Goal: Task Accomplishment & Management: Use online tool/utility

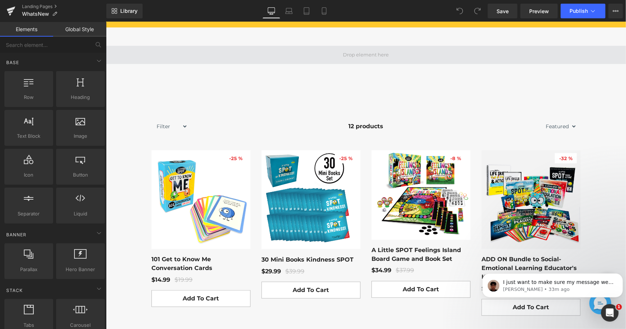
scroll to position [220, 0]
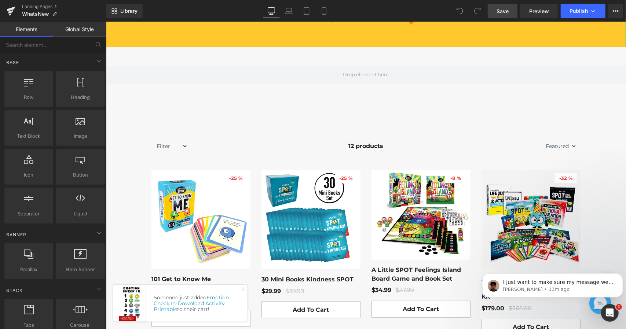
click at [509, 17] on link "Save" at bounding box center [503, 11] width 30 height 15
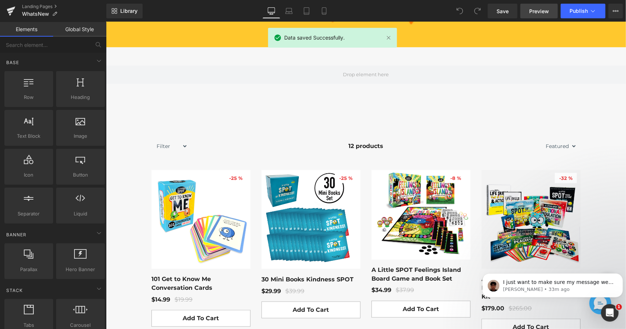
click at [542, 6] on link "Preview" at bounding box center [538, 11] width 37 height 15
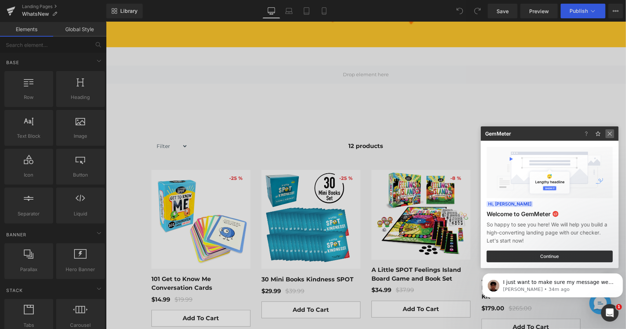
click at [611, 136] on img at bounding box center [609, 133] width 9 height 9
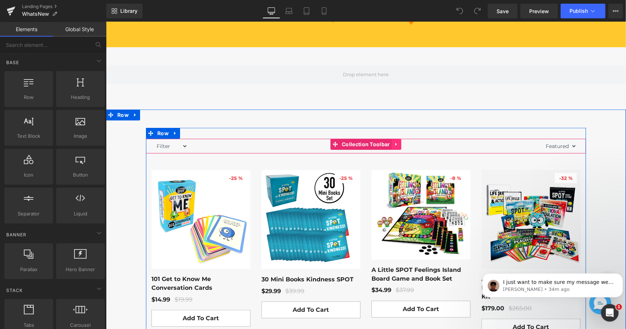
click at [396, 143] on icon at bounding box center [396, 145] width 5 height 6
click at [396, 143] on link at bounding box center [401, 144] width 10 height 11
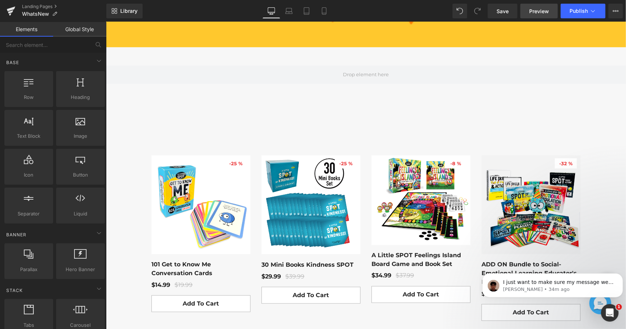
click at [537, 12] on span "Preview" at bounding box center [539, 11] width 20 height 8
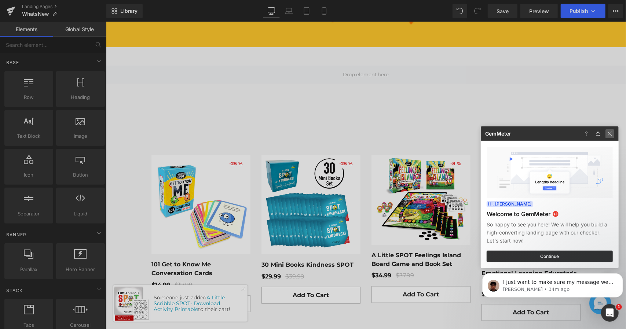
click at [609, 135] on img at bounding box center [609, 133] width 9 height 9
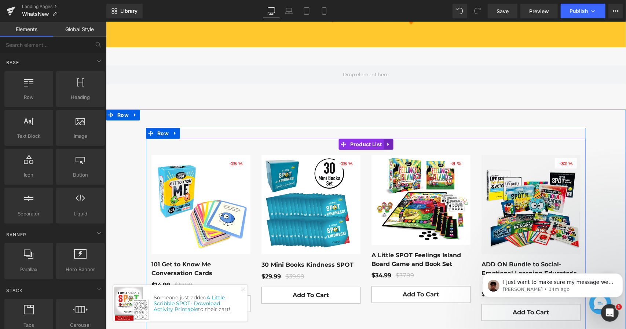
click at [388, 143] on icon at bounding box center [387, 145] width 5 height 6
click at [391, 145] on icon at bounding box center [392, 144] width 5 height 5
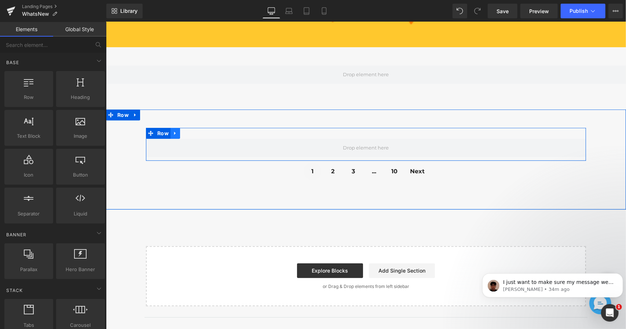
click at [174, 133] on icon at bounding box center [174, 134] width 5 height 6
click at [194, 132] on icon at bounding box center [193, 133] width 5 height 5
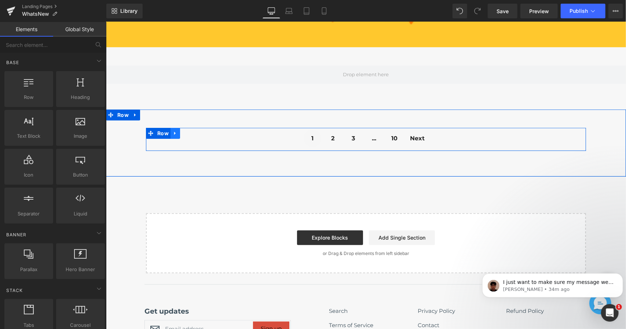
click at [175, 133] on icon at bounding box center [174, 134] width 5 height 6
click at [194, 132] on icon at bounding box center [193, 133] width 5 height 5
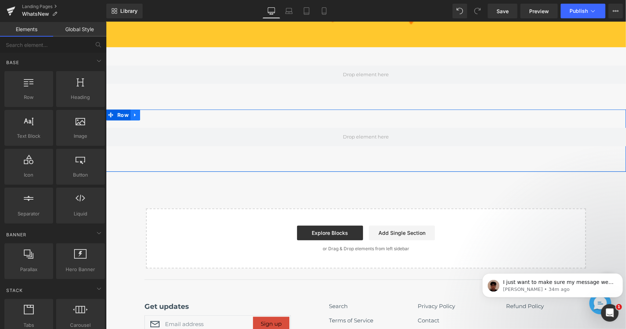
click at [134, 115] on icon at bounding box center [134, 114] width 1 height 3
click at [153, 117] on link at bounding box center [154, 114] width 10 height 11
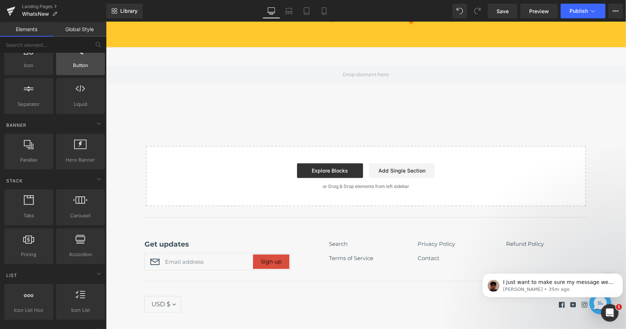
scroll to position [0, 0]
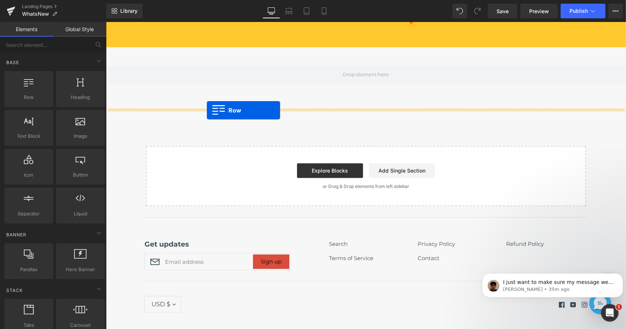
drag, startPoint x: 135, startPoint y: 106, endPoint x: 206, endPoint y: 110, distance: 71.6
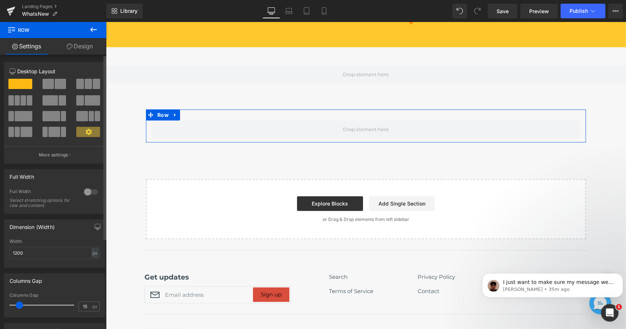
click at [5, 103] on div at bounding box center [21, 103] width 34 height 16
click at [12, 103] on span at bounding box center [11, 100] width 6 height 10
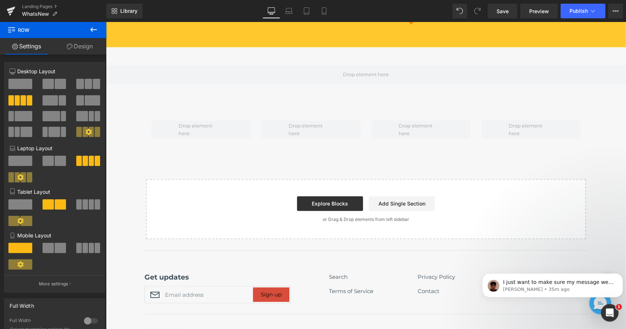
click at [93, 30] on icon at bounding box center [93, 29] width 9 height 9
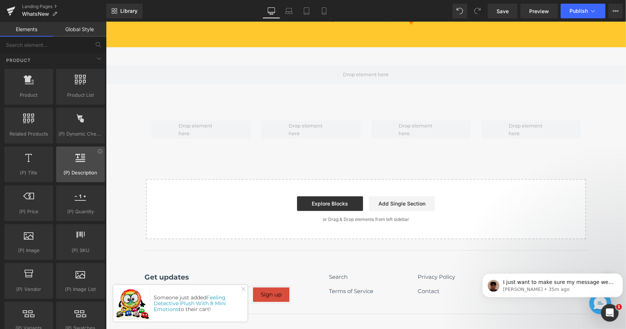
scroll to position [550, 0]
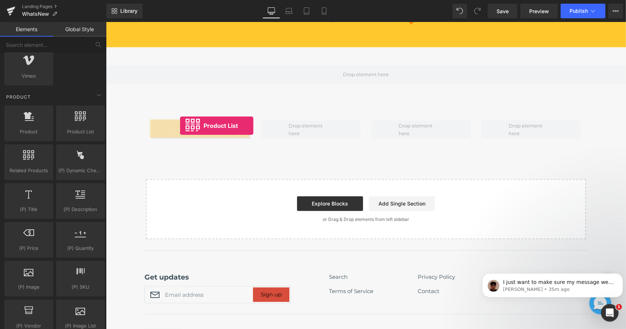
drag, startPoint x: 184, startPoint y: 142, endPoint x: 180, endPoint y: 125, distance: 16.8
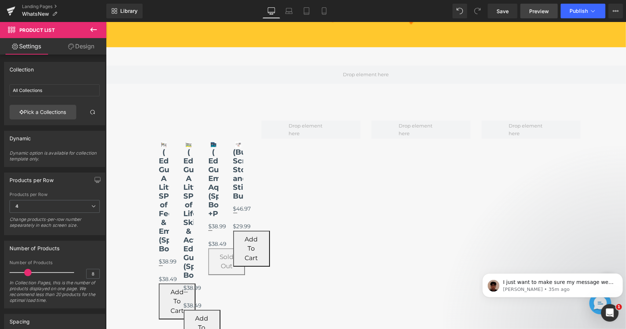
click at [550, 7] on link "Preview" at bounding box center [538, 11] width 37 height 15
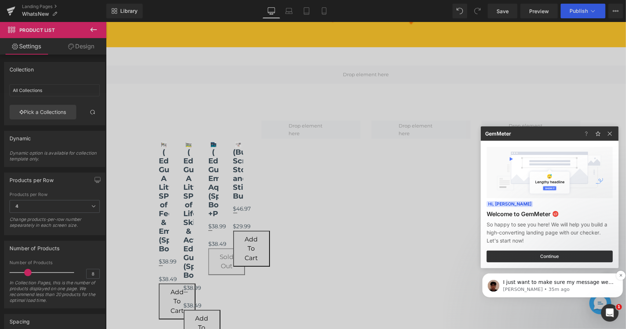
click at [557, 290] on p "[PERSON_NAME] • 35m ago" at bounding box center [558, 289] width 111 height 7
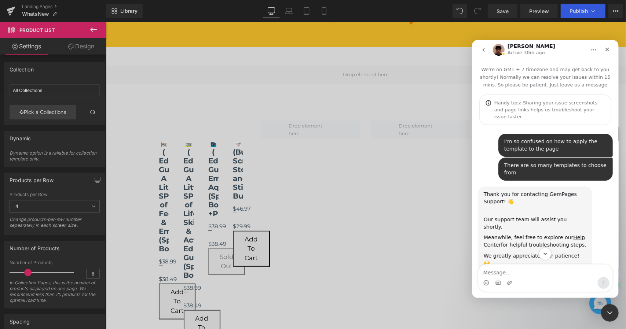
scroll to position [1, 0]
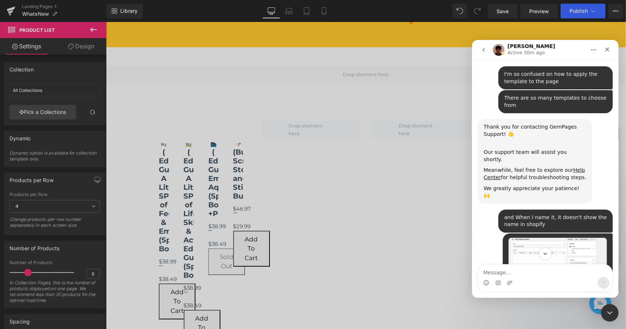
click at [535, 275] on textarea "Message…" at bounding box center [545, 270] width 134 height 12
type textarea "I keep getting a liquid error"
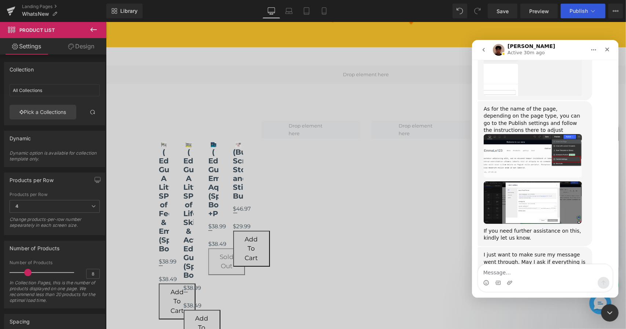
scroll to position [566, 0]
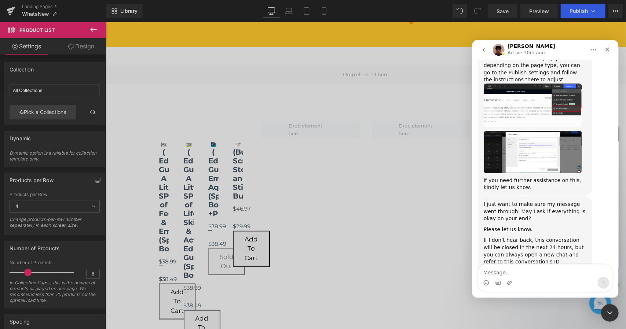
drag, startPoint x: 213, startPoint y: 197, endPoint x: 197, endPoint y: 164, distance: 36.7
click at [215, 193] on div at bounding box center [313, 153] width 626 height 307
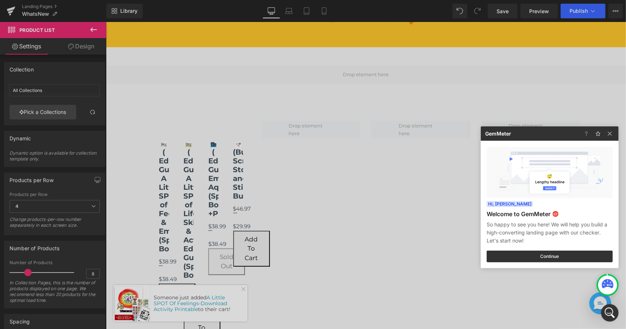
click at [555, 113] on div at bounding box center [313, 164] width 626 height 329
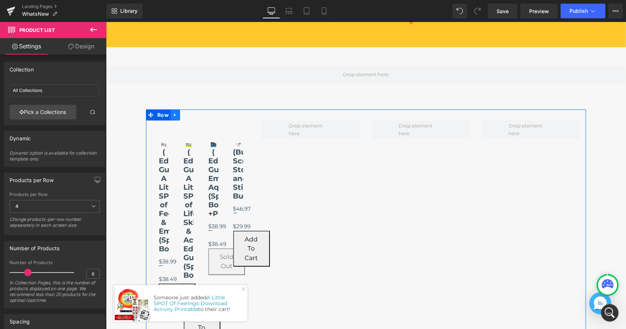
click at [175, 114] on icon at bounding box center [174, 115] width 5 height 6
click at [194, 112] on icon at bounding box center [193, 115] width 5 height 6
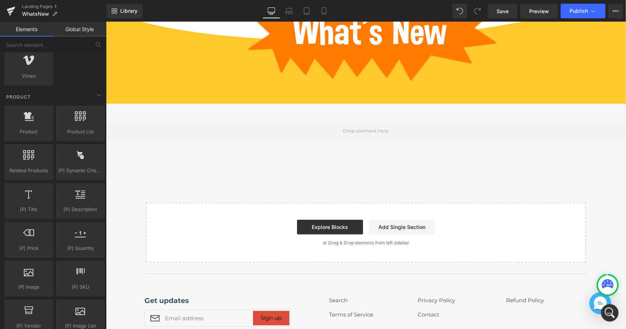
scroll to position [110, 0]
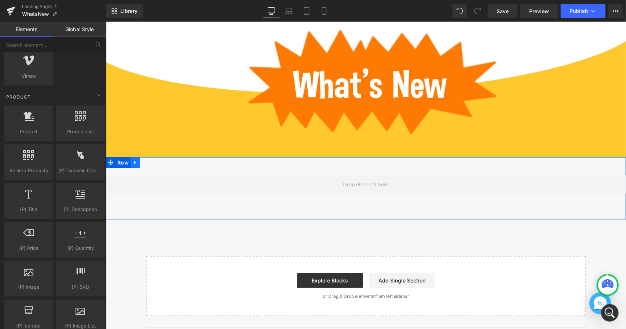
click at [135, 163] on icon at bounding box center [134, 163] width 5 height 6
click at [152, 164] on icon at bounding box center [153, 162] width 5 height 5
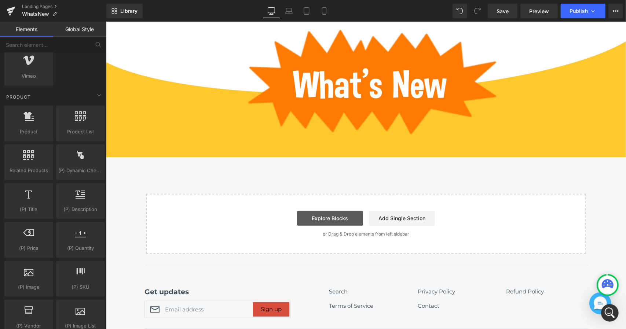
click at [344, 217] on link "Explore Blocks" at bounding box center [330, 218] width 66 height 15
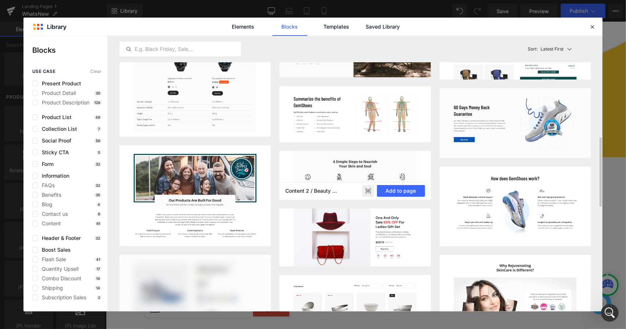
scroll to position [623, 0]
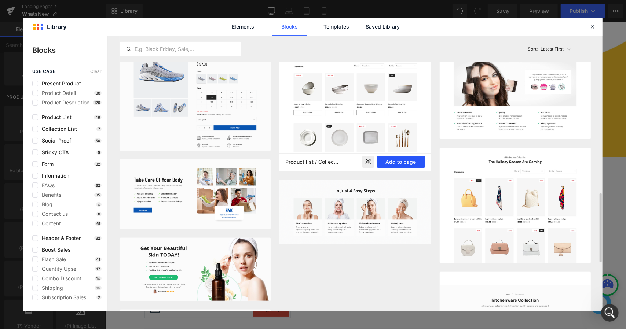
click at [387, 158] on button "Add to page" at bounding box center [401, 162] width 48 height 12
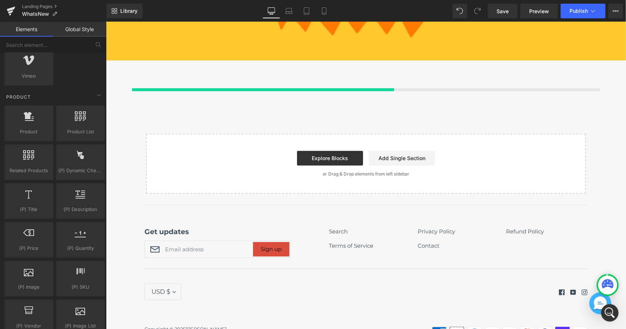
scroll to position [208, 0]
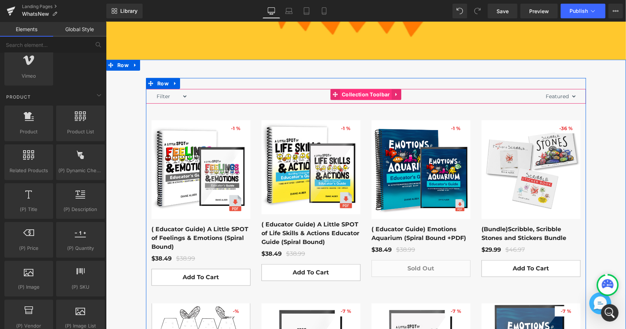
click at [348, 95] on span "Collection Toolbar" at bounding box center [366, 94] width 52 height 11
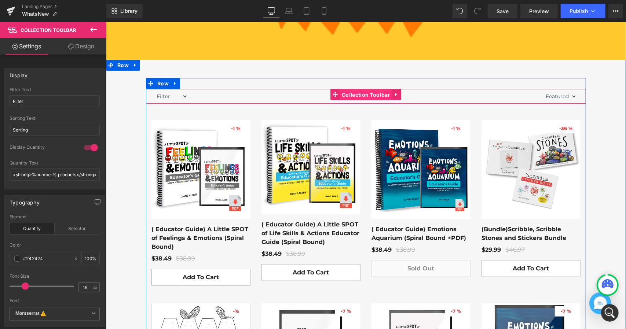
click at [388, 92] on span "Collection Toolbar" at bounding box center [366, 94] width 52 height 11
click at [386, 92] on span "Collection Toolbar" at bounding box center [366, 94] width 52 height 11
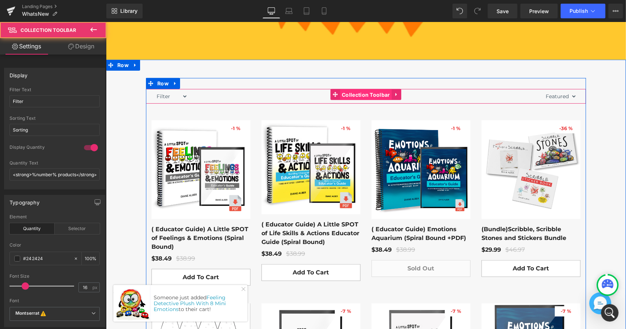
click at [386, 92] on span "Collection Toolbar" at bounding box center [366, 94] width 52 height 11
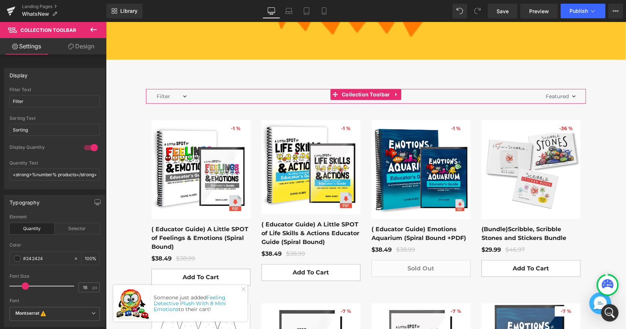
click at [80, 48] on link "Design" at bounding box center [81, 46] width 53 height 17
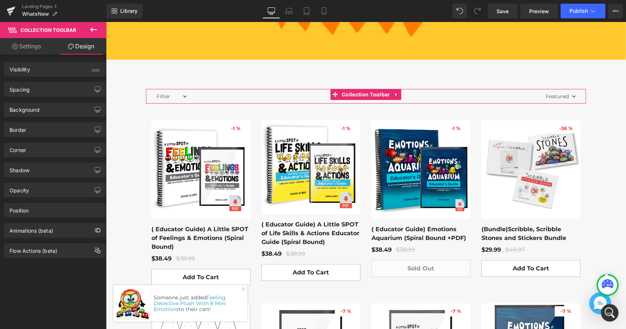
click at [29, 47] on link "Settings" at bounding box center [26, 46] width 53 height 17
type input "100"
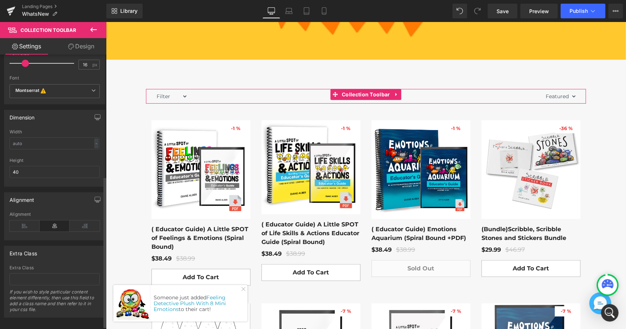
scroll to position [226, 0]
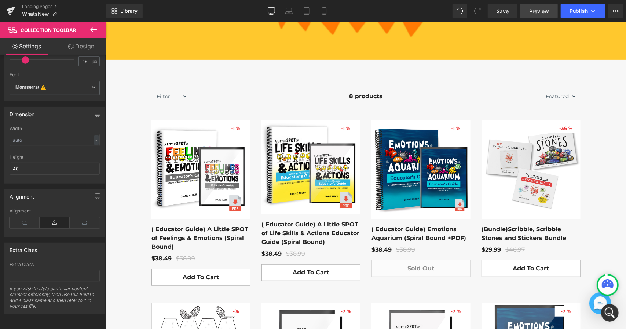
click at [552, 10] on link "Preview" at bounding box center [538, 11] width 37 height 15
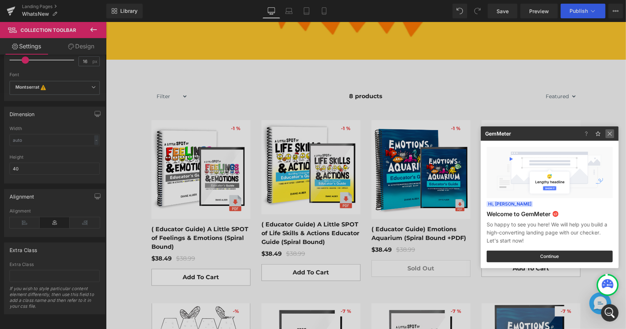
click at [606, 131] on img at bounding box center [609, 133] width 9 height 9
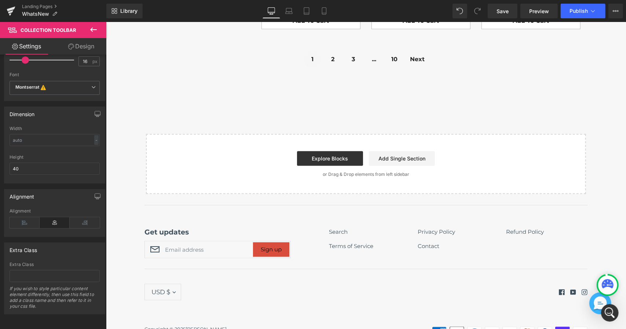
scroll to position [678, 0]
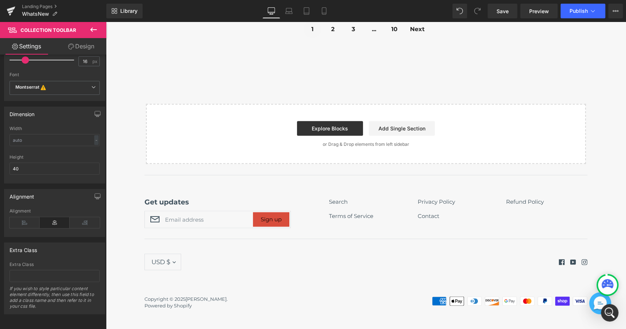
click at [594, 308] on icon "Messenger Dummy Widget" at bounding box center [600, 303] width 13 height 13
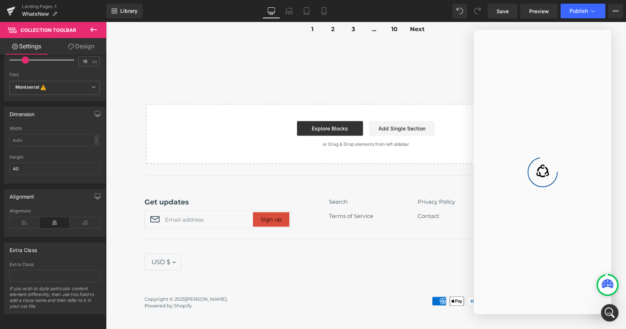
scroll to position [0, 0]
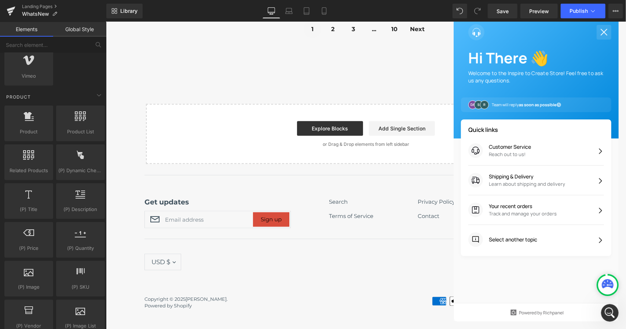
click at [598, 38] on icon at bounding box center [603, 32] width 11 height 11
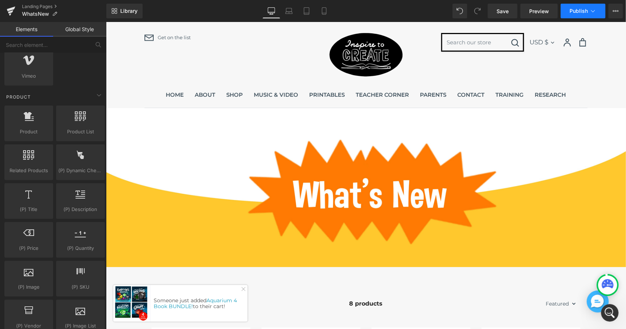
click at [596, 11] on icon at bounding box center [592, 10] width 7 height 7
drag, startPoint x: 612, startPoint y: 8, endPoint x: 620, endPoint y: 11, distance: 8.4
click at [620, 11] on button "View Live Page View with current Template Save Template to Library Schedule Pub…" at bounding box center [615, 11] width 15 height 15
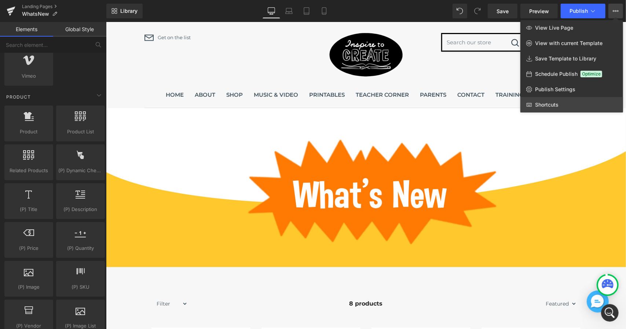
click at [543, 109] on link "Shortcuts" at bounding box center [571, 104] width 103 height 15
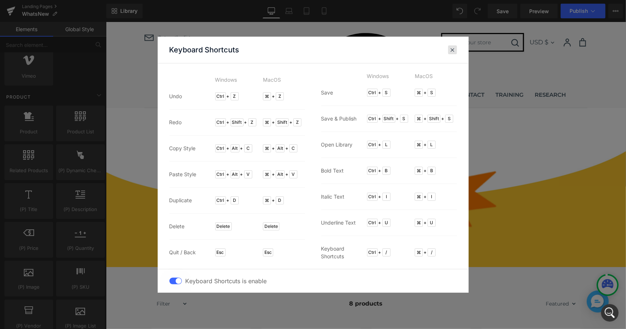
click at [454, 54] on div at bounding box center [452, 49] width 9 height 9
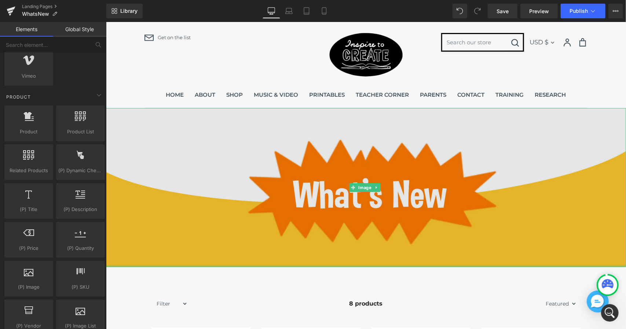
scroll to position [183, 0]
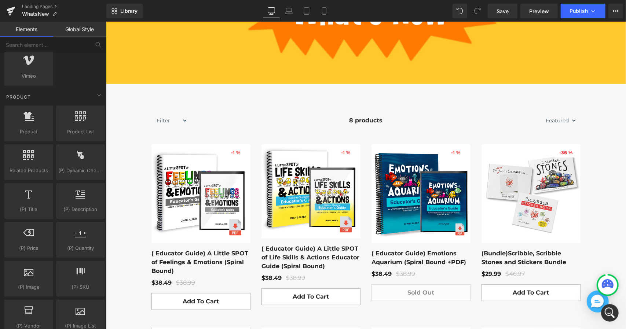
click at [612, 279] on icon at bounding box center [608, 285] width 12 height 12
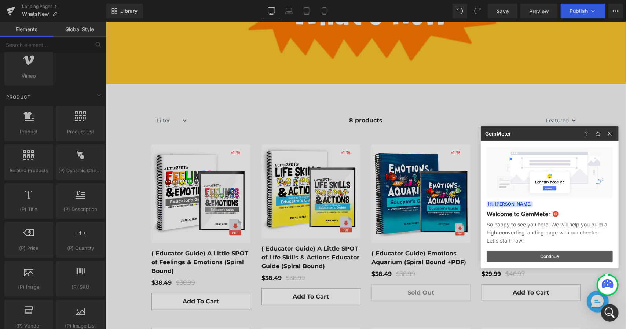
click at [583, 253] on button "Continue" at bounding box center [550, 257] width 126 height 12
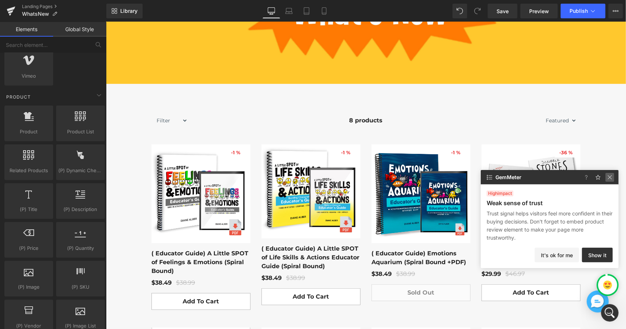
click at [611, 179] on img at bounding box center [609, 177] width 9 height 9
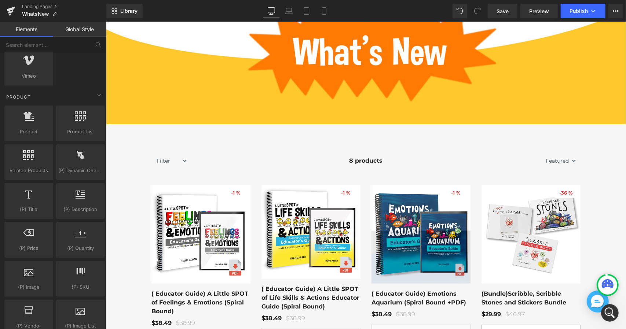
scroll to position [147, 0]
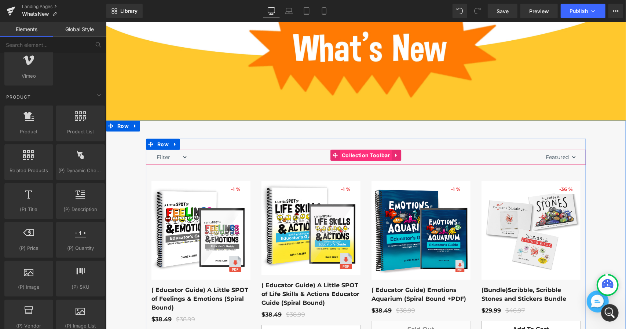
click at [380, 157] on span "Collection Toolbar" at bounding box center [366, 155] width 52 height 11
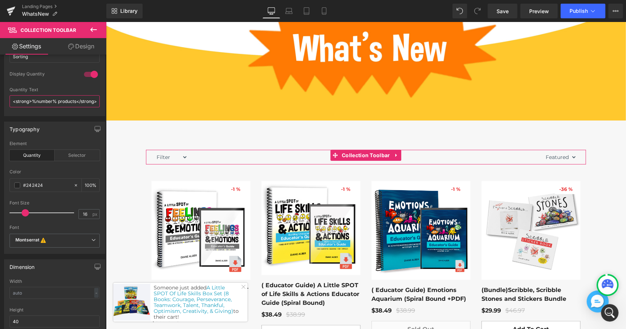
scroll to position [0, 3]
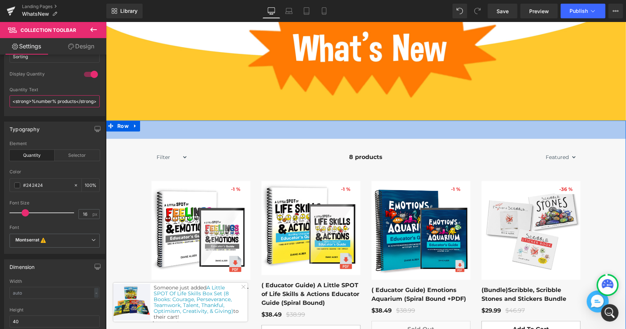
drag, startPoint x: 147, startPoint y: 120, endPoint x: 153, endPoint y: 120, distance: 5.1
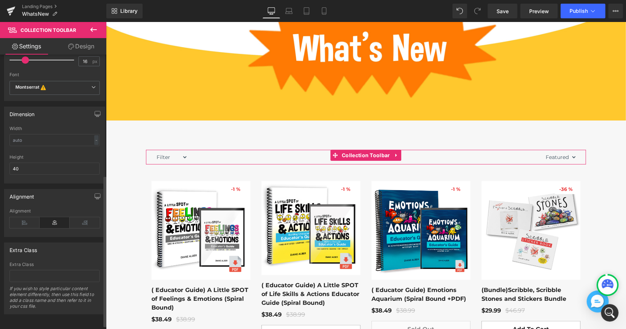
scroll to position [0, 0]
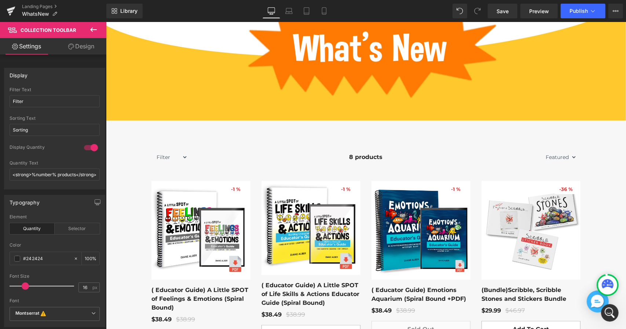
click at [98, 32] on icon at bounding box center [93, 29] width 9 height 9
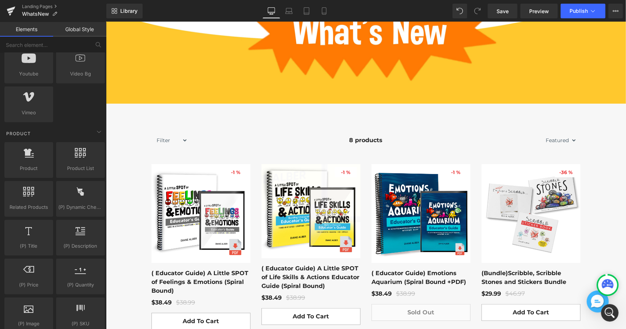
scroll to position [220, 0]
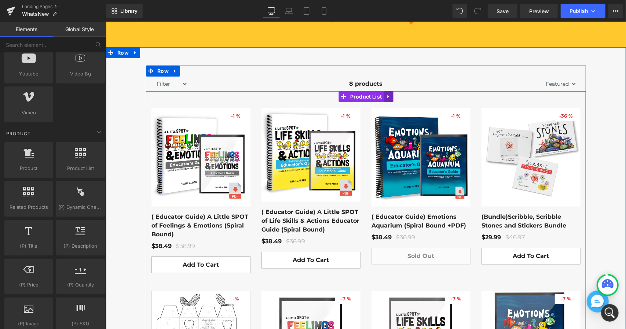
click at [386, 94] on icon at bounding box center [387, 97] width 5 height 6
click at [390, 96] on icon at bounding box center [392, 96] width 5 height 5
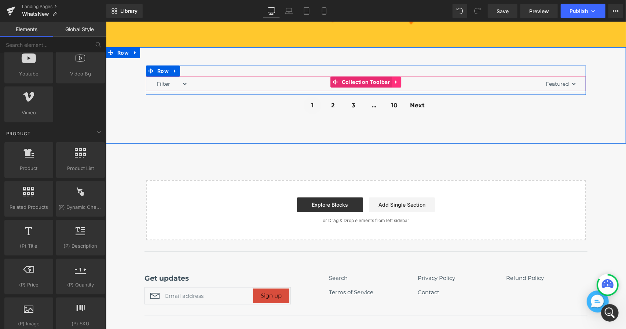
click at [395, 82] on icon at bounding box center [396, 82] width 5 height 6
click at [396, 82] on link at bounding box center [401, 81] width 10 height 11
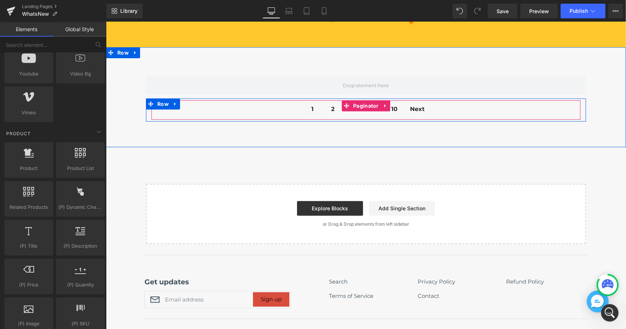
click at [385, 102] on link at bounding box center [385, 105] width 10 height 11
click at [387, 103] on icon at bounding box center [389, 105] width 5 height 5
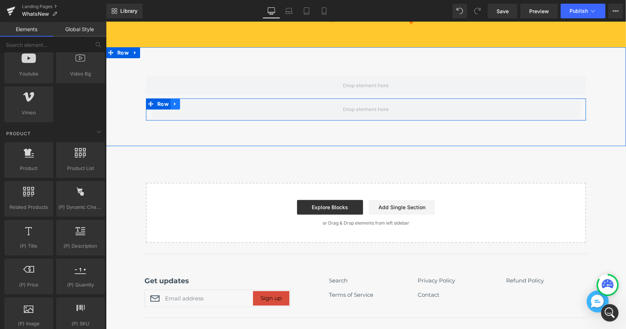
click at [174, 102] on icon at bounding box center [174, 103] width 1 height 3
click at [194, 103] on icon at bounding box center [193, 103] width 5 height 5
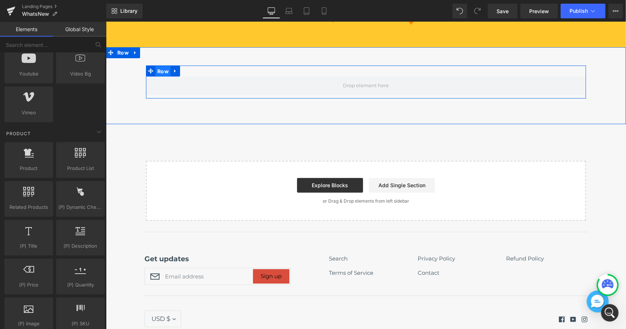
click at [167, 67] on span "Row" at bounding box center [162, 71] width 15 height 11
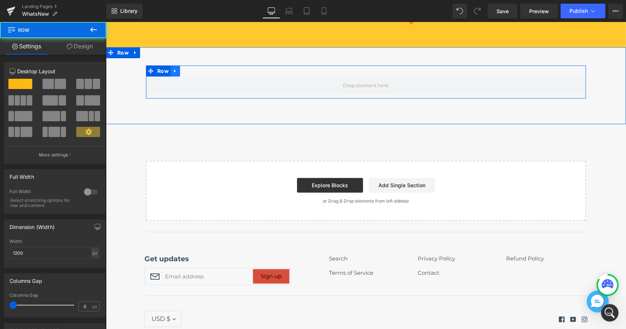
click at [173, 69] on icon at bounding box center [174, 71] width 5 height 6
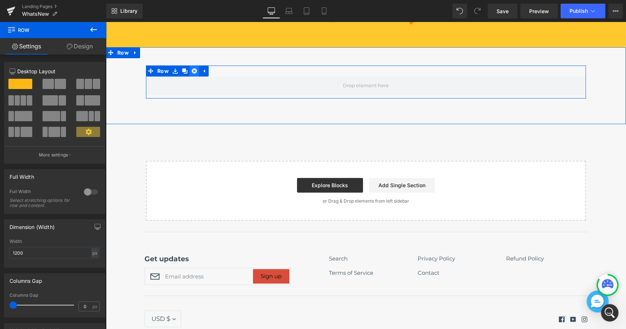
click at [192, 71] on icon at bounding box center [193, 70] width 5 height 5
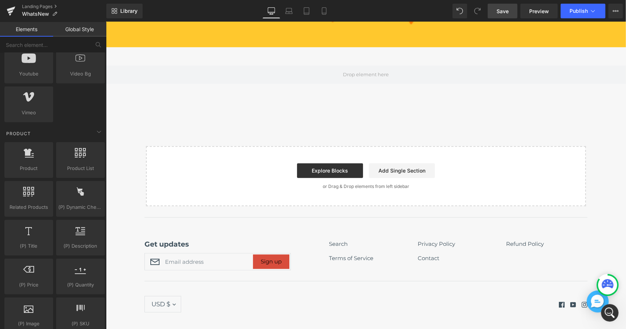
click at [514, 10] on link "Save" at bounding box center [503, 11] width 30 height 15
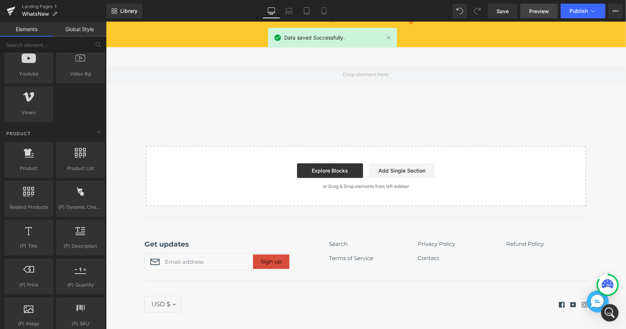
click at [527, 10] on link "Preview" at bounding box center [538, 11] width 37 height 15
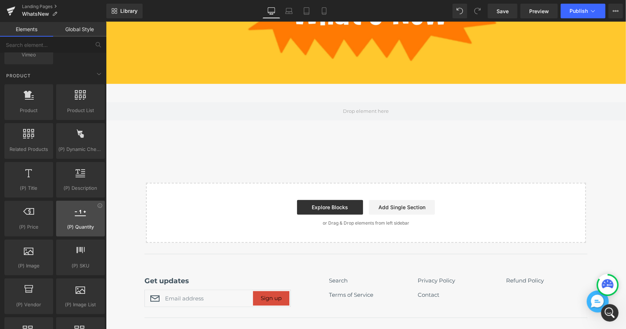
scroll to position [550, 0]
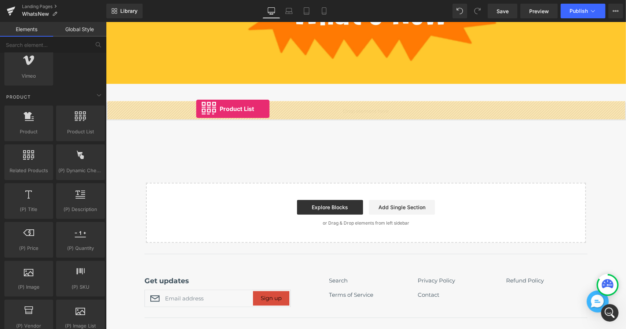
drag, startPoint x: 188, startPoint y: 146, endPoint x: 196, endPoint y: 109, distance: 38.5
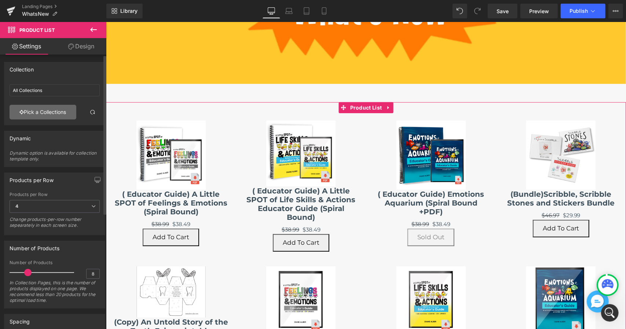
click at [64, 109] on link "Pick a Collections" at bounding box center [43, 112] width 67 height 15
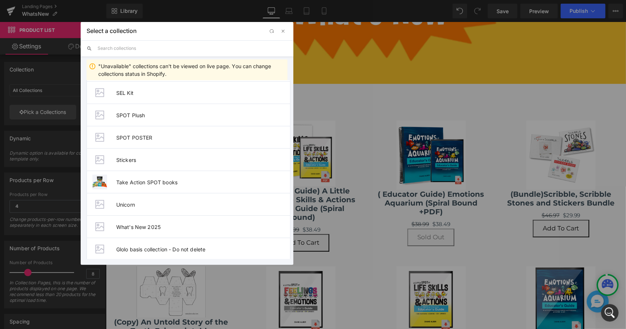
scroll to position [383, 0]
click at [157, 226] on span "What's New 2025" at bounding box center [203, 227] width 174 height 6
type input "What's New 2025"
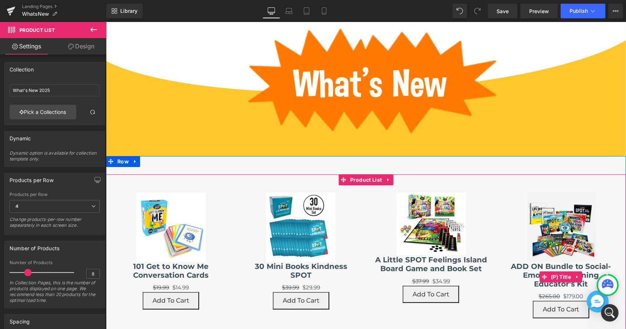
scroll to position [110, 0]
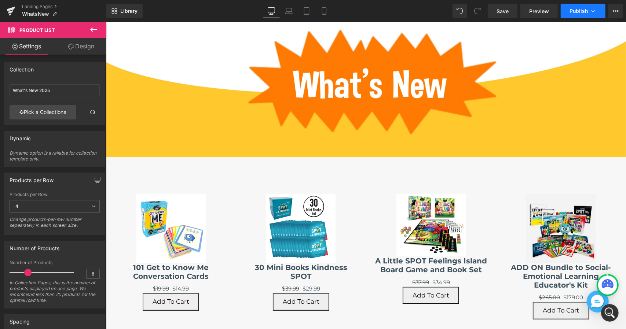
click at [584, 11] on span "Publish" at bounding box center [578, 11] width 18 height 6
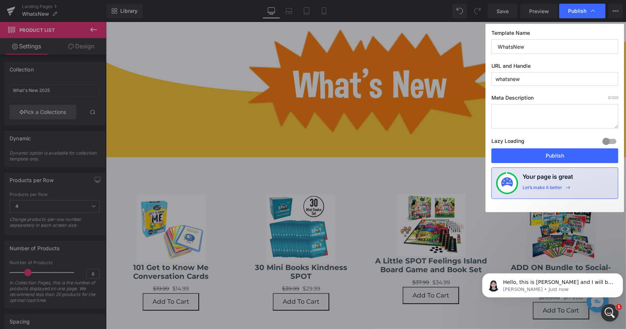
scroll to position [640, 0]
click at [579, 154] on button "Publish" at bounding box center [554, 156] width 127 height 15
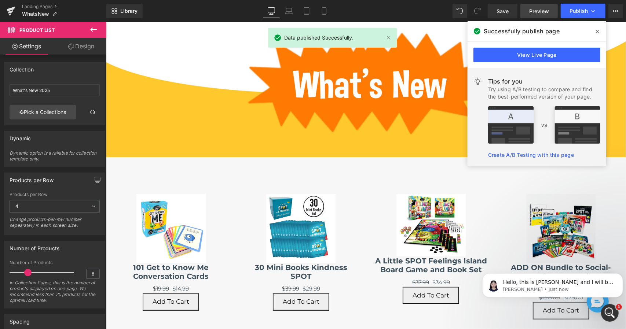
click at [536, 12] on span "Preview" at bounding box center [539, 11] width 20 height 8
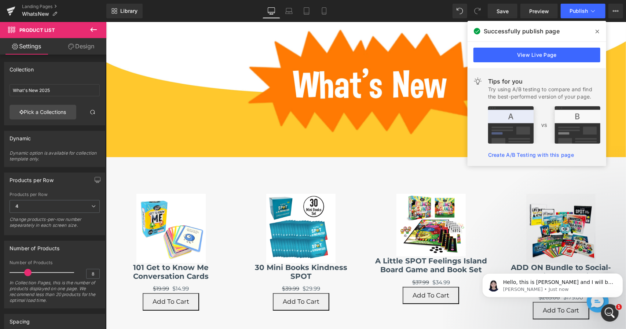
click at [601, 30] on span at bounding box center [597, 32] width 12 height 12
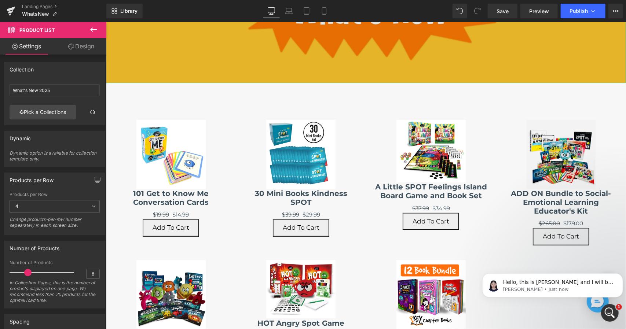
scroll to position [220, 0]
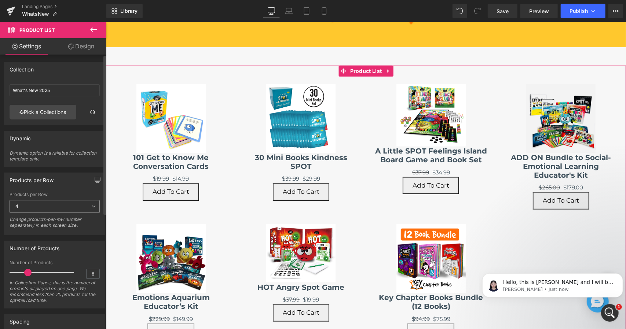
click at [78, 207] on span "4" at bounding box center [55, 206] width 90 height 13
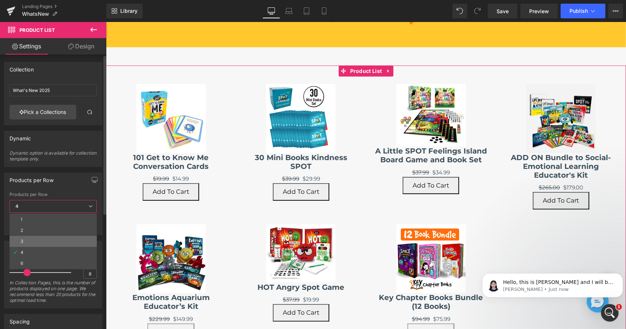
click at [44, 237] on li "3" at bounding box center [53, 241] width 87 height 11
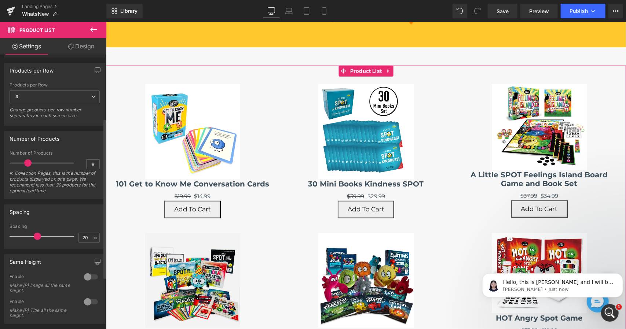
scroll to position [110, 0]
drag, startPoint x: 36, startPoint y: 235, endPoint x: 19, endPoint y: 234, distance: 16.9
click at [19, 234] on span at bounding box center [20, 235] width 7 height 7
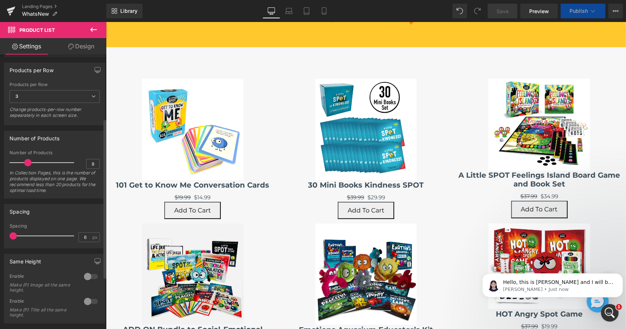
type input "0"
drag, startPoint x: 19, startPoint y: 234, endPoint x: 7, endPoint y: 236, distance: 12.7
click at [7, 236] on div "0px Spacing 0 px" at bounding box center [54, 236] width 100 height 25
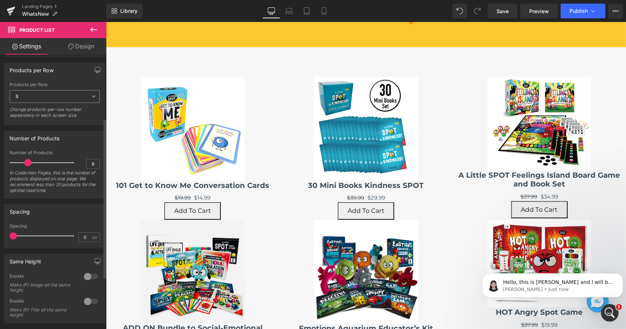
click at [86, 96] on span "3" at bounding box center [55, 96] width 90 height 13
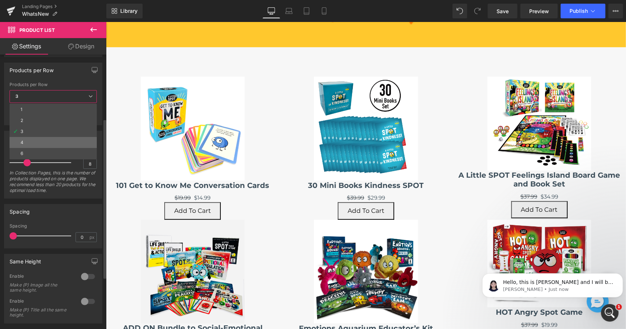
click at [67, 138] on li "4" at bounding box center [53, 142] width 87 height 11
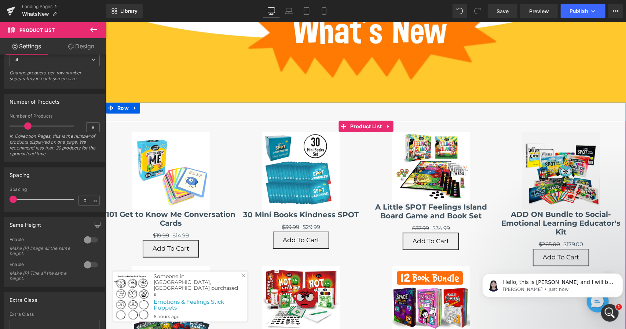
scroll to position [147, 0]
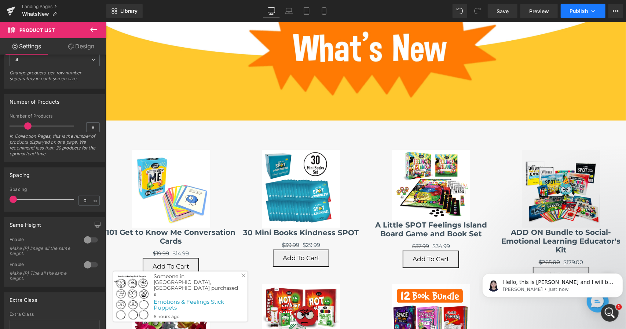
click at [591, 10] on icon at bounding box center [592, 10] width 7 height 7
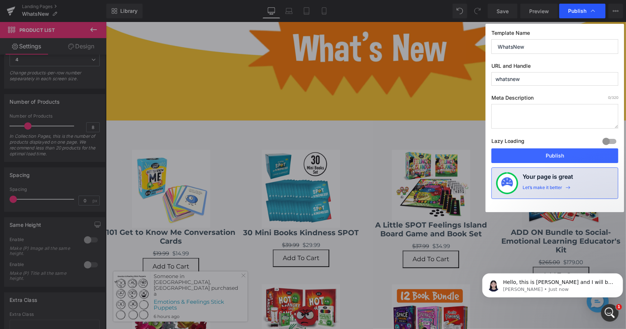
click at [573, 13] on span "Publish" at bounding box center [577, 11] width 18 height 7
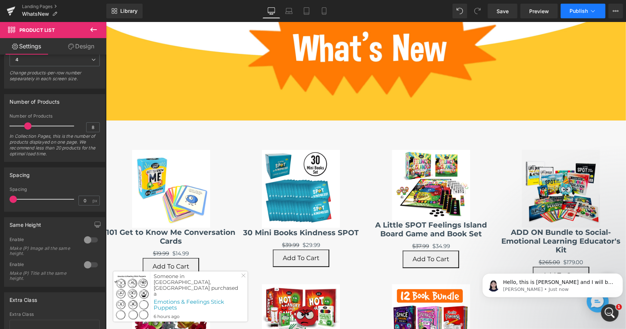
click at [575, 7] on button "Publish" at bounding box center [583, 11] width 45 height 15
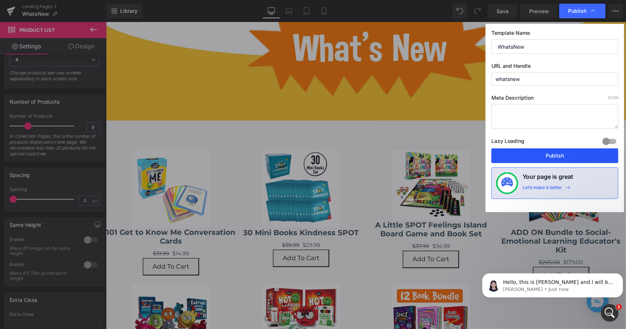
click at [565, 152] on button "Publish" at bounding box center [554, 156] width 127 height 15
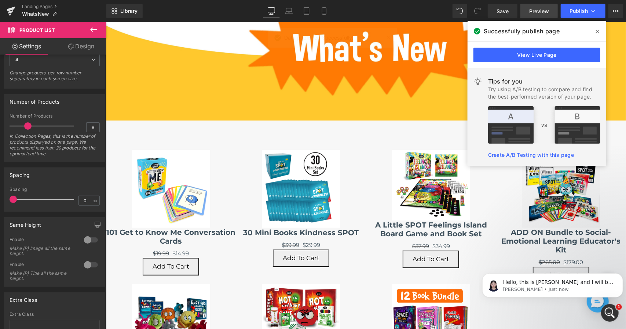
click at [527, 9] on link "Preview" at bounding box center [538, 11] width 37 height 15
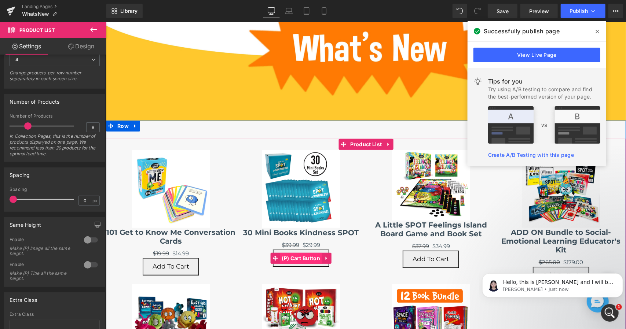
click at [307, 257] on span "(P) Cart Button" at bounding box center [301, 258] width 42 height 11
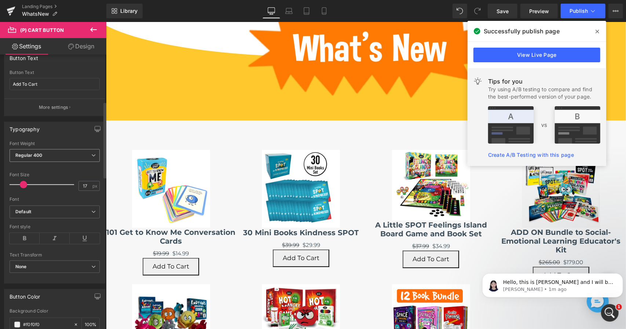
scroll to position [293, 0]
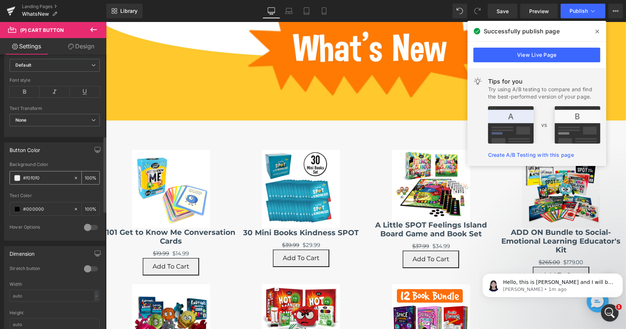
click at [43, 174] on input "#f0f0f0" at bounding box center [46, 178] width 47 height 8
click at [15, 175] on span at bounding box center [17, 178] width 6 height 6
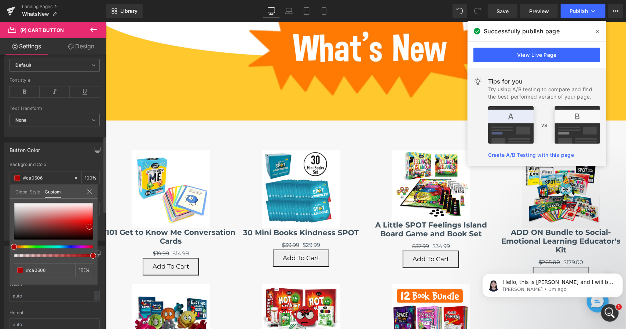
type input "#ca0606"
type input "#ae0303"
type input "#a20000"
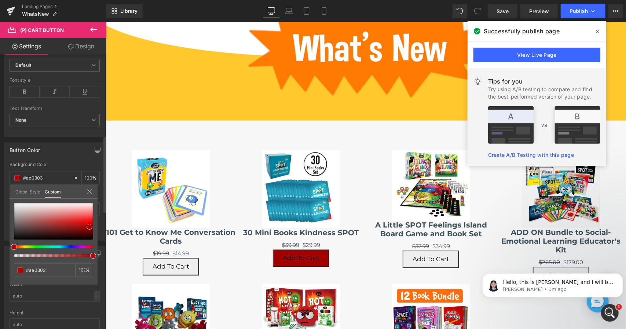
type input "#a20000"
type input "#930000"
type input "#890000"
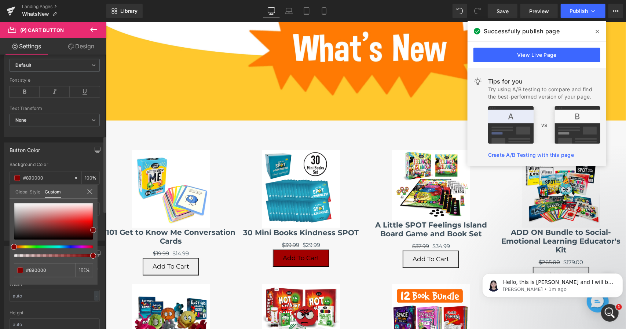
drag, startPoint x: 89, startPoint y: 227, endPoint x: 95, endPoint y: 231, distance: 6.9
click at [93, 231] on div at bounding box center [53, 221] width 79 height 37
type input "#840000"
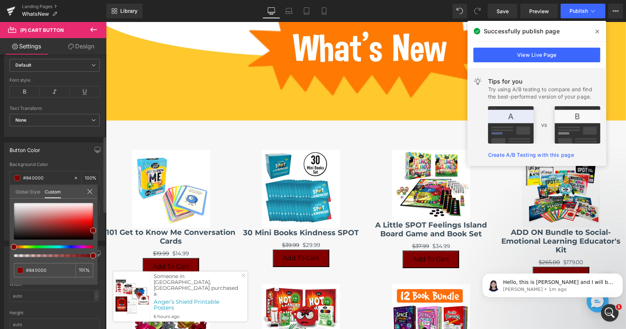
click at [92, 247] on div at bounding box center [53, 247] width 79 height 3
click at [91, 247] on div at bounding box center [53, 247] width 79 height 3
drag, startPoint x: 90, startPoint y: 247, endPoint x: 98, endPoint y: 244, distance: 8.1
click at [99, 241] on div "Button Color rgba(132, 0, 0, 1) Background Color #840000 100 % #000000 Text Col…" at bounding box center [55, 189] width 110 height 104
type input "#a00202"
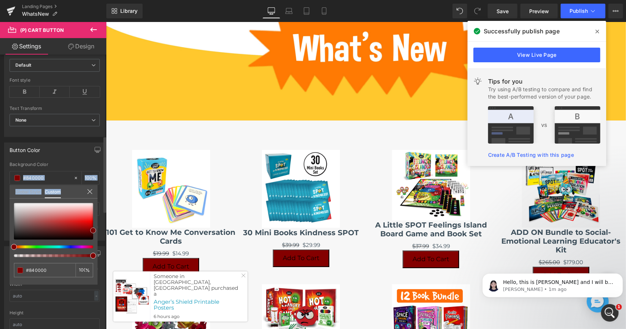
type input "#a00202"
type input "#a40303"
type input "#e30202"
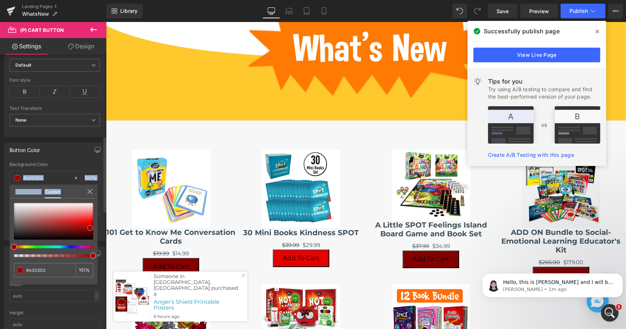
type input "#f60303"
type input "#fc0202"
type input "#fc0707"
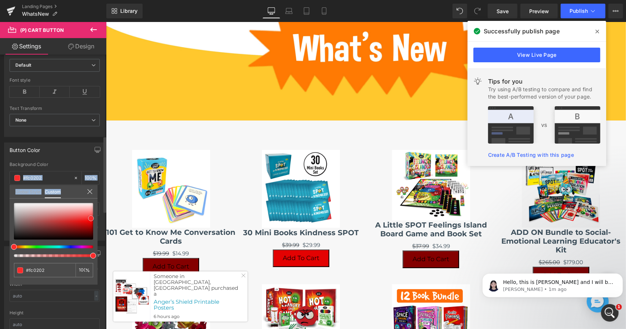
type input "#fc0707"
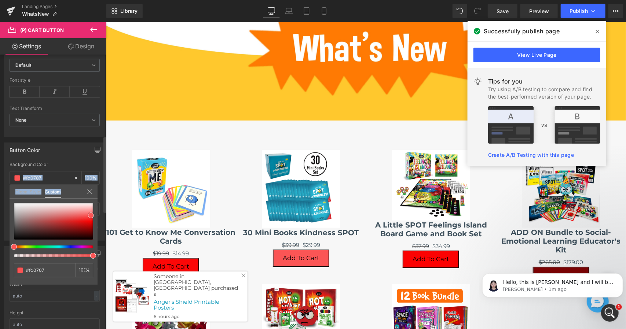
type input "#fb5555"
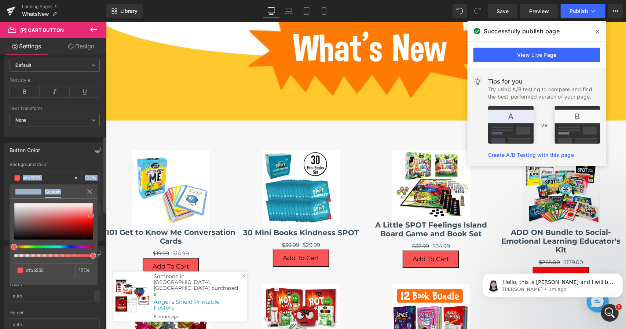
drag, startPoint x: 90, startPoint y: 228, endPoint x: 91, endPoint y: 216, distance: 12.5
click at [91, 216] on div at bounding box center [53, 221] width 79 height 37
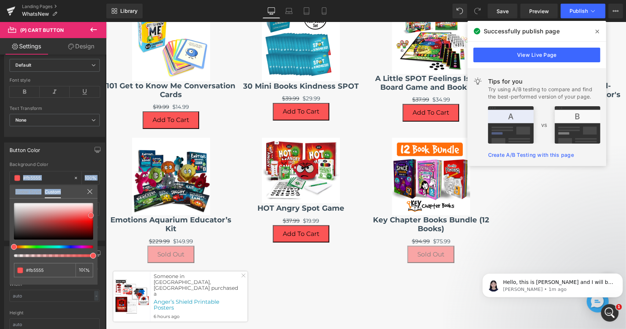
scroll to position [183, 0]
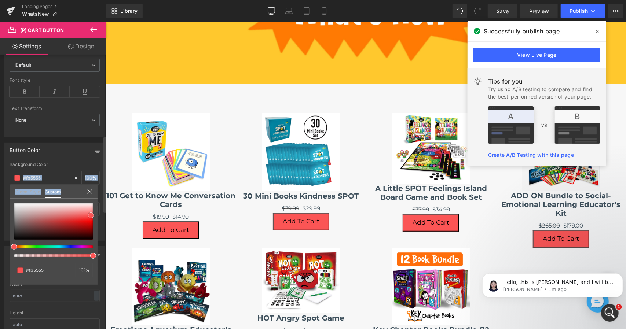
type input "#fc4f4f"
type input "#fb3131"
type input "#fb2626"
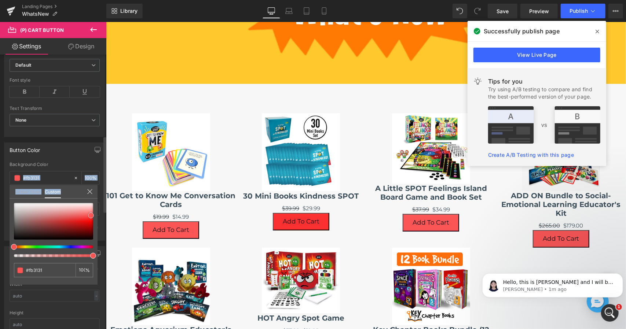
type input "#fb2626"
type input "#fb1717"
drag, startPoint x: 91, startPoint y: 216, endPoint x: 82, endPoint y: 225, distance: 13.0
click at [92, 221] on span at bounding box center [91, 220] width 6 height 6
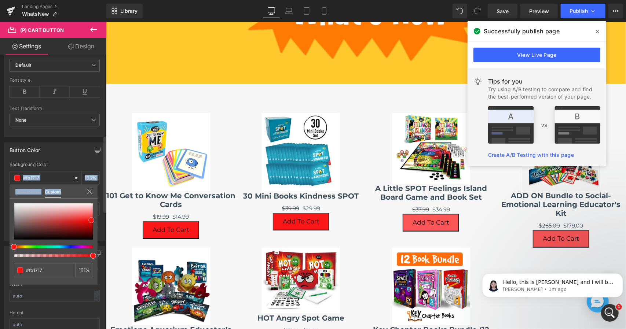
type input "#fc0c0c"
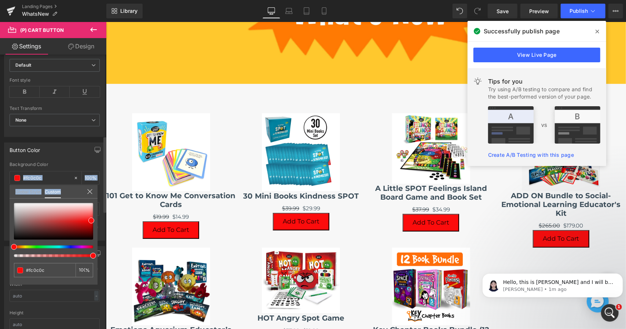
type input "#fc400c"
type input "#fc500c"
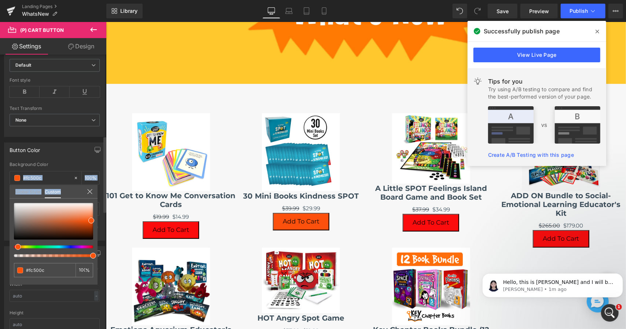
type input "#fc5c0c"
type input "#fc500c"
type input "#fc480c"
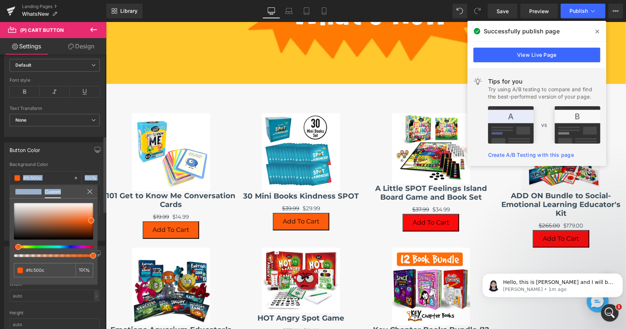
type input "#fc480c"
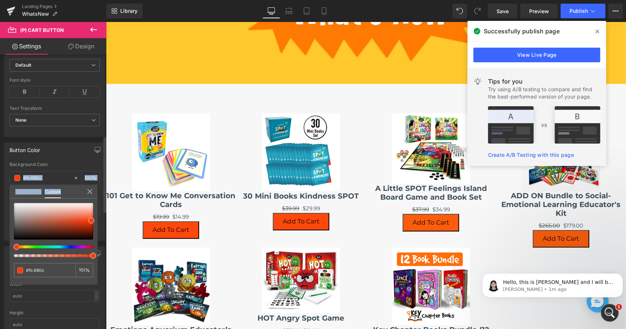
type input "#fc400c"
click at [16, 246] on span at bounding box center [17, 247] width 6 height 6
click at [483, 209] on body "Skip to content Get on the list Close Search Loading..." at bounding box center [366, 257] width 520 height 839
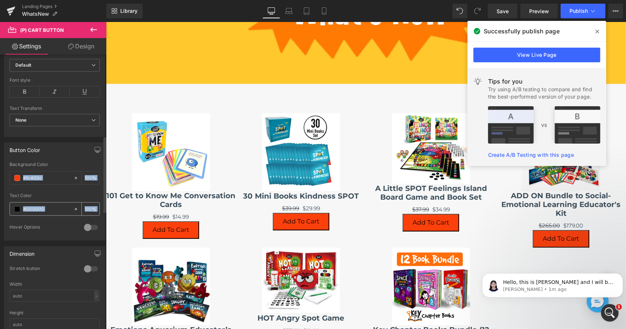
click at [54, 205] on input "#000000" at bounding box center [46, 209] width 47 height 8
click at [92, 224] on div at bounding box center [91, 228] width 18 height 12
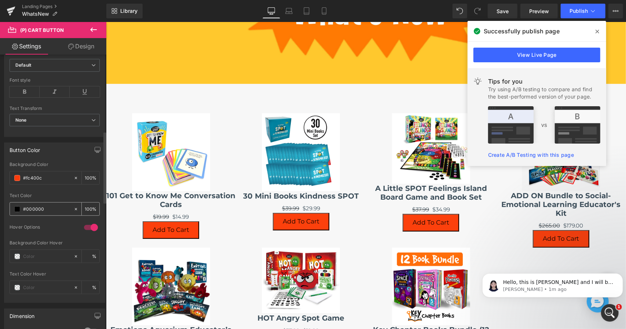
click at [24, 208] on input "#000000" at bounding box center [46, 209] width 47 height 8
click at [17, 208] on span at bounding box center [17, 209] width 6 height 6
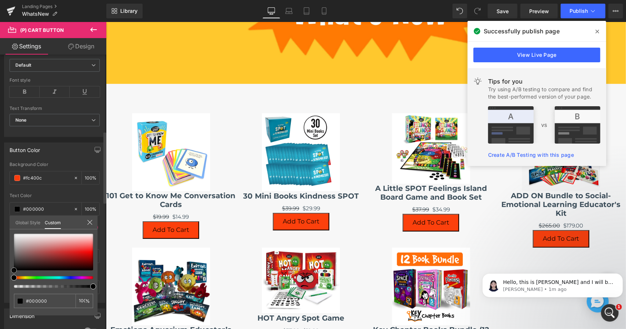
type input "#d6b7b7"
type input "#ffffff"
drag, startPoint x: 35, startPoint y: 242, endPoint x: 5, endPoint y: 223, distance: 35.8
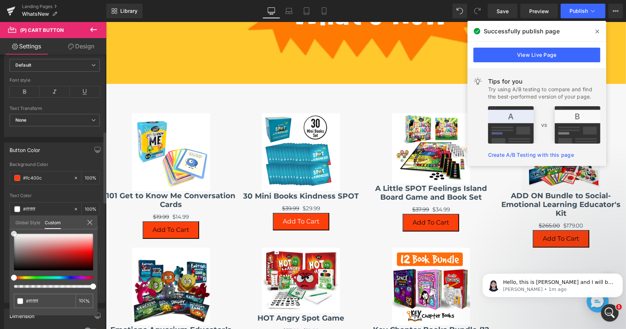
click at [5, 223] on div "Button Color rgba(252, 64, 12, 1) Background Color #fc400c 100 % rgba(255, 255,…" at bounding box center [55, 220] width 110 height 166
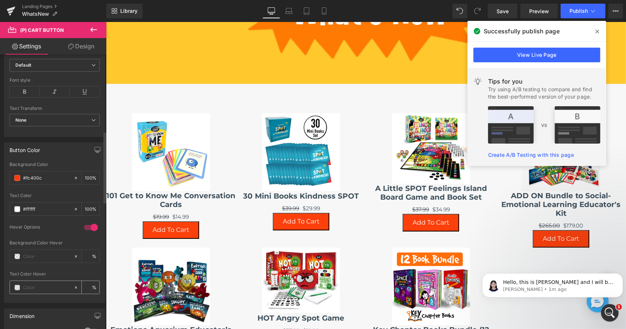
click at [66, 284] on input "text" at bounding box center [46, 288] width 47 height 8
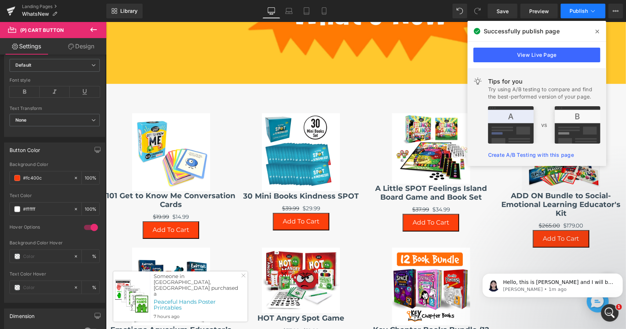
type input "0"
click at [583, 14] on span "Publish" at bounding box center [578, 11] width 18 height 6
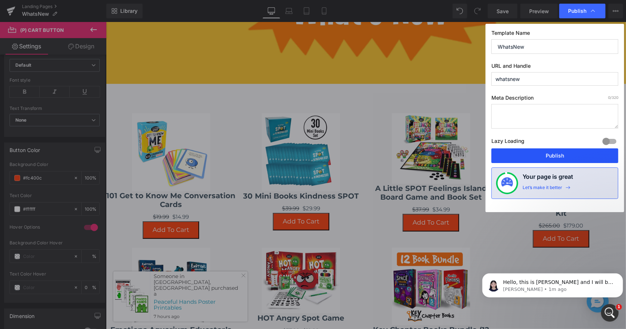
drag, startPoint x: 550, startPoint y: 154, endPoint x: 381, endPoint y: 107, distance: 174.7
click at [550, 154] on button "Publish" at bounding box center [554, 156] width 127 height 15
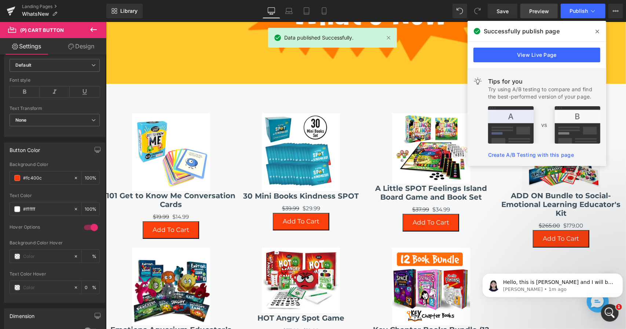
click at [537, 13] on span "Preview" at bounding box center [539, 11] width 20 height 8
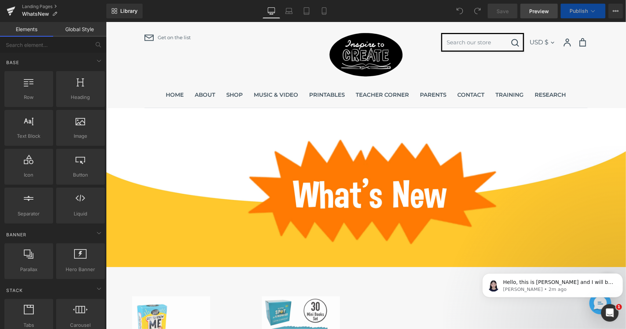
click at [536, 9] on span "Preview" at bounding box center [539, 11] width 20 height 8
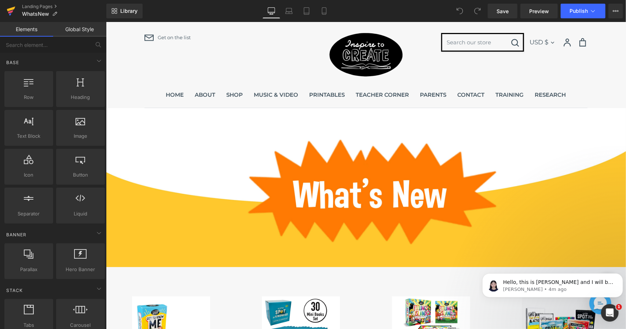
click at [16, 8] on link at bounding box center [11, 11] width 22 height 22
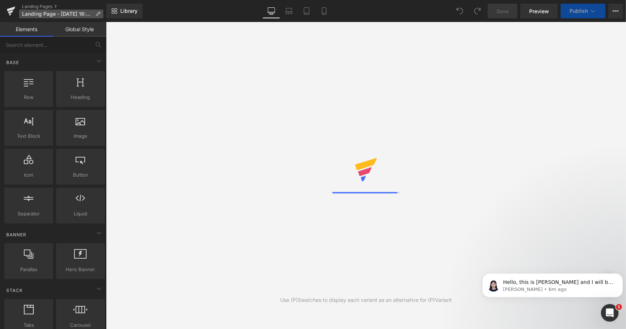
click at [66, 11] on span "Landing Page - Aug 26, 16:25:45" at bounding box center [57, 14] width 70 height 6
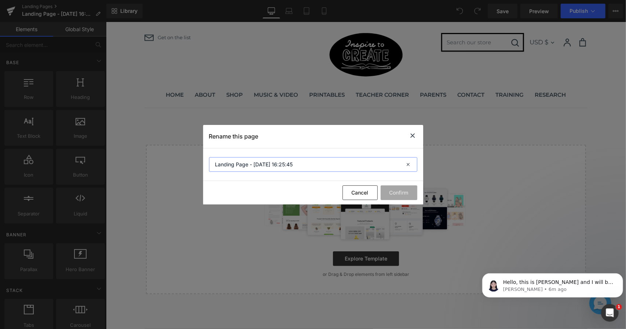
drag, startPoint x: 310, startPoint y: 164, endPoint x: 205, endPoint y: 162, distance: 105.6
click at [205, 162] on section "Landing Page - Aug 26, 16:25:45" at bounding box center [313, 165] width 220 height 33
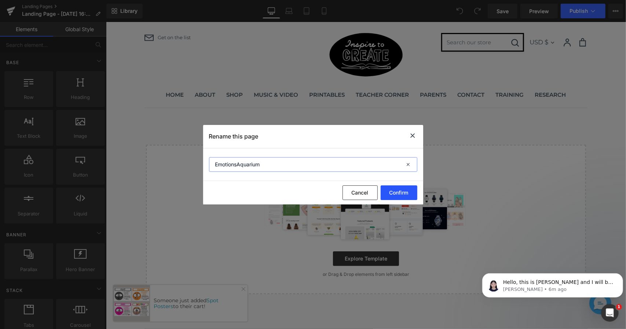
type input "EmotionsAquarium"
click at [401, 192] on button "Confirm" at bounding box center [399, 193] width 37 height 15
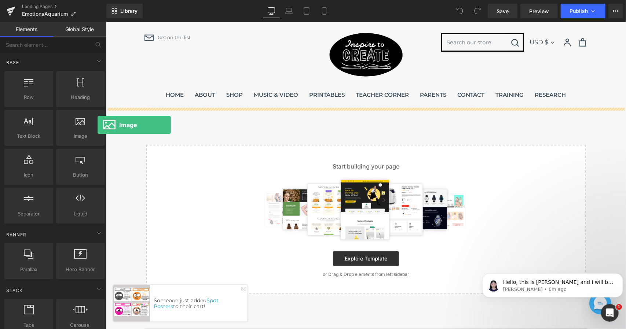
drag, startPoint x: 180, startPoint y: 143, endPoint x: 234, endPoint y: 179, distance: 64.8
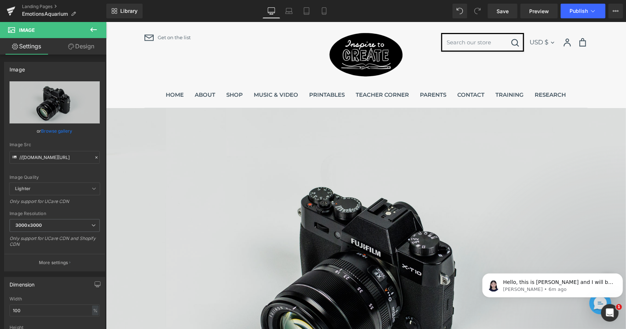
click at [263, 189] on img at bounding box center [366, 280] width 520 height 344
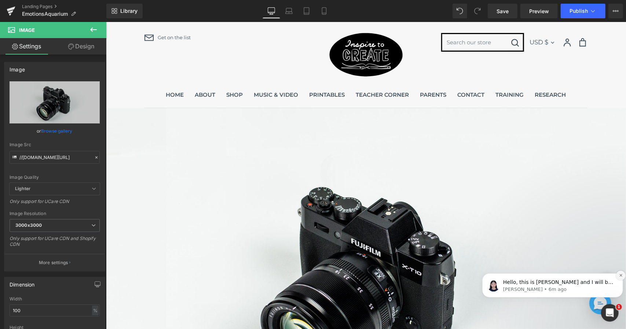
click at [620, 276] on icon "Dismiss notification" at bounding box center [621, 275] width 4 height 4
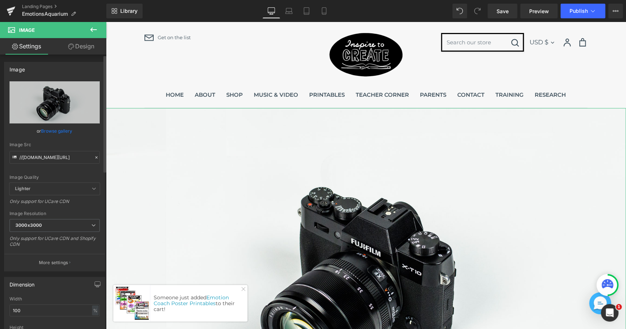
click at [53, 131] on link "Browse gallery" at bounding box center [56, 131] width 31 height 13
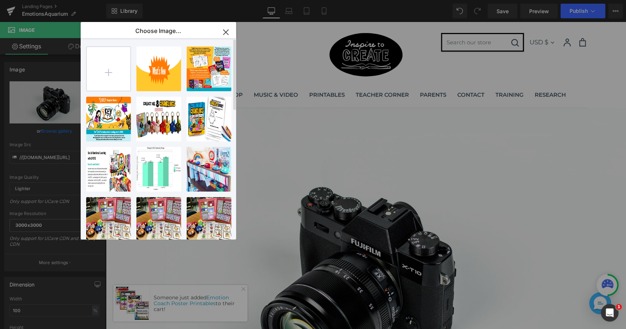
click at [114, 69] on input "file" at bounding box center [109, 69] width 44 height 44
type input "C:\fakepath\Untitled_Artwork (42).jpg"
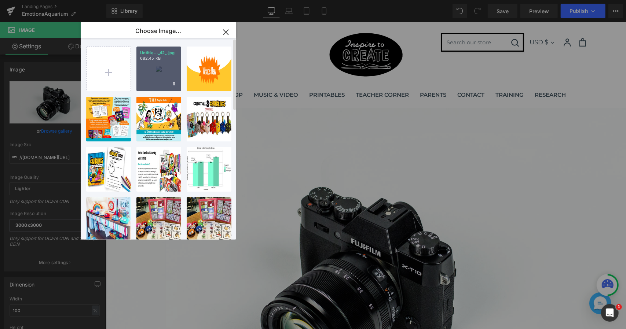
click at [160, 64] on div "Untitle..._42_.jpg 682.45 KB" at bounding box center [158, 69] width 45 height 45
type input "https://ucarecdn.com/4a50f2d4-3d1d-4315-be59-07c9d2e5c308/-/format/auto/-/previ…"
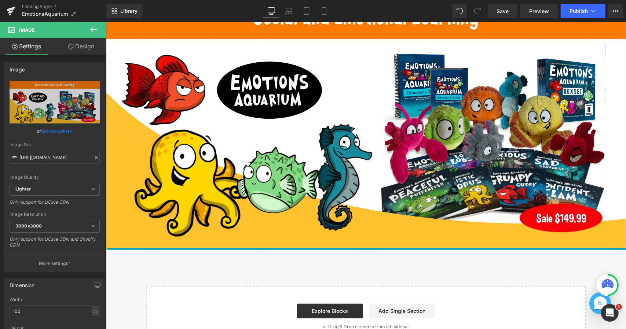
scroll to position [110, 0]
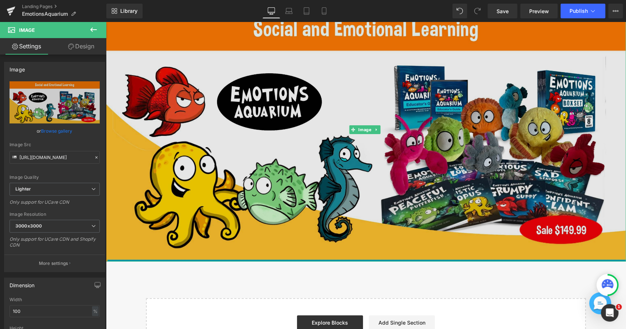
click at [308, 134] on img at bounding box center [366, 130] width 520 height 264
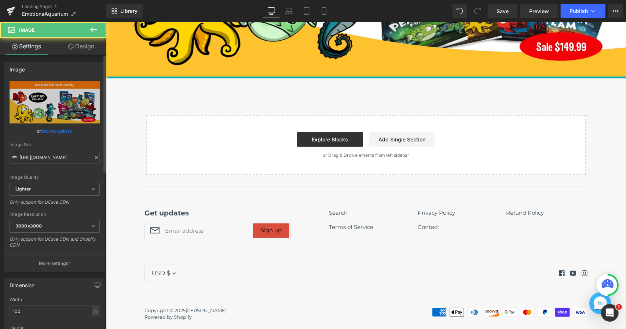
scroll to position [183, 0]
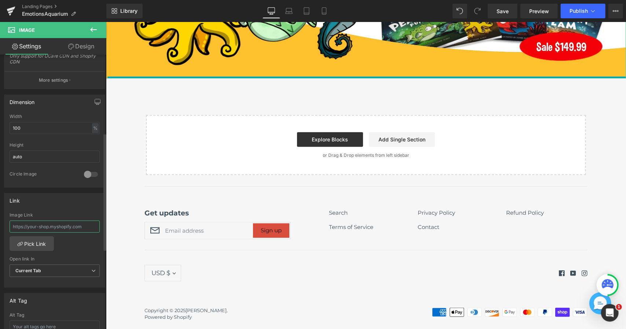
click at [61, 226] on input "text" at bounding box center [55, 227] width 90 height 12
click at [48, 265] on span "Current Tab" at bounding box center [55, 271] width 90 height 13
click at [40, 291] on li "New Tab" at bounding box center [53, 294] width 87 height 11
click at [57, 222] on input "text" at bounding box center [55, 227] width 90 height 12
click at [77, 221] on input "text" at bounding box center [55, 227] width 90 height 12
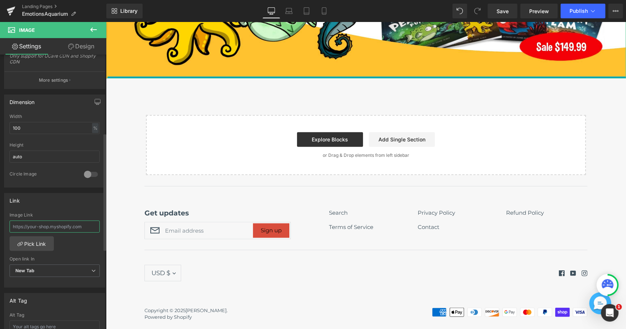
drag, startPoint x: 87, startPoint y: 224, endPoint x: 16, endPoint y: 226, distance: 71.2
click at [11, 226] on input "text" at bounding box center [55, 227] width 90 height 12
paste input "https://www.dianealber.com/products/emotions-aquarium-educator-s-kit"
type input "https://www.dianealber.com/products/emotions-aquarium-educator-s-kit"
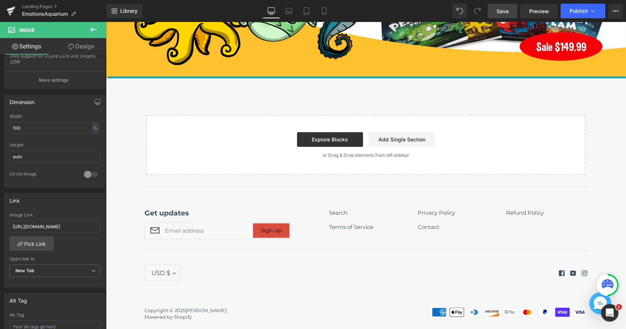
click at [508, 14] on span "Save" at bounding box center [502, 11] width 12 height 8
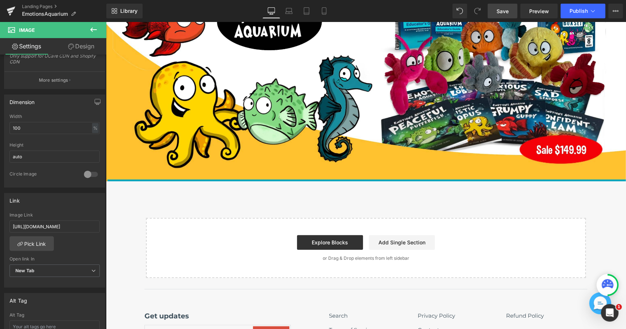
scroll to position [183, 0]
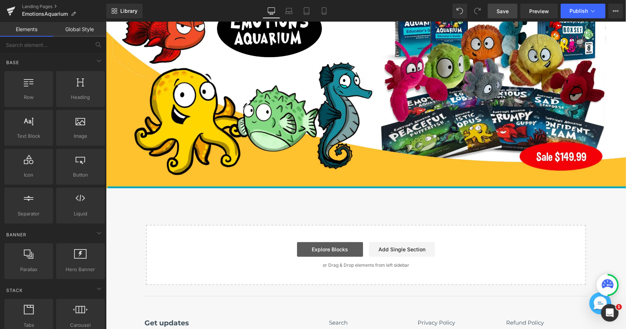
click at [325, 246] on link "Explore Blocks" at bounding box center [330, 249] width 66 height 15
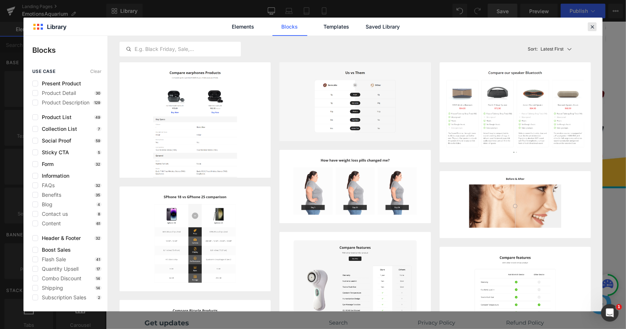
click at [595, 26] on icon at bounding box center [592, 26] width 7 height 7
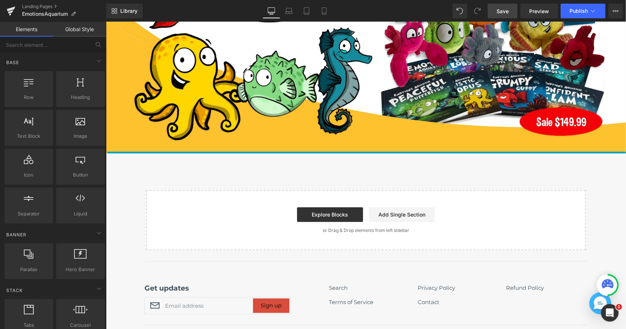
scroll to position [220, 0]
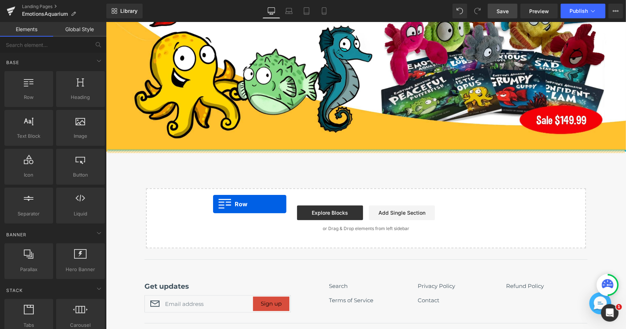
drag, startPoint x: 131, startPoint y: 107, endPoint x: 213, endPoint y: 204, distance: 126.7
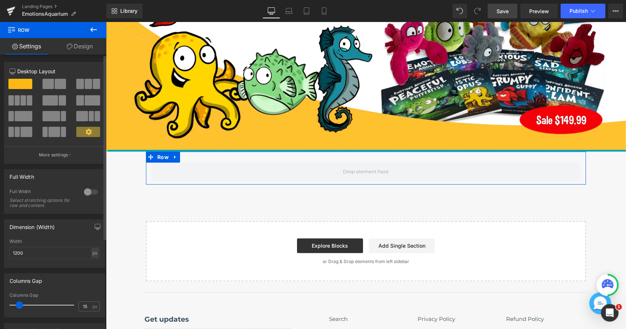
click at [45, 83] on span at bounding box center [48, 84] width 11 height 10
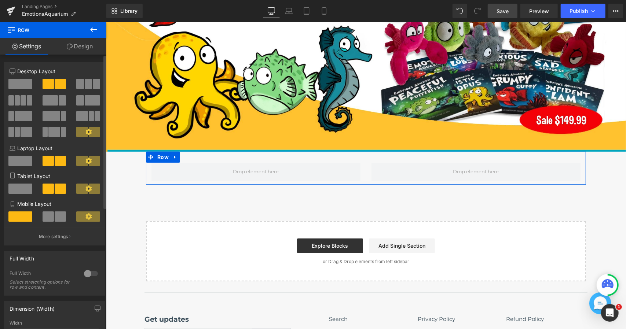
click at [81, 101] on span at bounding box center [79, 100] width 7 height 10
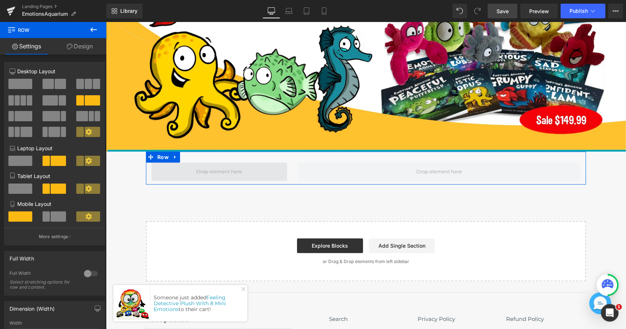
drag, startPoint x: 191, startPoint y: 120, endPoint x: 209, endPoint y: 170, distance: 53.5
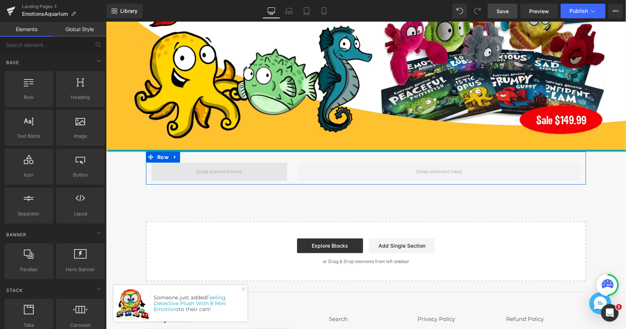
click at [205, 169] on span at bounding box center [218, 171] width 51 height 11
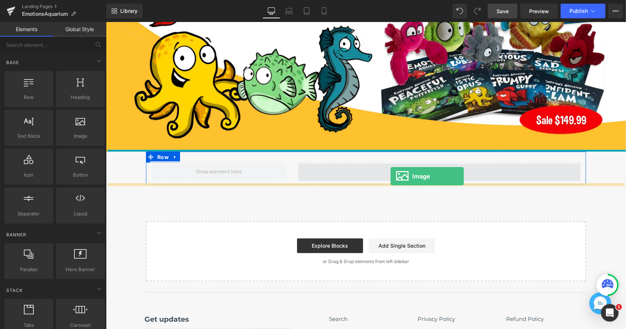
drag, startPoint x: 180, startPoint y: 147, endPoint x: 395, endPoint y: 173, distance: 215.7
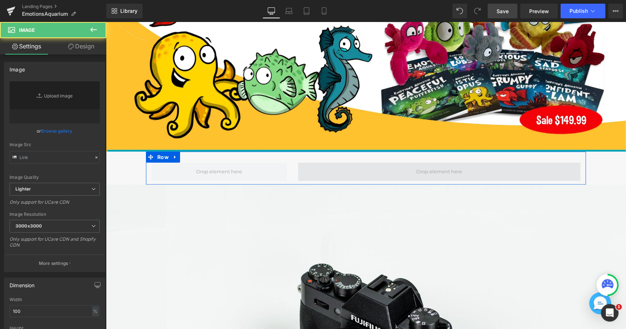
type input "//d1um8515vdn9kb.cloudfront.net/images/parallax.jpg"
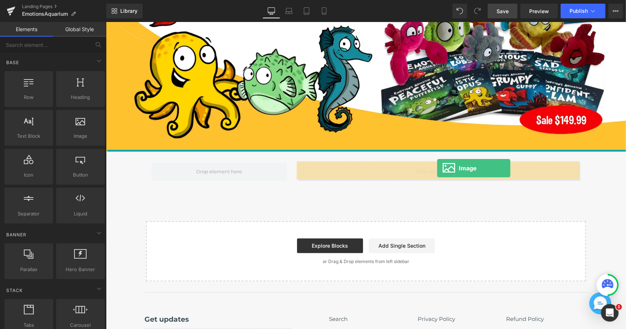
drag, startPoint x: 193, startPoint y: 152, endPoint x: 437, endPoint y: 168, distance: 244.7
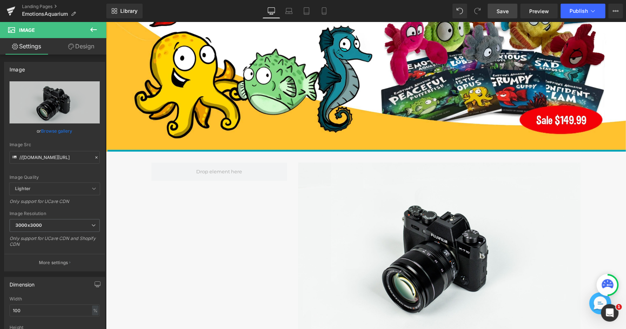
click at [117, 185] on div "Image Image Row Select your layout" at bounding box center [366, 169] width 520 height 562
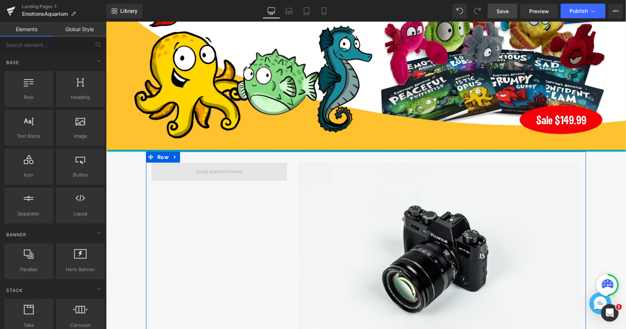
click at [225, 176] on span at bounding box center [219, 171] width 136 height 18
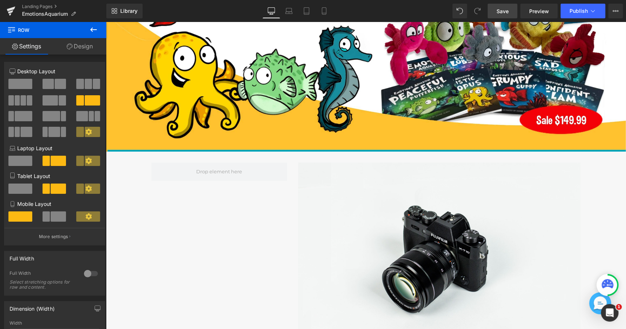
click at [89, 29] on icon at bounding box center [93, 29] width 9 height 9
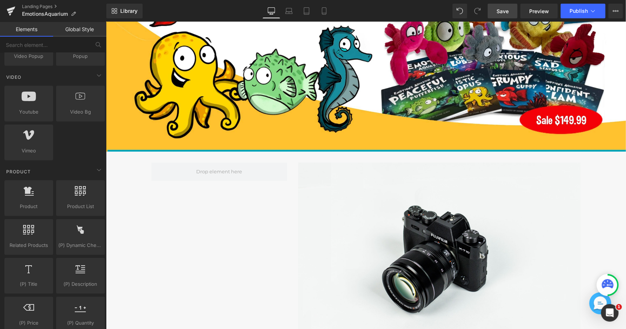
scroll to position [477, 0]
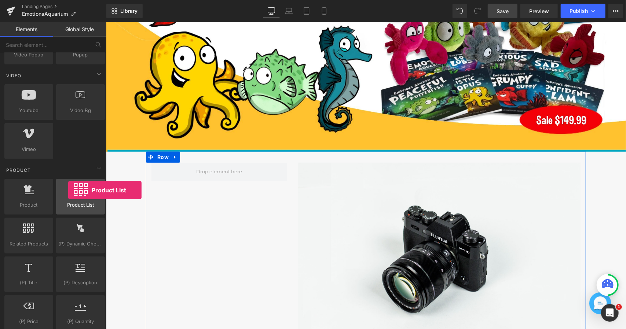
drag, startPoint x: 67, startPoint y: 197, endPoint x: 56, endPoint y: 192, distance: 11.3
click at [56, 192] on div "Product List products, lists, collections, goods, sells" at bounding box center [80, 197] width 49 height 36
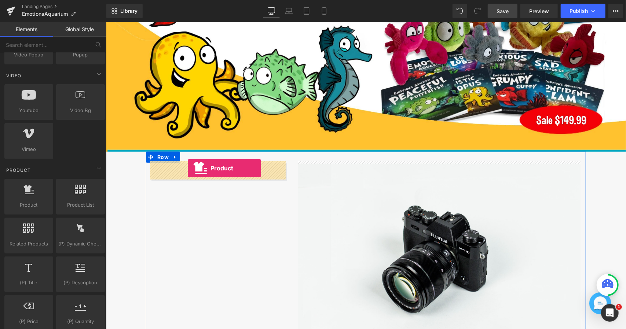
drag, startPoint x: 139, startPoint y: 217, endPoint x: 187, endPoint y: 168, distance: 69.0
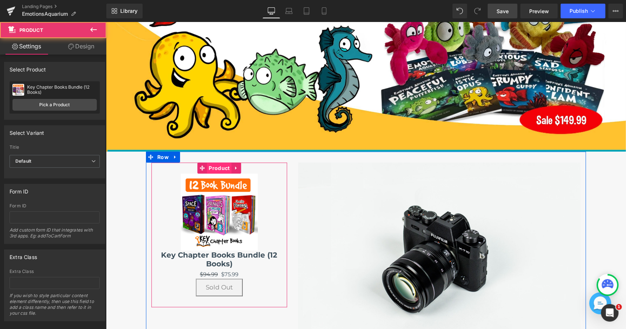
click at [220, 166] on span "Product" at bounding box center [218, 167] width 25 height 11
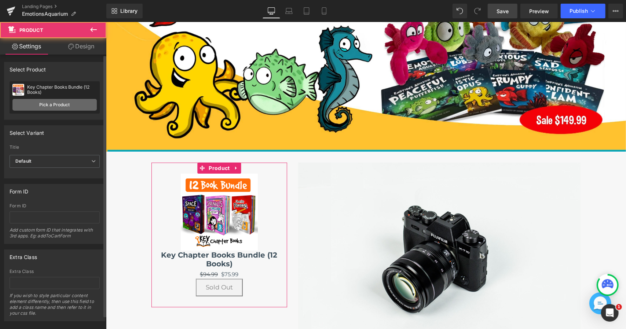
click at [57, 108] on link "Pick a Product" at bounding box center [54, 105] width 84 height 12
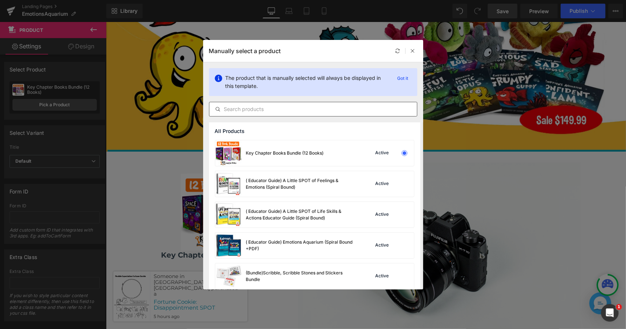
click at [328, 107] on input "text" at bounding box center [313, 109] width 208 height 9
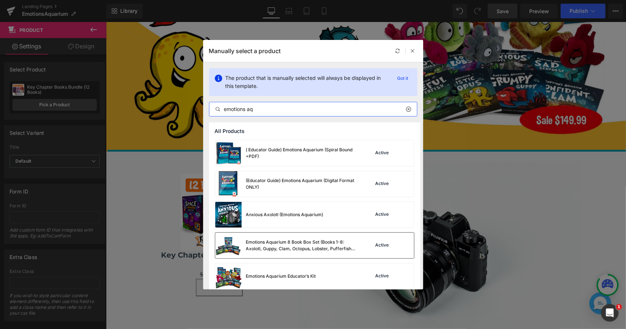
type input "emotions aq"
click at [317, 244] on div "Emotions Aquarium 8 Book Box Set (Books 1-8: Axolotl, Guppy, Clam, Octopus, Lob…" at bounding box center [301, 245] width 110 height 13
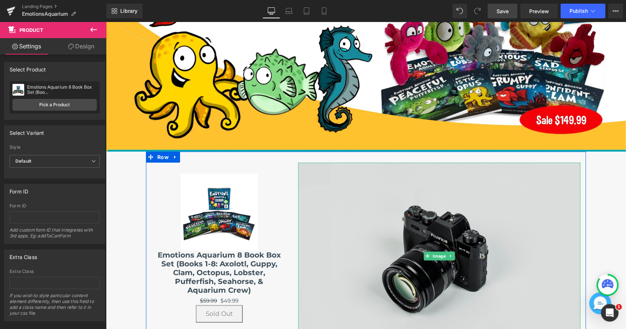
click at [391, 212] on img at bounding box center [439, 255] width 282 height 187
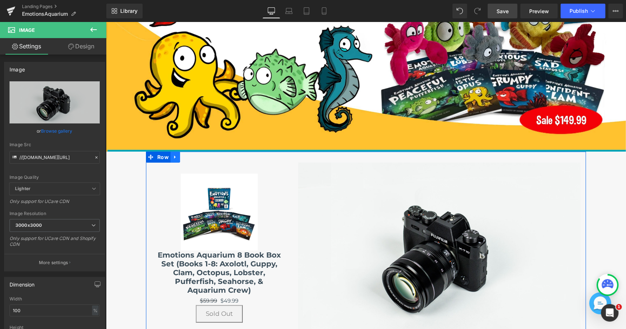
click at [176, 158] on link at bounding box center [175, 156] width 10 height 11
click at [156, 155] on span "Row" at bounding box center [162, 156] width 15 height 11
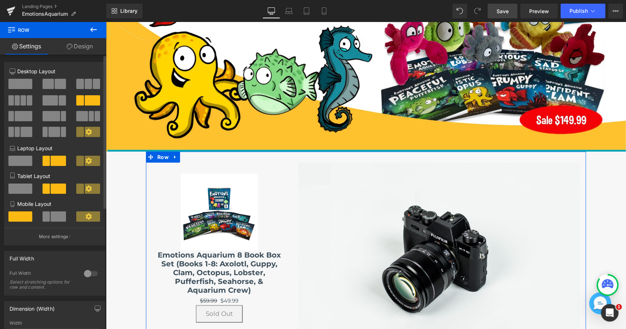
click at [30, 102] on span at bounding box center [30, 100] width 6 height 10
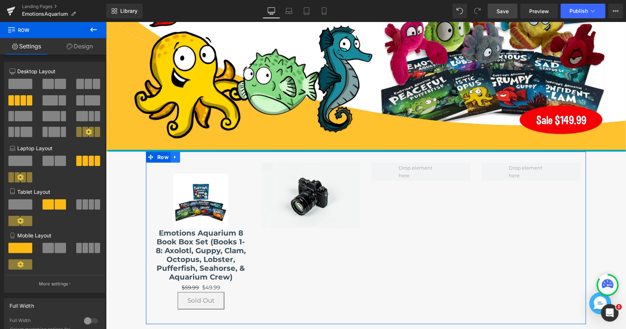
click at [170, 154] on link at bounding box center [175, 156] width 10 height 11
click at [194, 154] on icon at bounding box center [193, 157] width 5 height 6
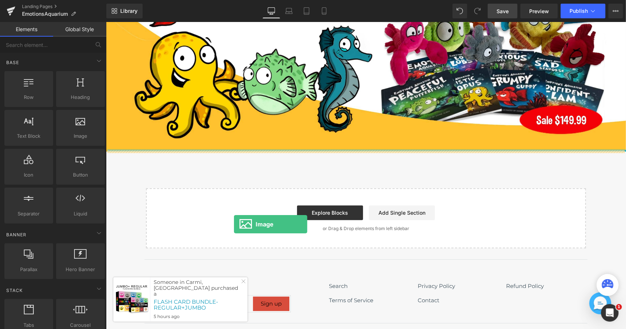
drag, startPoint x: 184, startPoint y: 150, endPoint x: 251, endPoint y: 229, distance: 102.8
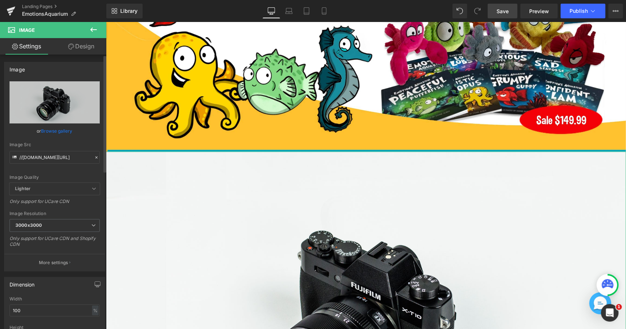
click at [58, 131] on link "Browse gallery" at bounding box center [56, 131] width 31 height 13
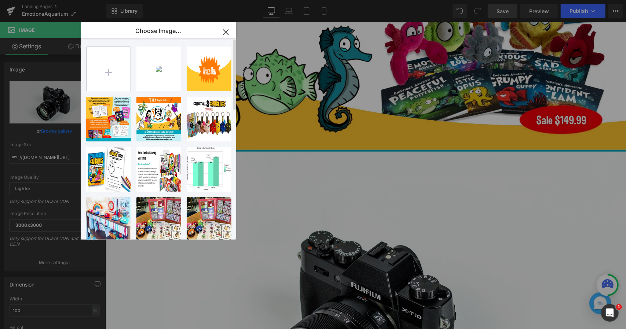
click at [118, 66] on input "file" at bounding box center [109, 69] width 44 height 44
type input "C:\fakepath\Untitled_Artwork (43).jpg"
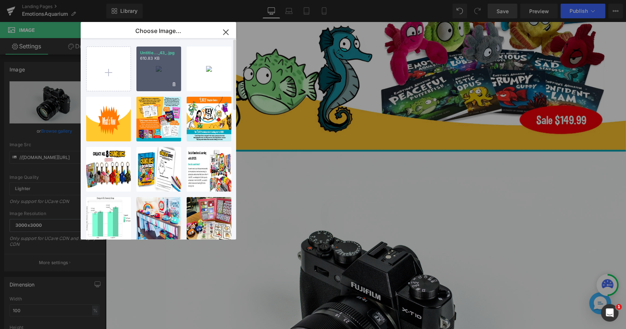
click at [160, 69] on div "Untitle..._43_.jpg 610.83 KB" at bounding box center [158, 69] width 45 height 45
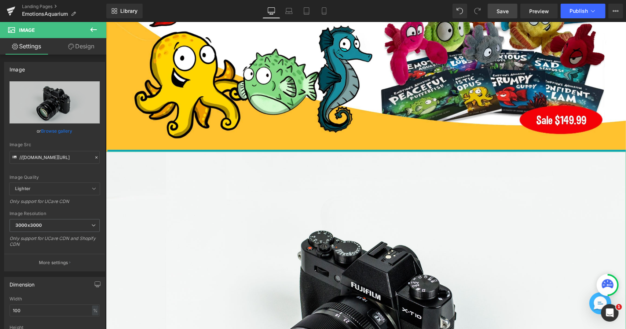
drag, startPoint x: 66, startPoint y: 130, endPoint x: 91, endPoint y: 118, distance: 28.2
click at [66, 130] on link "Browse gallery" at bounding box center [56, 131] width 31 height 13
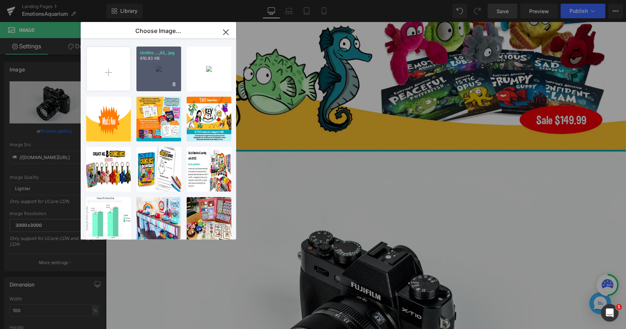
click at [161, 74] on div "Untitle..._43_.jpg 610.83 KB" at bounding box center [158, 69] width 45 height 45
type input "https://ucarecdn.com/30d9087b-db13-4716-b42d-f268218f2357/-/format/auto/-/previ…"
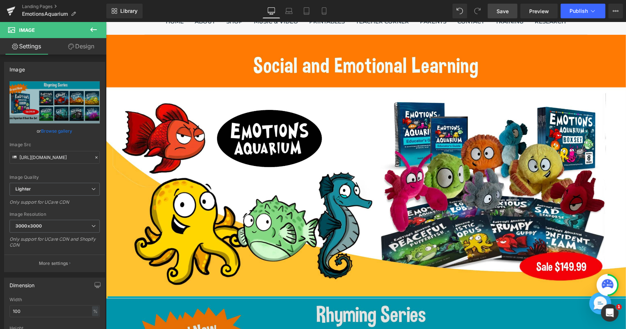
scroll to position [257, 0]
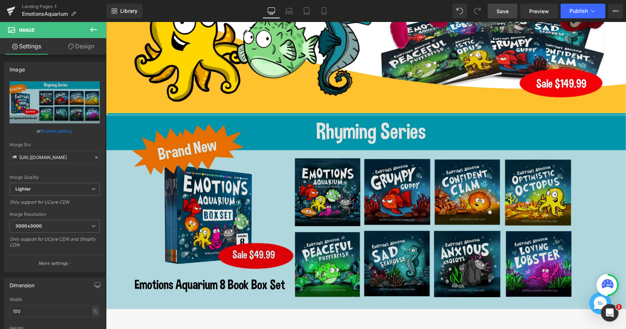
click at [287, 208] on img at bounding box center [366, 212] width 520 height 194
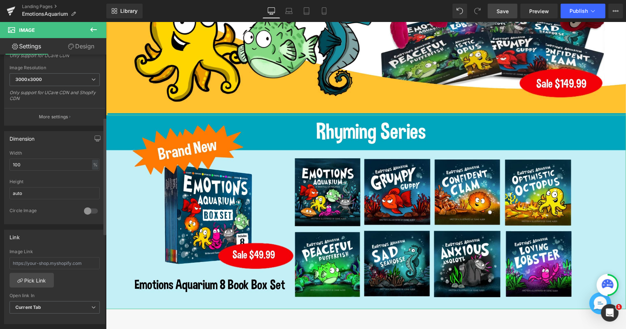
scroll to position [330, 0]
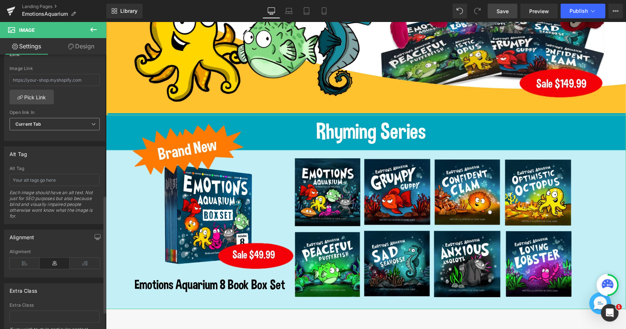
click at [20, 121] on b "Current Tab" at bounding box center [28, 124] width 26 height 6
click at [29, 146] on div "New Tab" at bounding box center [30, 148] width 19 height 5
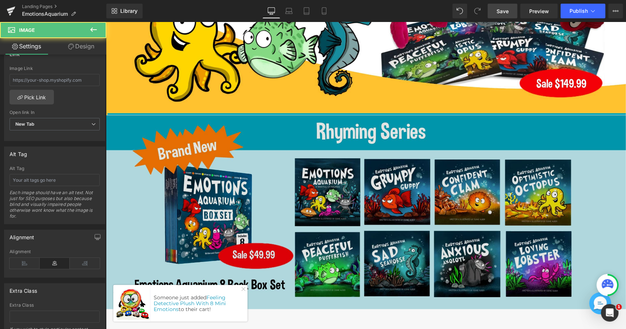
click at [220, 185] on img at bounding box center [366, 212] width 520 height 194
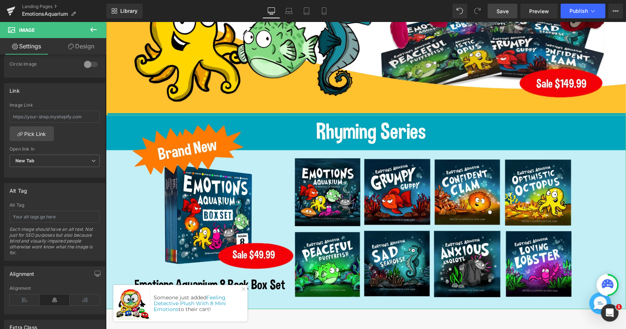
scroll to position [261, 0]
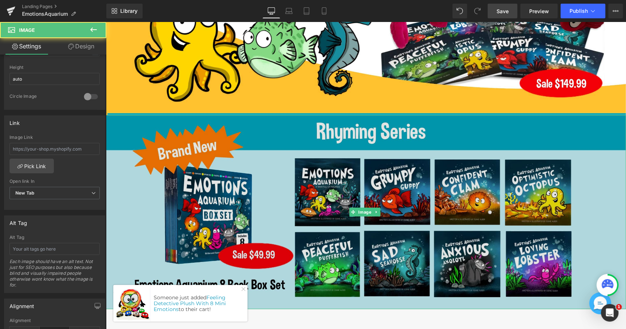
click at [161, 163] on img at bounding box center [366, 212] width 520 height 194
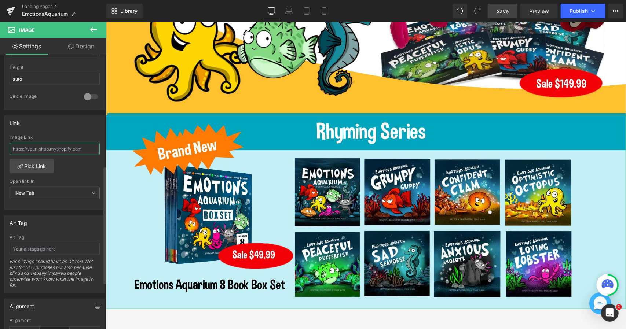
click at [54, 148] on input "text" at bounding box center [55, 149] width 90 height 12
click at [39, 160] on link "Pick Link" at bounding box center [32, 166] width 44 height 15
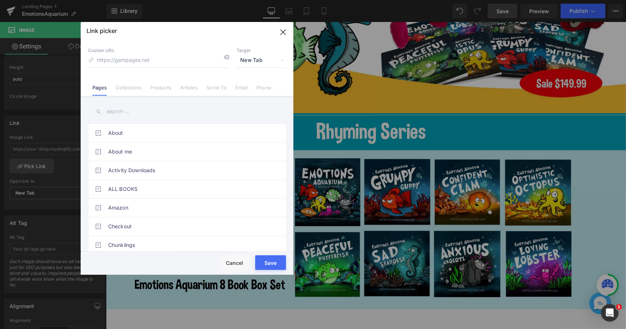
drag, startPoint x: 282, startPoint y: 33, endPoint x: 173, endPoint y: 11, distance: 110.4
click at [282, 33] on icon "button" at bounding box center [283, 32] width 12 height 12
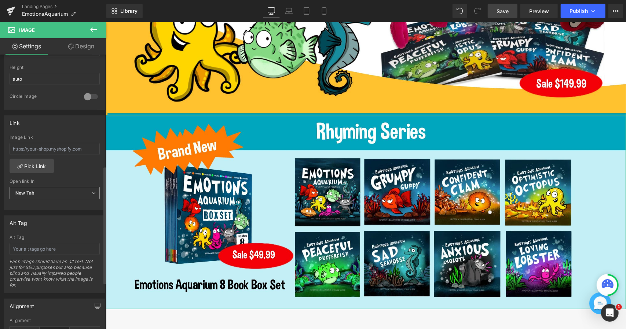
click at [67, 193] on span "New Tab" at bounding box center [55, 193] width 90 height 13
click at [62, 215] on li "New Tab" at bounding box center [53, 217] width 87 height 11
drag, startPoint x: 93, startPoint y: 144, endPoint x: 29, endPoint y: 146, distance: 64.2
click at [29, 146] on input "text" at bounding box center [55, 149] width 90 height 12
click at [30, 146] on input "text" at bounding box center [55, 149] width 90 height 12
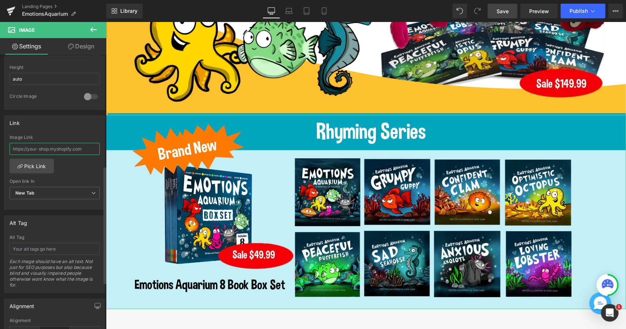
drag, startPoint x: 11, startPoint y: 146, endPoint x: 18, endPoint y: 146, distance: 7.0
click at [18, 146] on input "text" at bounding box center [55, 149] width 90 height 12
paste input "https://www.dianealber.com/products/emotions-aquarium-8-book-box-set-books-1-8-…"
type input "https://www.dianealber.com/products/emotions-aquarium-8-book-box-set-books-1-8-…"
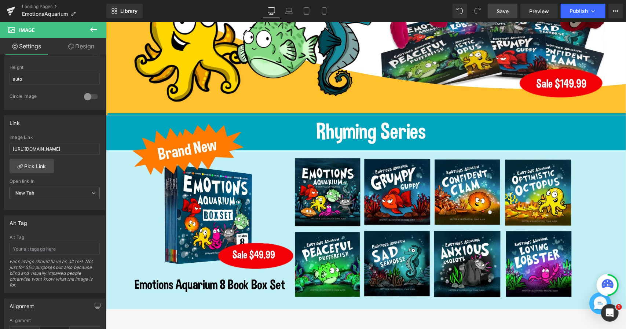
click at [513, 11] on link "Save" at bounding box center [503, 11] width 30 height 15
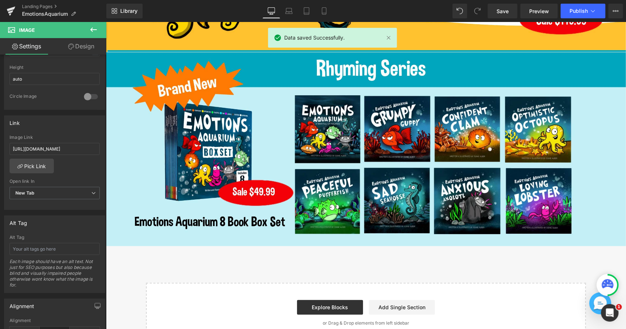
scroll to position [278, 0]
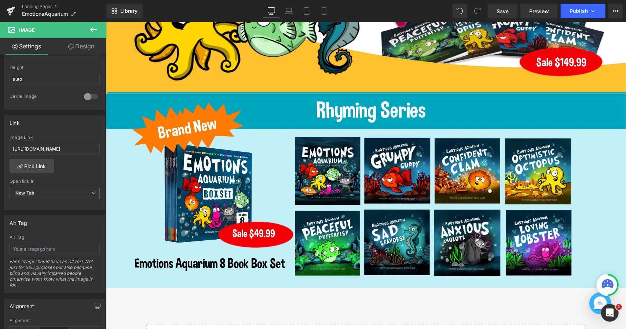
click at [91, 26] on icon at bounding box center [93, 29] width 9 height 9
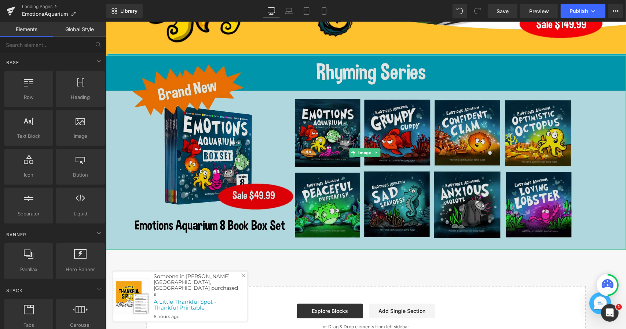
scroll to position [351, 0]
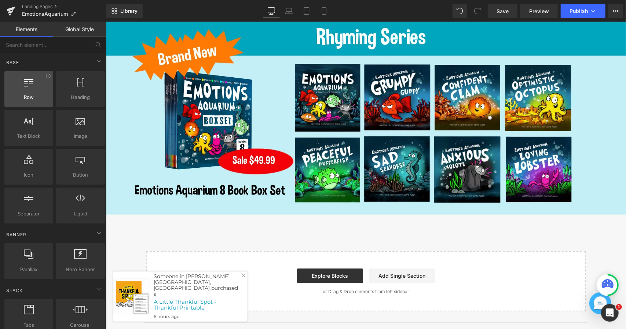
click at [24, 80] on icon at bounding box center [29, 82] width 10 height 10
click at [31, 85] on icon at bounding box center [29, 82] width 10 height 10
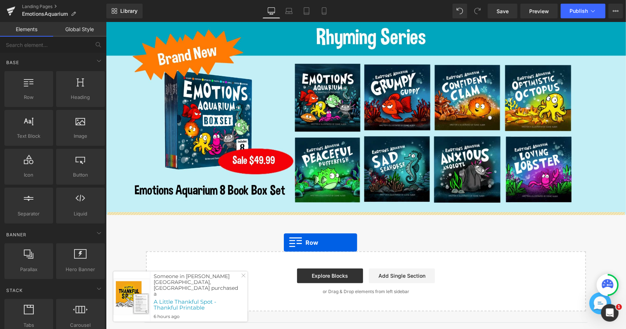
drag, startPoint x: 140, startPoint y: 109, endPoint x: 283, endPoint y: 242, distance: 195.9
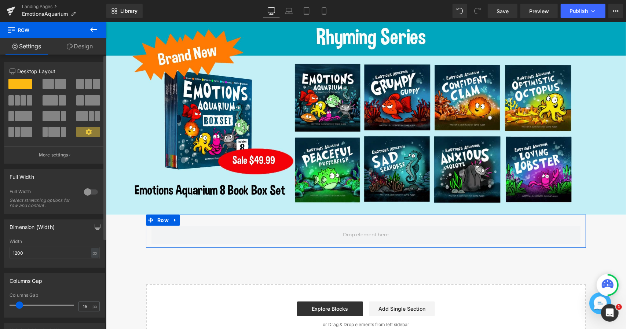
click at [62, 88] on span at bounding box center [60, 84] width 11 height 10
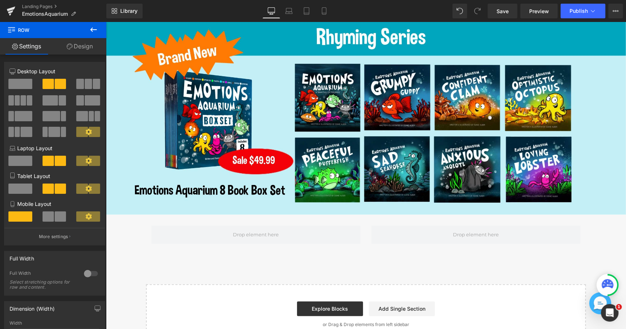
click at [92, 28] on icon at bounding box center [93, 30] width 7 height 4
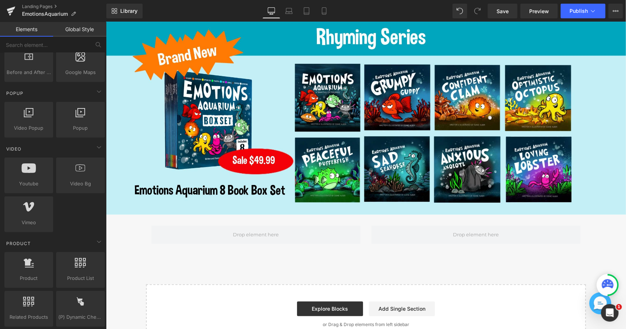
scroll to position [550, 0]
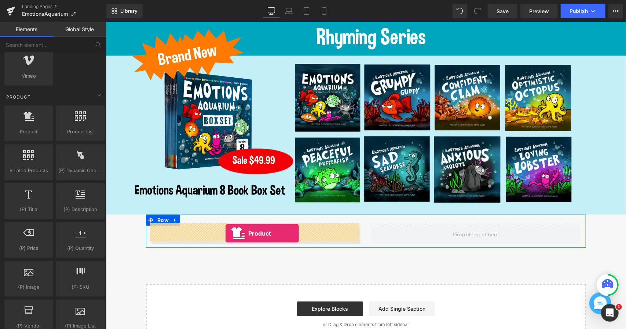
drag, startPoint x: 133, startPoint y: 143, endPoint x: 225, endPoint y: 233, distance: 128.6
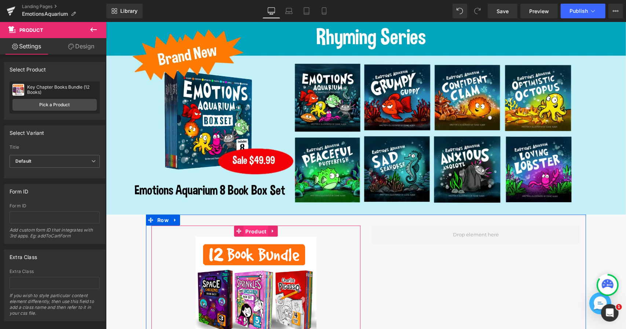
click at [250, 230] on span "Product" at bounding box center [255, 231] width 25 height 11
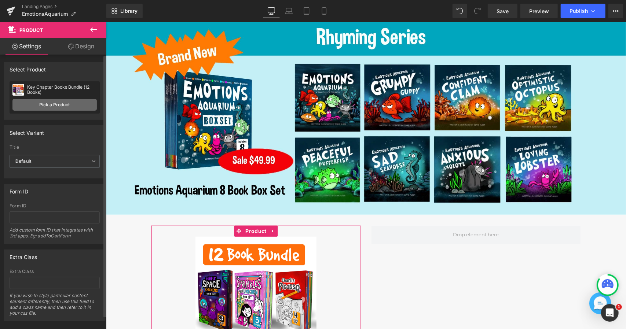
click at [40, 108] on link "Pick a Product" at bounding box center [54, 105] width 84 height 12
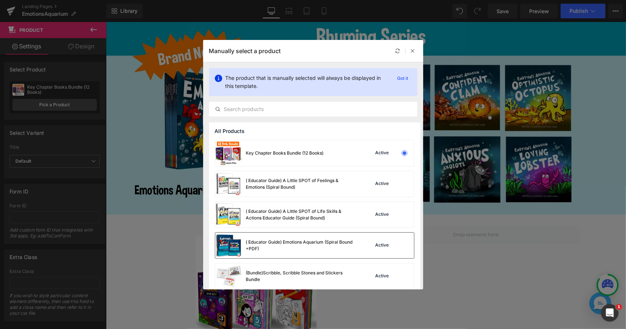
click at [337, 240] on div "( Educator Guide) Emotions Aquarium (Spiral Bound +PDF)" at bounding box center [301, 245] width 110 height 13
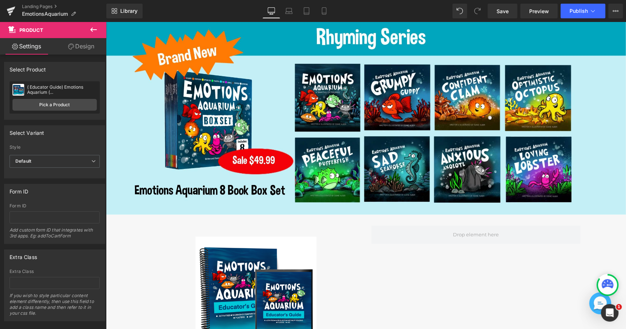
click at [95, 28] on icon at bounding box center [93, 29] width 9 height 9
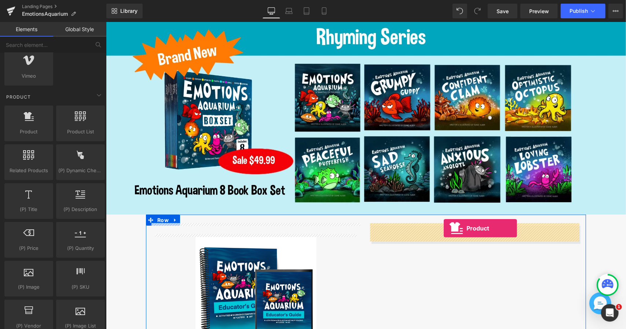
drag, startPoint x: 135, startPoint y: 136, endPoint x: 443, endPoint y: 228, distance: 321.4
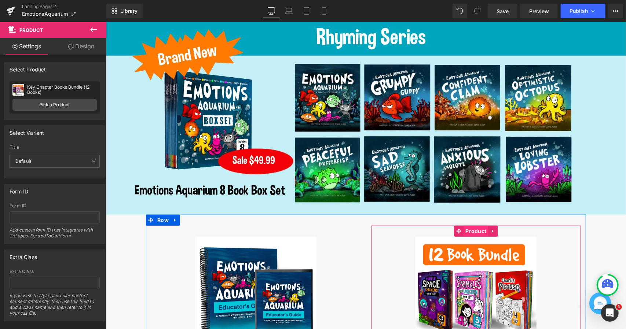
click at [480, 228] on span "Product" at bounding box center [475, 231] width 25 height 11
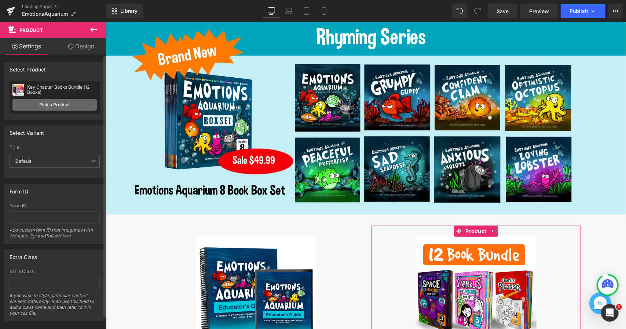
click at [70, 106] on link "Pick a Product" at bounding box center [54, 105] width 84 height 12
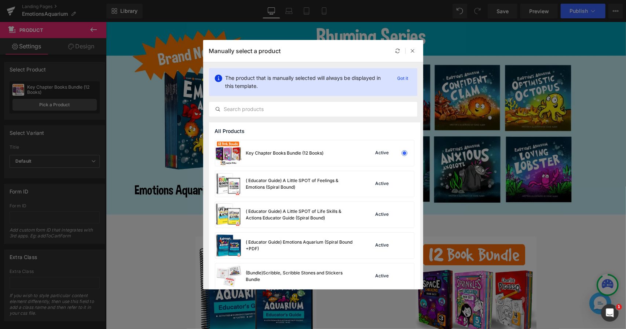
drag, startPoint x: 237, startPoint y: 110, endPoint x: 287, endPoint y: 124, distance: 52.0
click at [239, 110] on input "text" at bounding box center [313, 109] width 208 height 9
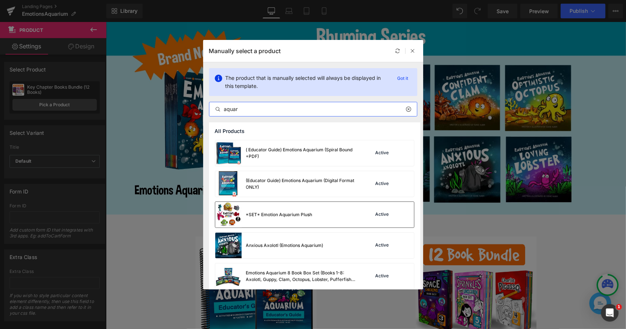
type input "aquar"
click at [297, 220] on div "*SET* Emotion Aquarium Plush" at bounding box center [263, 215] width 97 height 26
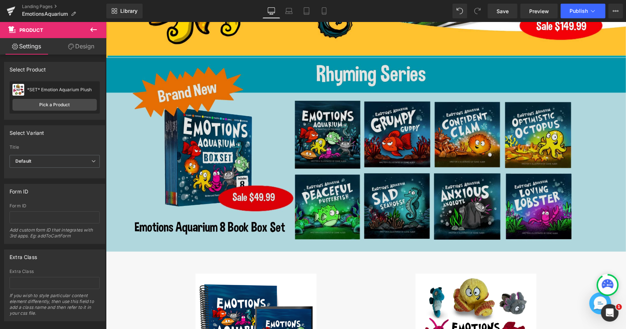
scroll to position [315, 0]
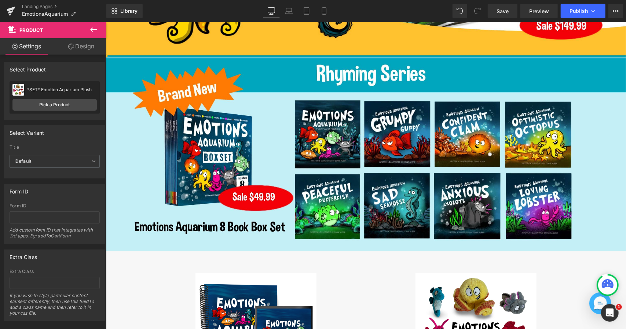
click at [94, 27] on icon at bounding box center [93, 29] width 9 height 9
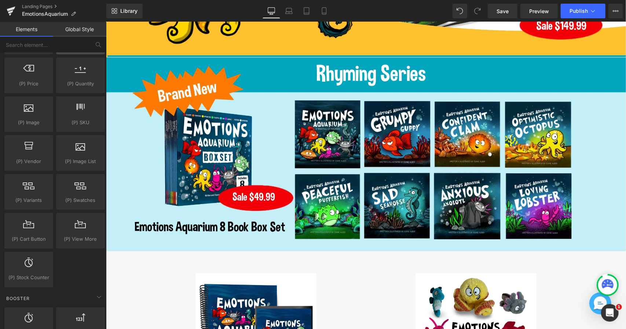
scroll to position [733, 0]
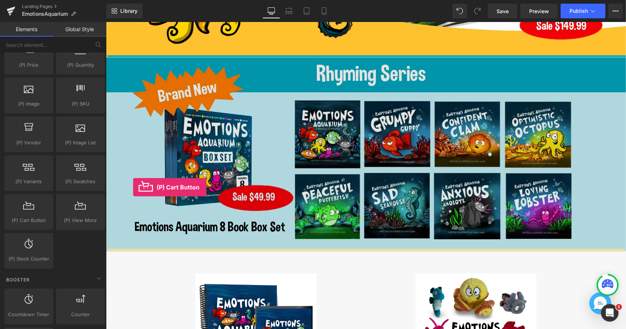
drag, startPoint x: 127, startPoint y: 232, endPoint x: 133, endPoint y: 187, distance: 45.1
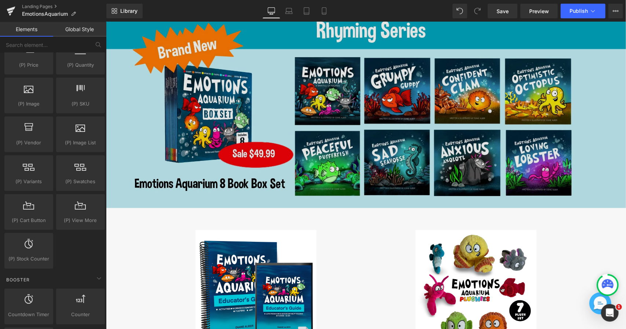
scroll to position [351, 0]
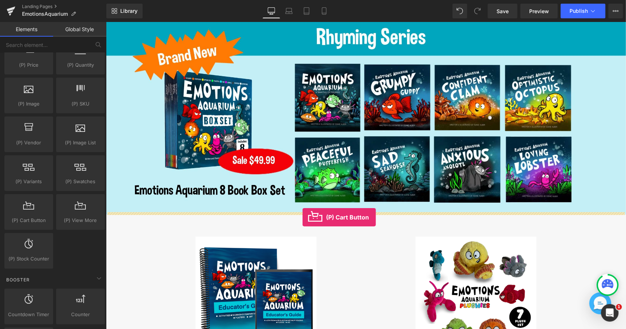
drag, startPoint x: 141, startPoint y: 228, endPoint x: 302, endPoint y: 217, distance: 161.7
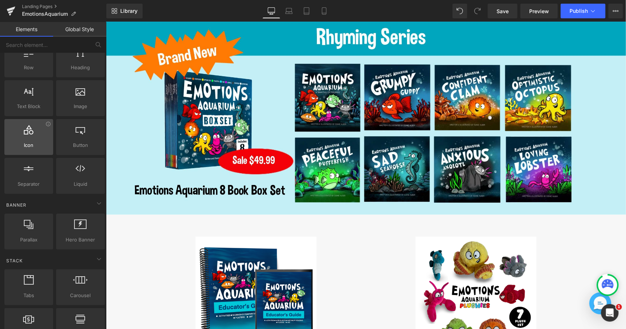
scroll to position [0, 0]
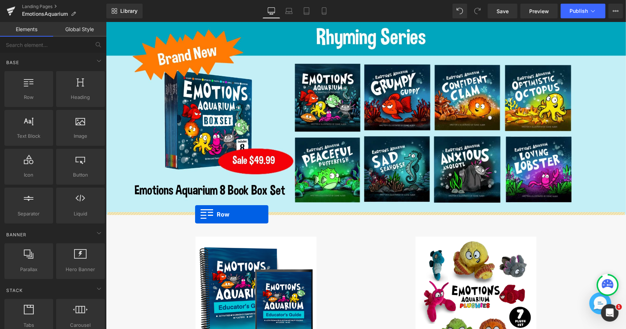
drag, startPoint x: 121, startPoint y: 106, endPoint x: 195, endPoint y: 214, distance: 131.2
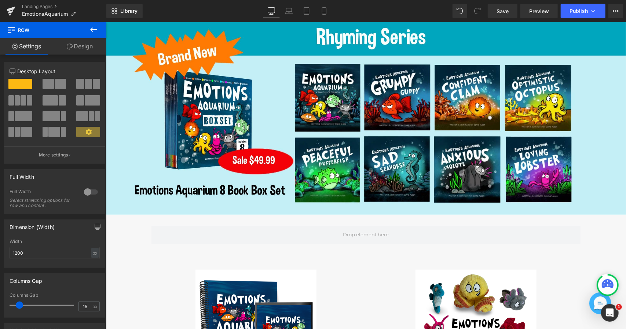
click at [92, 30] on icon at bounding box center [93, 30] width 7 height 4
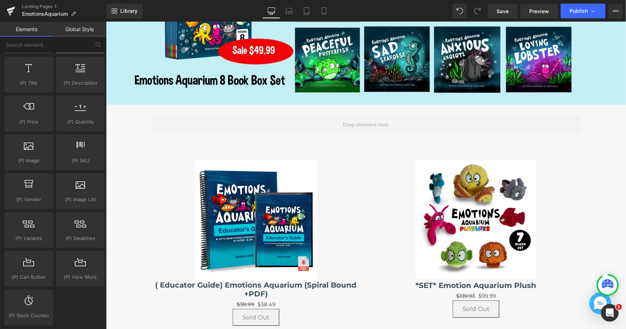
scroll to position [697, 0]
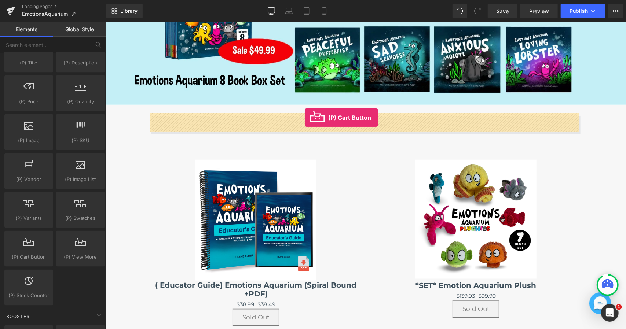
drag, startPoint x: 133, startPoint y: 271, endPoint x: 304, endPoint y: 117, distance: 229.5
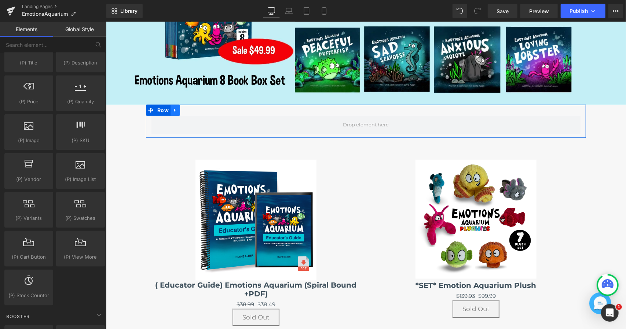
click at [173, 107] on icon at bounding box center [174, 110] width 5 height 6
click at [193, 109] on icon at bounding box center [193, 109] width 5 height 5
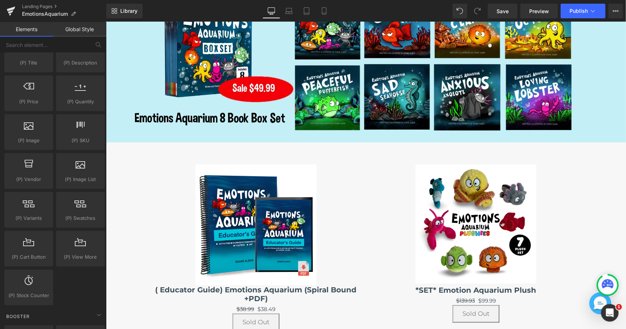
scroll to position [498, 0]
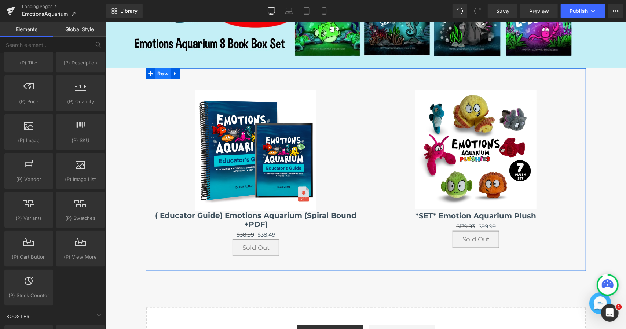
click at [159, 70] on span "Row" at bounding box center [162, 73] width 15 height 11
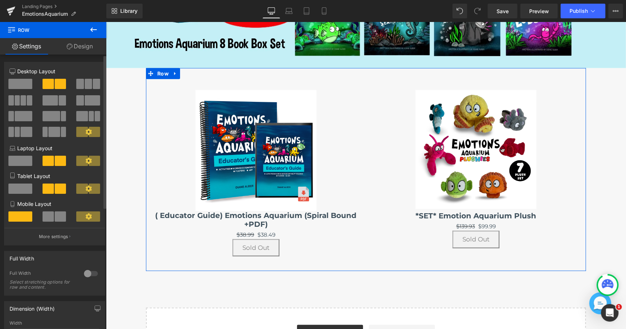
click at [25, 99] on span at bounding box center [24, 100] width 6 height 10
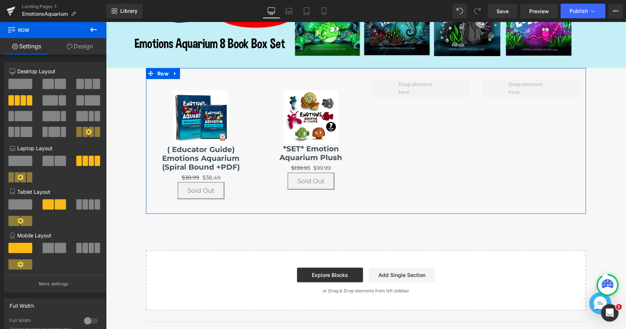
scroll to position [388, 0]
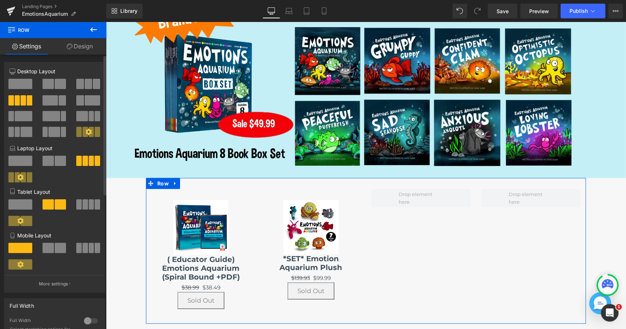
click at [51, 84] on span at bounding box center [48, 84] width 11 height 10
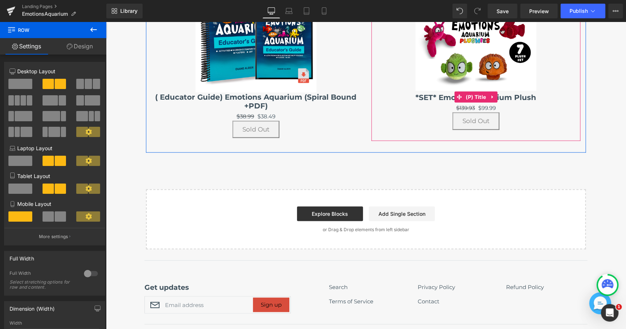
scroll to position [645, 0]
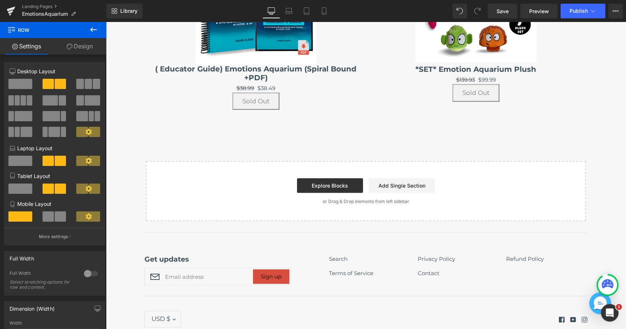
click at [98, 31] on button at bounding box center [94, 30] width 26 height 16
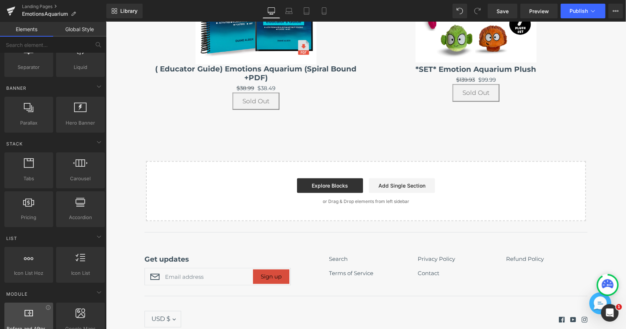
scroll to position [0, 0]
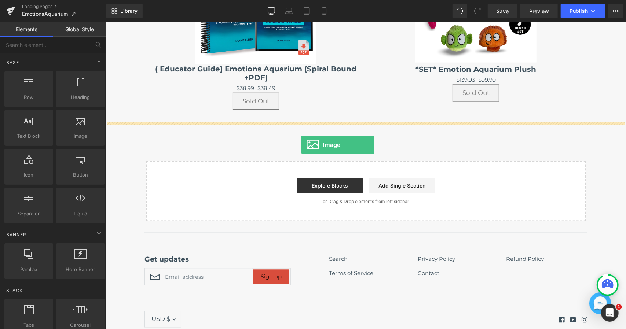
drag, startPoint x: 183, startPoint y: 154, endPoint x: 301, endPoint y: 144, distance: 118.5
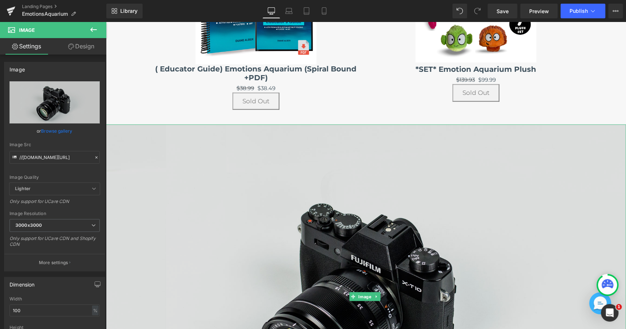
click at [294, 177] on img at bounding box center [366, 296] width 520 height 344
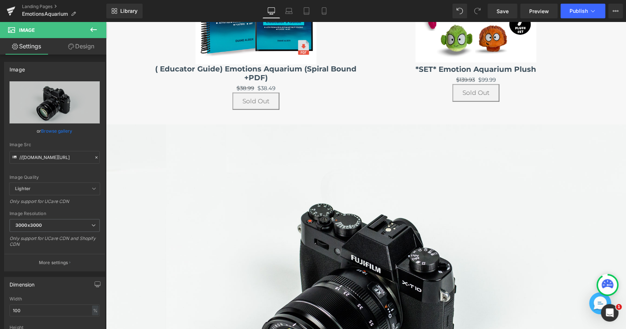
click at [95, 26] on icon at bounding box center [93, 29] width 9 height 9
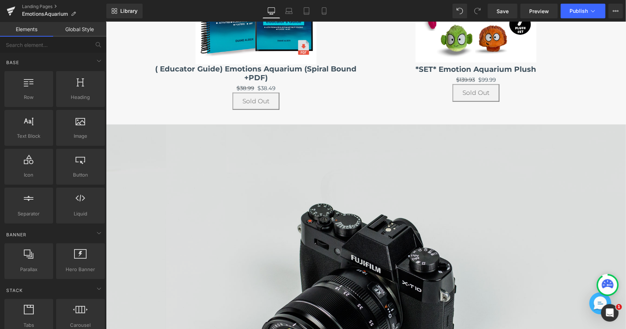
click at [234, 167] on img at bounding box center [366, 296] width 520 height 344
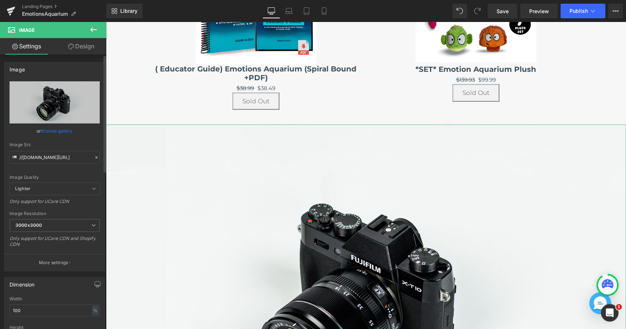
click at [62, 133] on link "Browse gallery" at bounding box center [56, 131] width 31 height 13
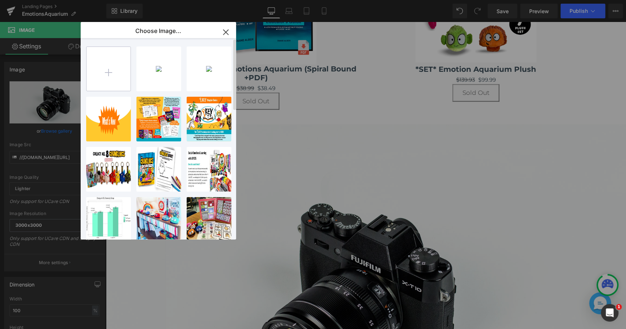
click at [107, 70] on input "file" at bounding box center [109, 69] width 44 height 44
type input "C:\fakepath\Untitled_Artwork (44).jpg"
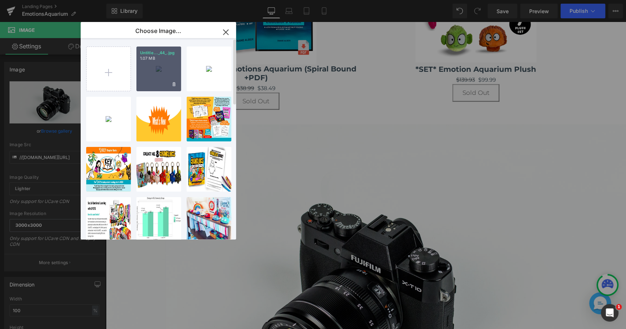
click at [164, 72] on div "Untitle..._44_.jpg 1.07 MB" at bounding box center [158, 69] width 45 height 45
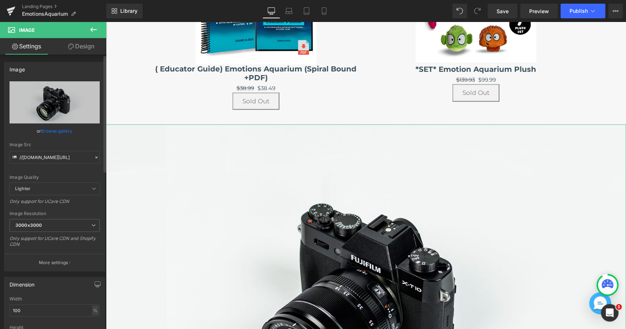
click at [44, 131] on link "Browse gallery" at bounding box center [56, 131] width 31 height 13
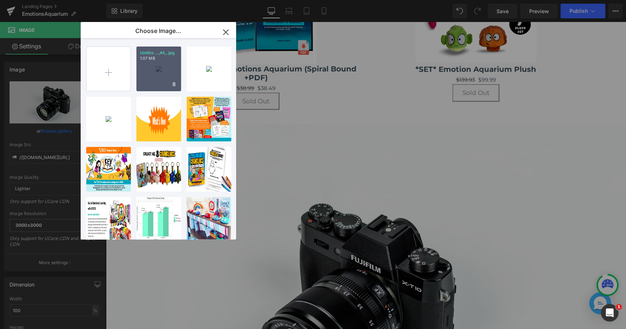
click at [144, 72] on div "Untitle..._44_.jpg 1.07 MB" at bounding box center [158, 69] width 45 height 45
type input "https://ucarecdn.com/87e44ea6-38b2-4d7c-a547-9c9ce8651e89/-/format/auto/-/previ…"
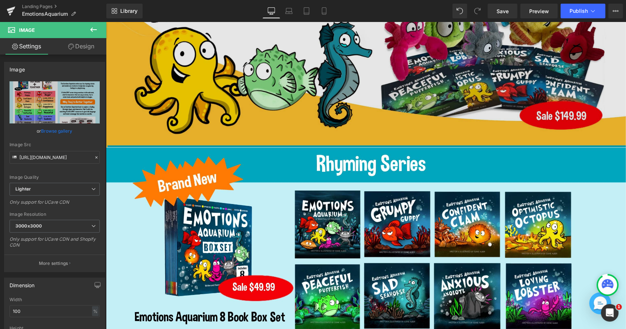
scroll to position [205, 0]
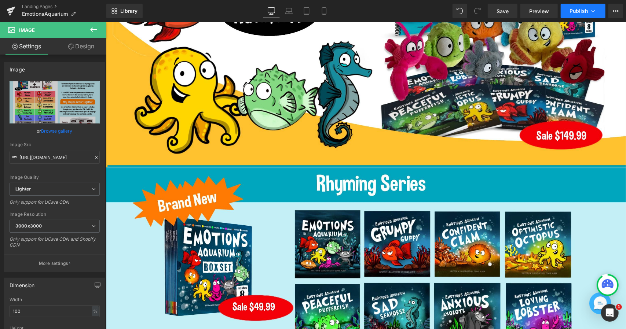
click at [579, 10] on span "Publish" at bounding box center [578, 11] width 18 height 6
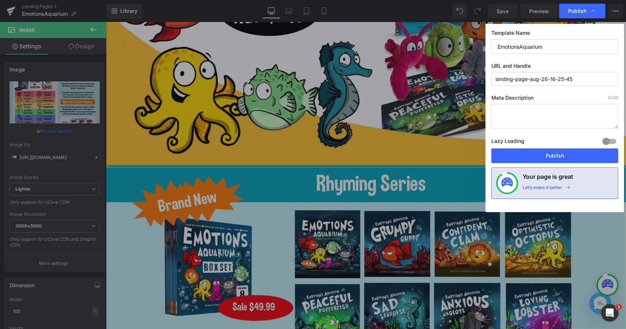
drag, startPoint x: 578, startPoint y: 77, endPoint x: 439, endPoint y: 87, distance: 139.3
click at [439, 87] on div "Publish Template Name EmotionsAquarium URL and Handle landing-page-aug-26-16-25…" at bounding box center [313, 164] width 626 height 329
type input "emotionsaquaquarium"
click at [589, 12] on span "Publish" at bounding box center [582, 10] width 29 height 7
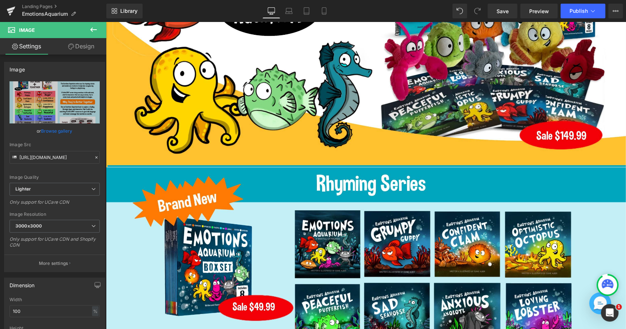
click at [589, 12] on button "Publish" at bounding box center [583, 11] width 45 height 15
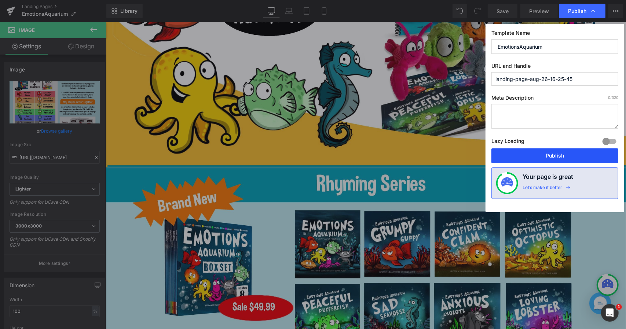
click at [589, 155] on button "Publish" at bounding box center [554, 156] width 127 height 15
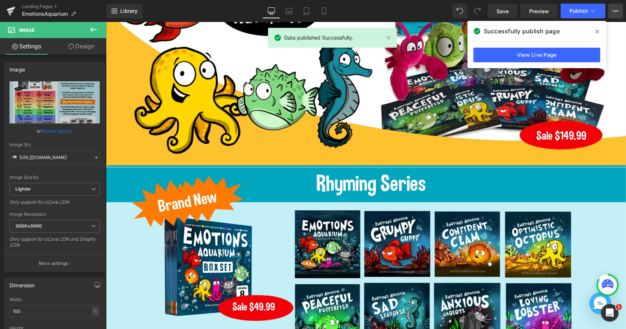
click at [614, 12] on icon at bounding box center [616, 11] width 6 height 6
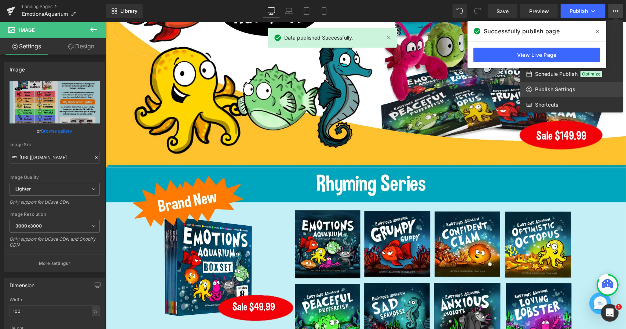
click at [565, 90] on span "Publish Settings" at bounding box center [555, 89] width 40 height 7
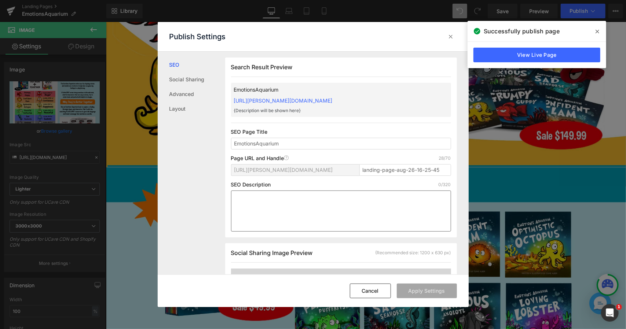
scroll to position [0, 0]
click at [419, 173] on input "landing-page-aug-26-16-25-45" at bounding box center [405, 170] width 92 height 12
drag, startPoint x: 362, startPoint y: 169, endPoint x: 480, endPoint y: 164, distance: 118.2
click at [480, 164] on div "Publish Settings SEO Social Sharing Advanced Layout Search Result Preview Emoti…" at bounding box center [313, 164] width 626 height 329
type input "l"
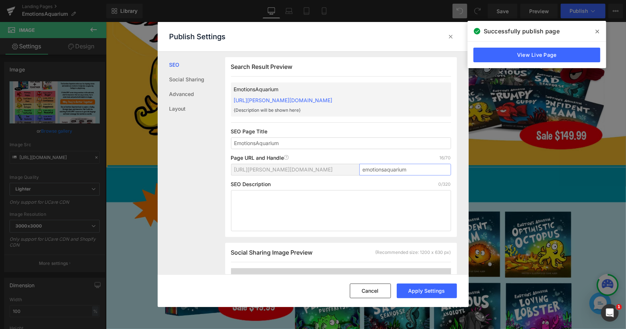
type input "emotionsaquarium"
click at [440, 289] on button "Apply Settings" at bounding box center [427, 291] width 60 height 15
click at [600, 31] on span at bounding box center [597, 32] width 12 height 12
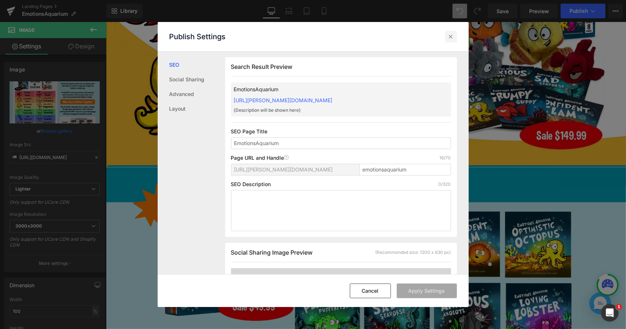
click at [449, 35] on icon at bounding box center [450, 36] width 7 height 7
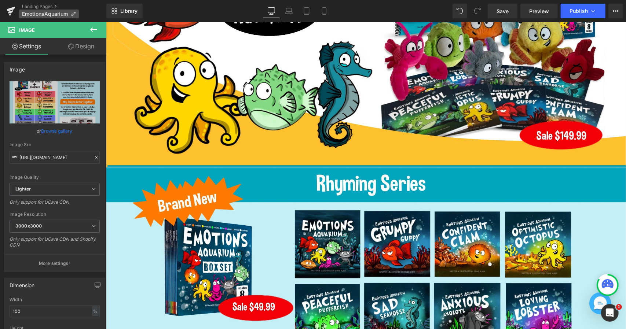
click at [40, 10] on p "EmotionsAquarium" at bounding box center [49, 14] width 60 height 9
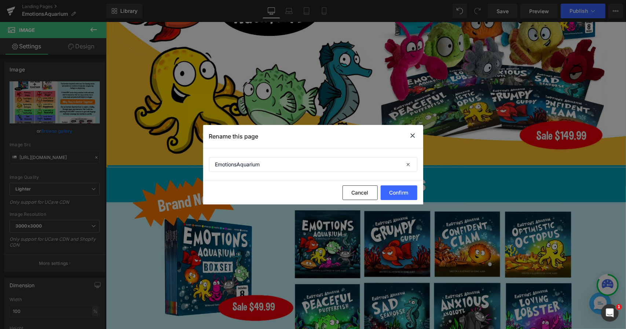
click at [418, 132] on div "Rename this page" at bounding box center [313, 136] width 220 height 23
click at [413, 136] on icon at bounding box center [412, 135] width 9 height 9
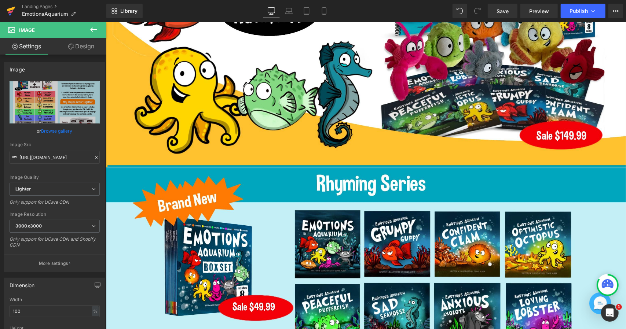
click at [7, 8] on icon at bounding box center [11, 11] width 9 height 18
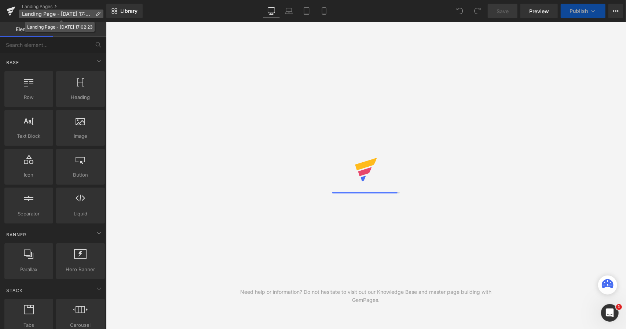
click at [98, 15] on icon at bounding box center [97, 13] width 5 height 5
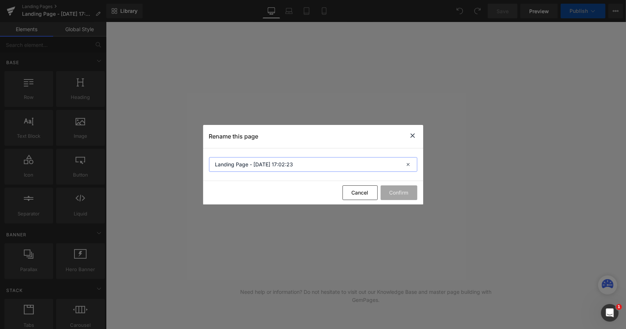
drag, startPoint x: 302, startPoint y: 165, endPoint x: 205, endPoint y: 166, distance: 97.5
click at [205, 166] on section "Landing Page - Aug 26, 17:02:23" at bounding box center [313, 165] width 220 height 33
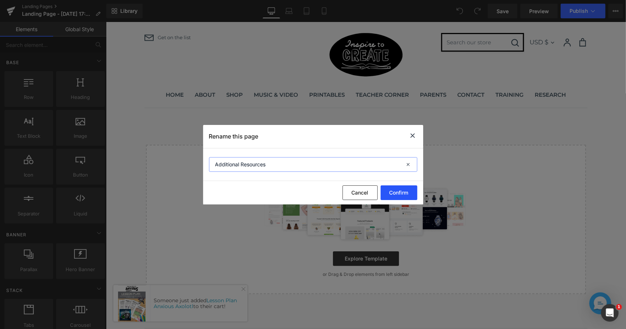
type input "Additional Resources"
click at [414, 193] on button "Confirm" at bounding box center [399, 193] width 37 height 15
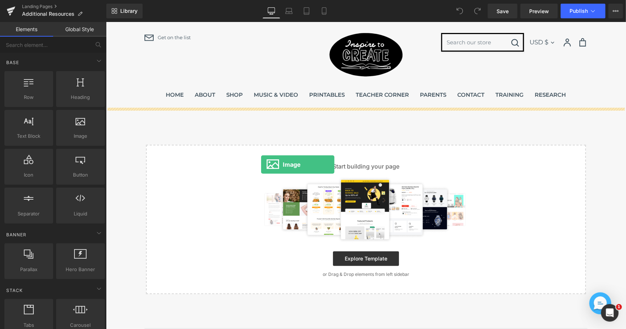
drag, startPoint x: 183, startPoint y: 155, endPoint x: 261, endPoint y: 164, distance: 78.6
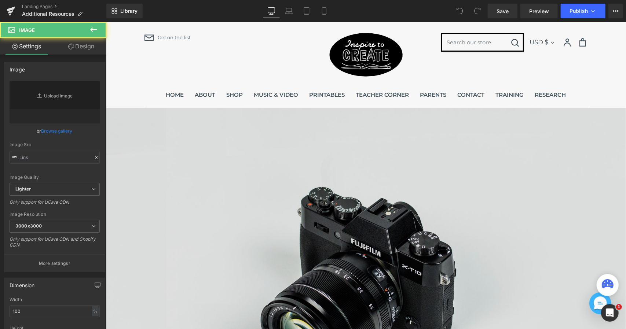
type input "//d1um8515vdn9kb.cloudfront.net/images/parallax.jpg"
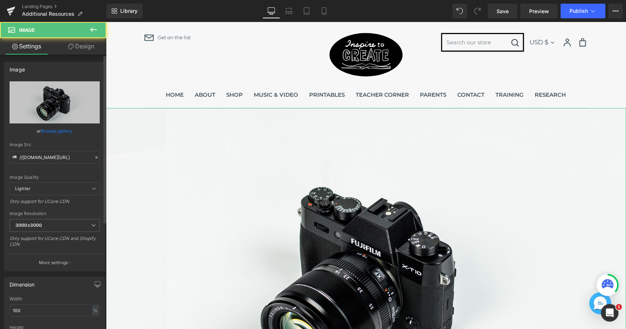
click at [62, 130] on link "Browse gallery" at bounding box center [56, 131] width 31 height 13
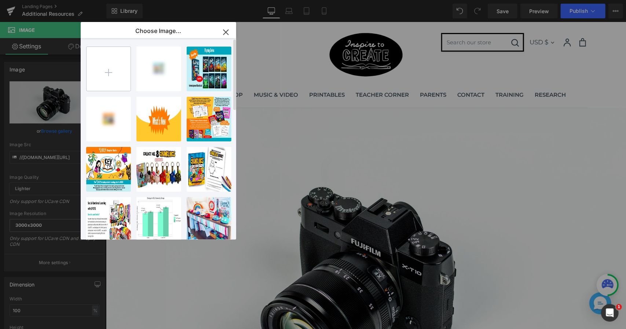
click at [109, 75] on input "file" at bounding box center [109, 69] width 44 height 44
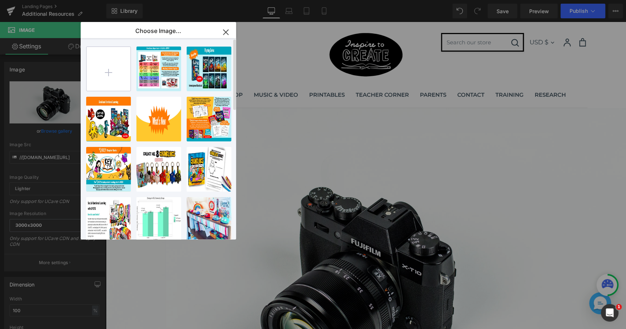
type input "C:\fakepath\Untitled_Artwork (45).jpg"
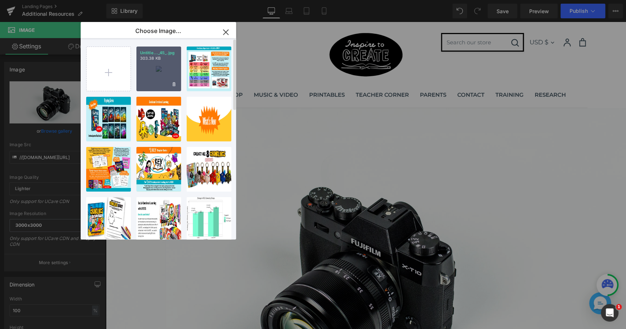
click at [169, 72] on div "Untitle..._45_.jpg 303.38 KB" at bounding box center [158, 69] width 45 height 45
type input "https://ucarecdn.com/48ccb31e-591d-4dac-8b54-95eb710f483a/-/format/auto/-/previ…"
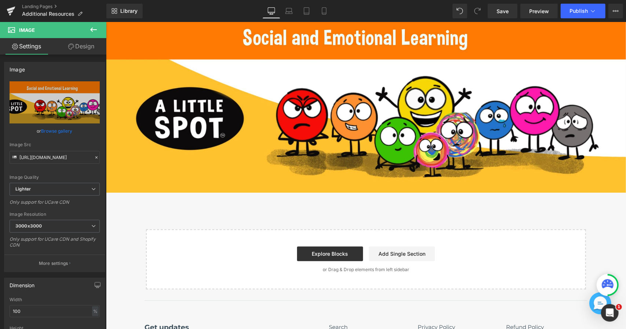
scroll to position [183, 0]
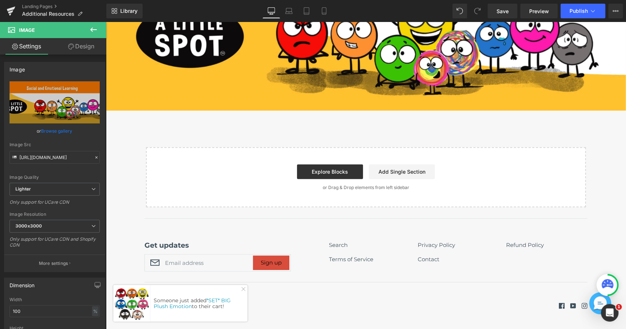
click at [92, 27] on icon at bounding box center [93, 29] width 9 height 9
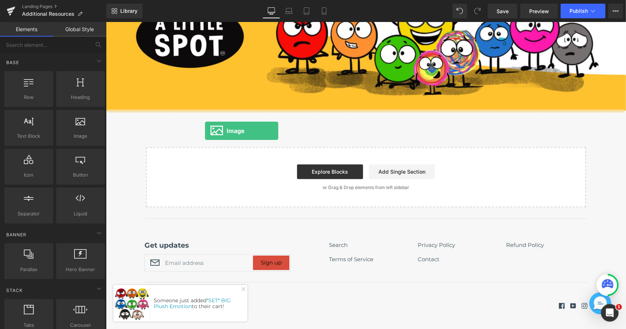
drag, startPoint x: 177, startPoint y: 152, endPoint x: 205, endPoint y: 131, distance: 34.5
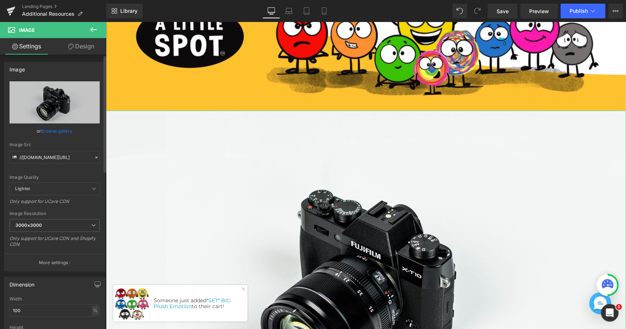
click at [59, 132] on link "Browse gallery" at bounding box center [56, 131] width 31 height 13
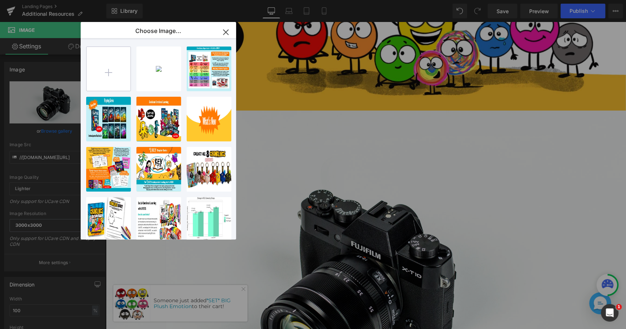
click at [102, 67] on input "file" at bounding box center [109, 69] width 44 height 44
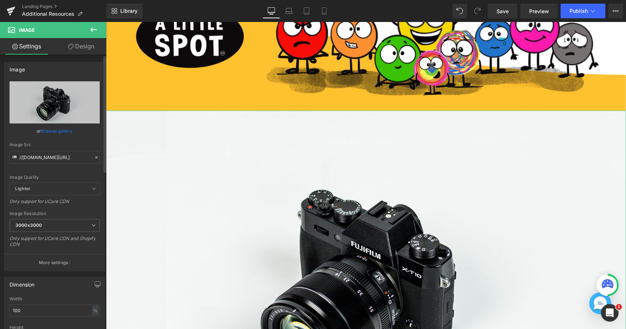
click at [58, 132] on link "Browse gallery" at bounding box center [56, 131] width 31 height 13
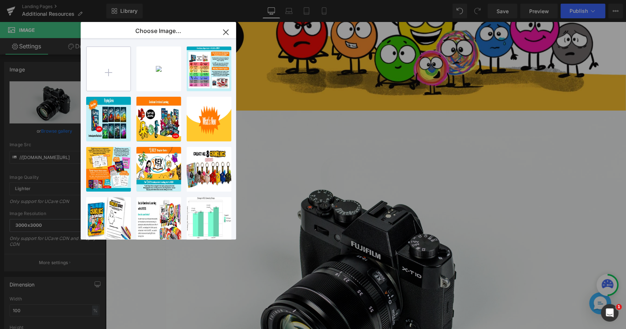
click at [110, 56] on input "file" at bounding box center [109, 69] width 44 height 44
type input "C:\fakepath\video.jpg"
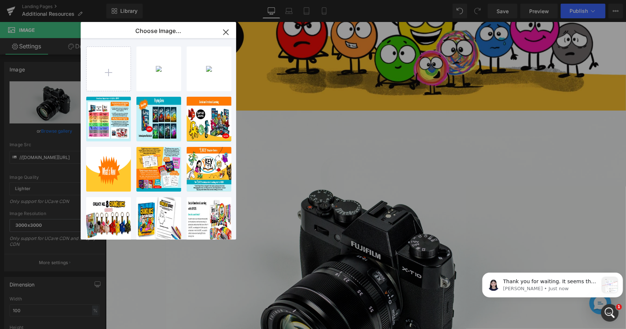
scroll to position [0, 0]
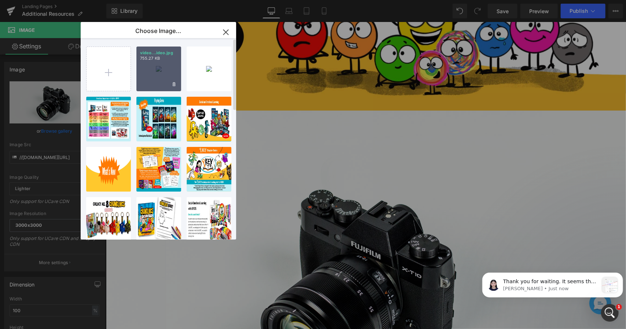
click at [156, 70] on div "video...ideo.jpg 755.27 KB" at bounding box center [158, 69] width 45 height 45
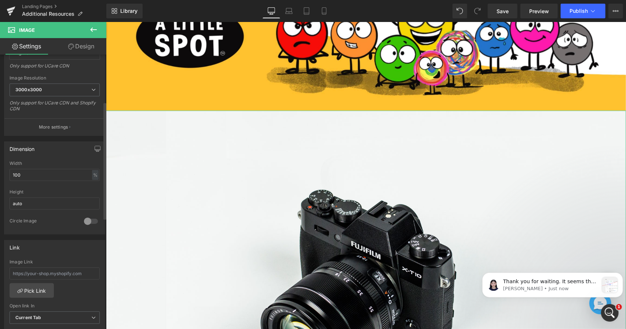
scroll to position [147, 0]
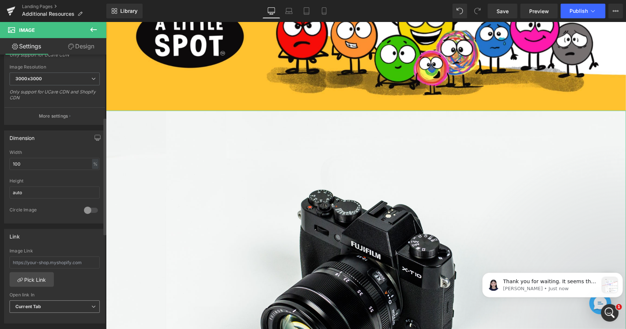
drag, startPoint x: 40, startPoint y: 303, endPoint x: 45, endPoint y: 302, distance: 4.4
click at [40, 304] on b "Current Tab" at bounding box center [28, 307] width 26 height 6
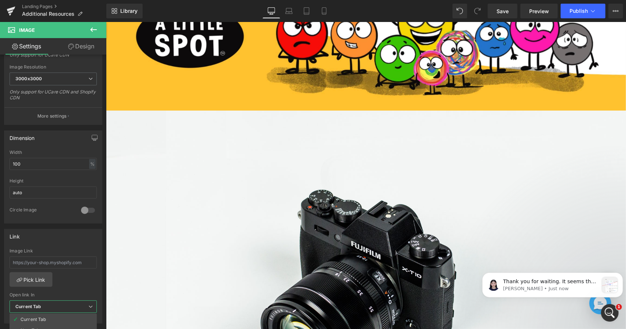
click at [158, 166] on body "Skip to content Get on the list Close Search Loading..." at bounding box center [366, 278] width 520 height 881
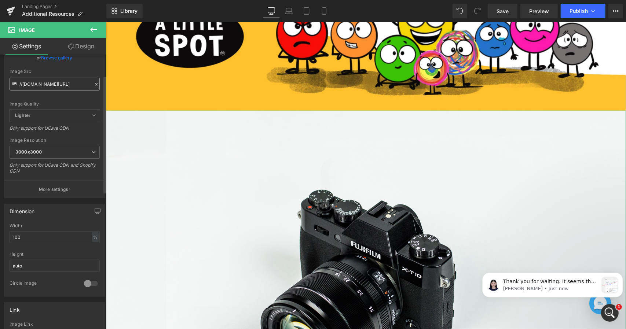
scroll to position [0, 0]
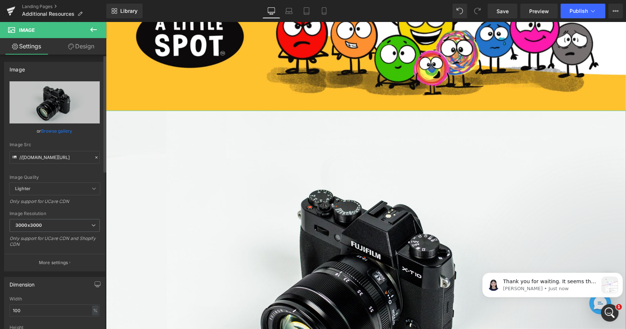
click at [54, 129] on link "Browse gallery" at bounding box center [56, 131] width 31 height 13
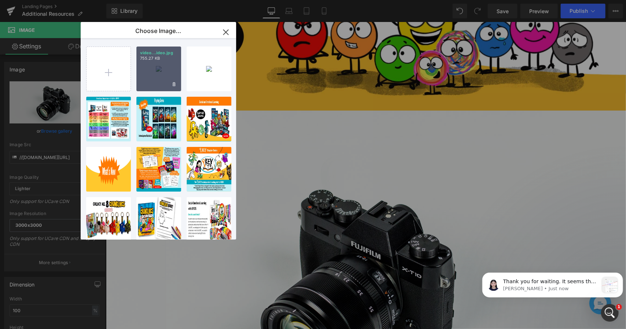
click at [162, 61] on div "video...ideo.jpg 755.27 KB" at bounding box center [158, 69] width 45 height 45
type input "https://ucarecdn.com/5bcca275-8f8b-4369-9032-d1f969b2335c/-/format/auto/-/previ…"
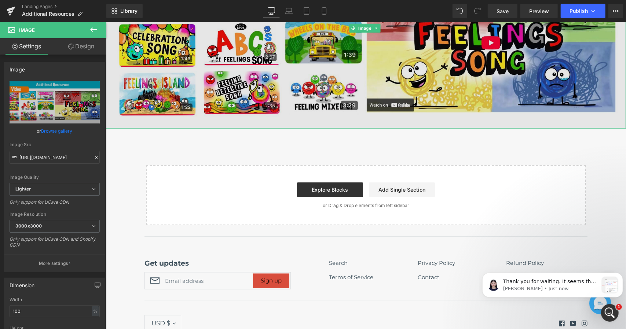
scroll to position [330, 0]
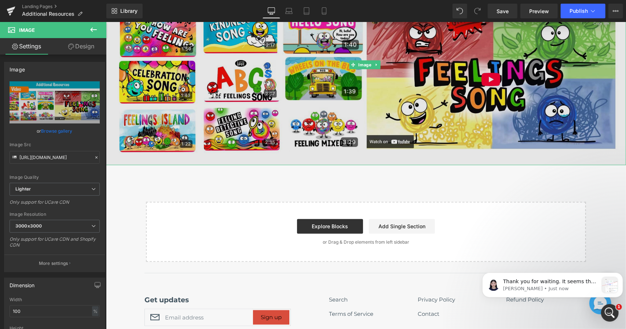
click at [179, 68] on img at bounding box center [366, 64] width 520 height 201
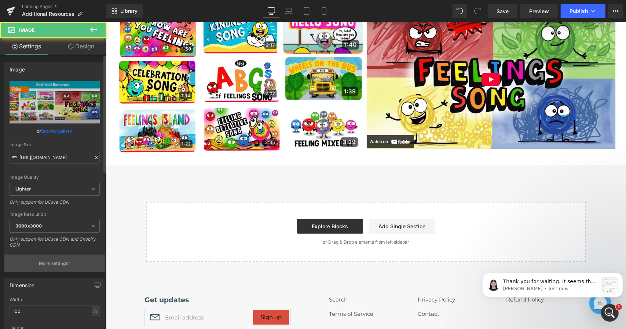
scroll to position [220, 0]
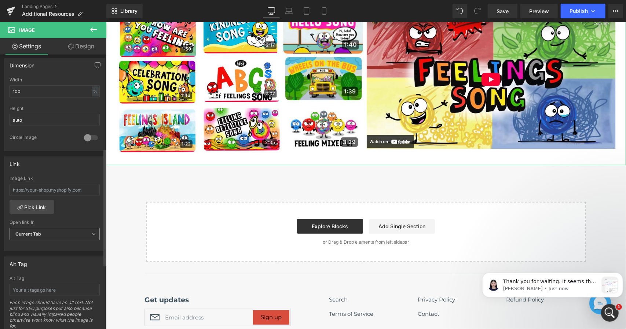
click at [48, 228] on span "Current Tab" at bounding box center [55, 234] width 90 height 13
click at [49, 256] on li "New Tab" at bounding box center [53, 258] width 87 height 11
click at [48, 190] on input "text" at bounding box center [55, 190] width 90 height 12
drag, startPoint x: 89, startPoint y: 188, endPoint x: 29, endPoint y: 187, distance: 60.1
click at [29, 187] on input "text" at bounding box center [55, 190] width 90 height 12
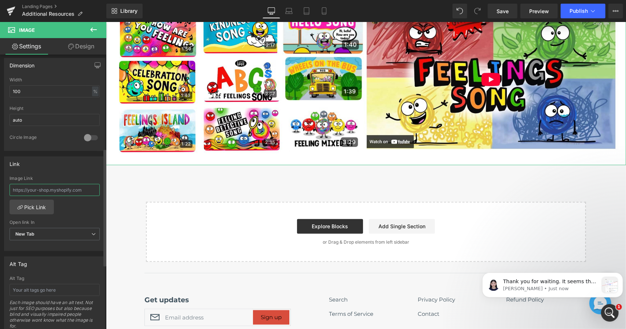
paste input "https://www.youtube.com/@ALittleSpot"
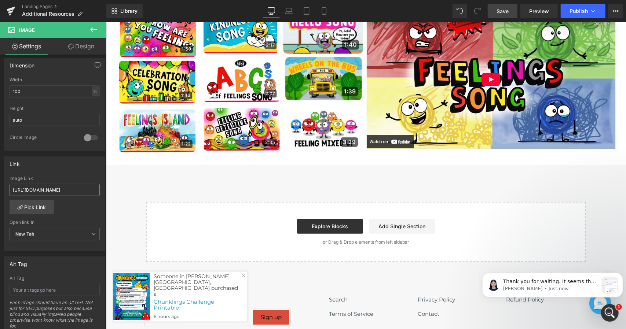
type input "https://www.youtube.com/@ALittleSpot"
click at [510, 8] on link "Save" at bounding box center [503, 11] width 30 height 15
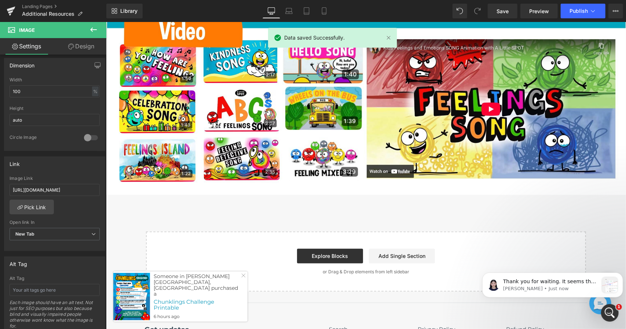
scroll to position [330, 0]
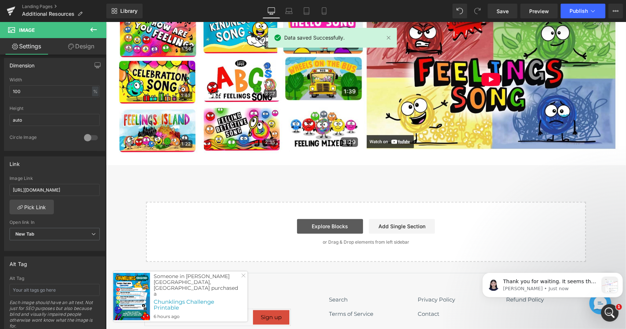
click at [340, 223] on link "Explore Blocks" at bounding box center [330, 226] width 66 height 15
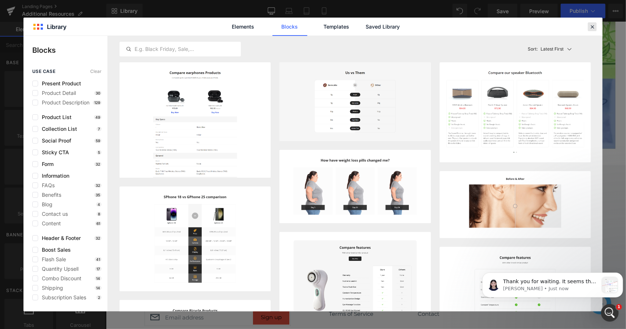
drag, startPoint x: 588, startPoint y: 24, endPoint x: 474, endPoint y: 2, distance: 116.2
click at [588, 24] on div at bounding box center [592, 26] width 9 height 9
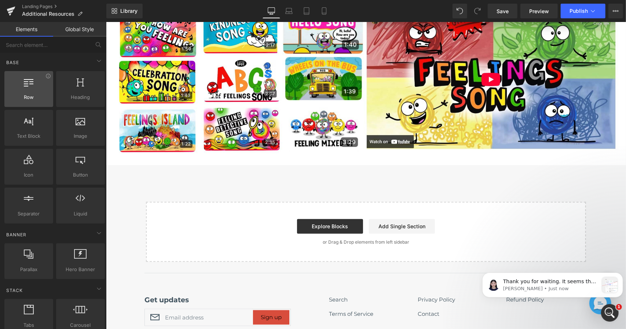
click at [34, 95] on span "Row" at bounding box center [29, 98] width 44 height 8
click at [28, 95] on span "Row" at bounding box center [29, 98] width 44 height 8
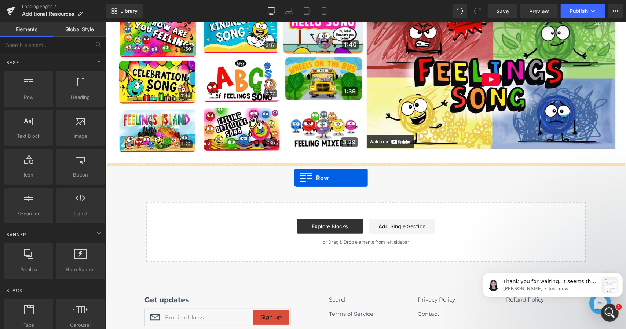
drag, startPoint x: 129, startPoint y: 109, endPoint x: 294, endPoint y: 177, distance: 178.8
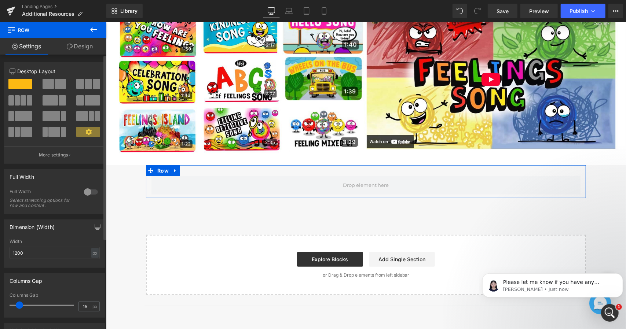
click at [93, 87] on span at bounding box center [96, 84] width 7 height 10
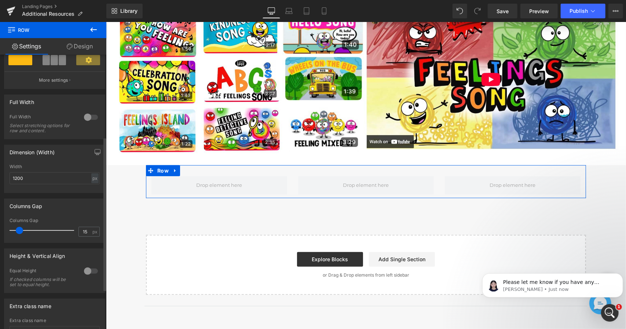
scroll to position [183, 0]
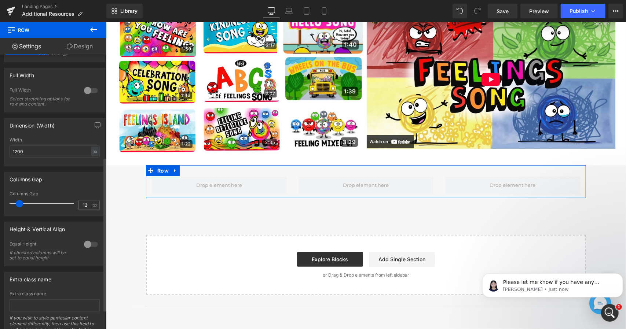
type input "0"
drag, startPoint x: 19, startPoint y: 205, endPoint x: 0, endPoint y: 202, distance: 19.2
click at [0, 202] on div "Columns Gap 0px Columns Gap 0 px" at bounding box center [55, 191] width 110 height 50
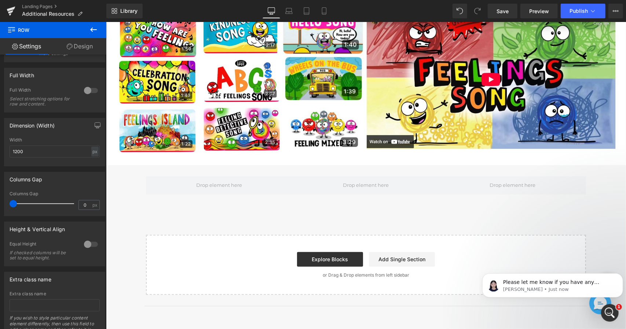
click at [94, 27] on icon at bounding box center [93, 29] width 9 height 9
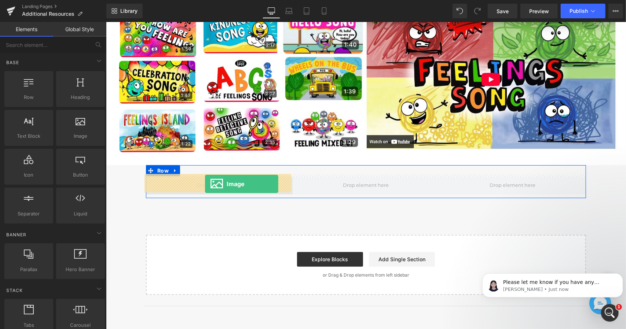
drag, startPoint x: 188, startPoint y: 151, endPoint x: 205, endPoint y: 184, distance: 36.7
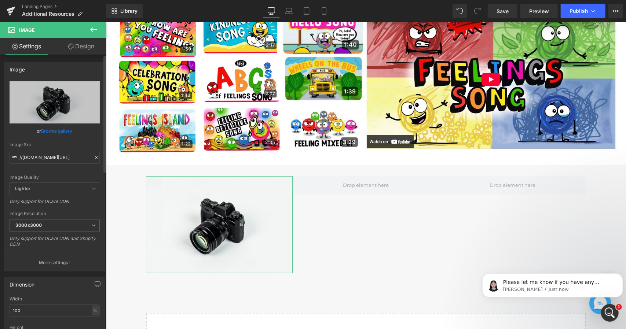
click at [62, 131] on link "Browse gallery" at bounding box center [56, 131] width 31 height 13
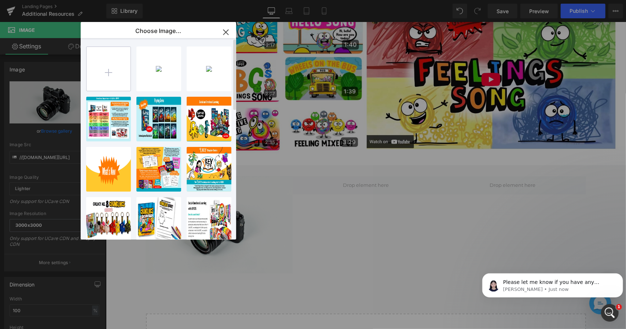
click at [113, 66] on input "file" at bounding box center [109, 69] width 44 height 44
type input "C:\fakepath\training.jpg"
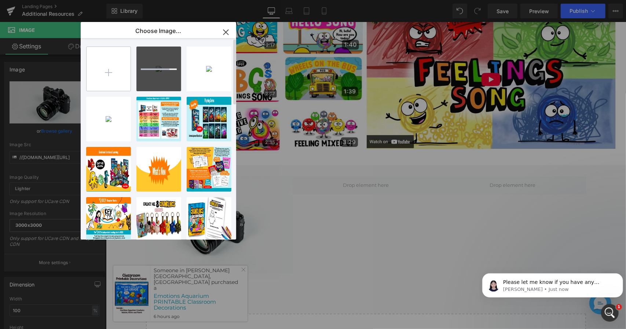
click at [117, 78] on input "file" at bounding box center [109, 69] width 44 height 44
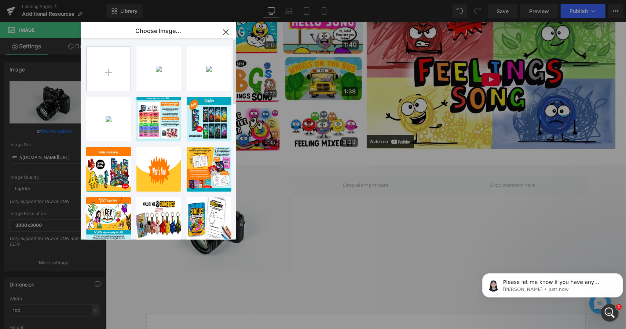
type input "C:\fakepath\musicc.jpg"
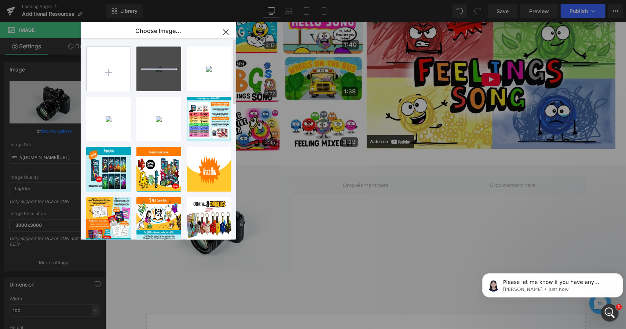
click at [108, 73] on input "file" at bounding box center [109, 69] width 44 height 44
type input "C:\fakepath\app.jpg"
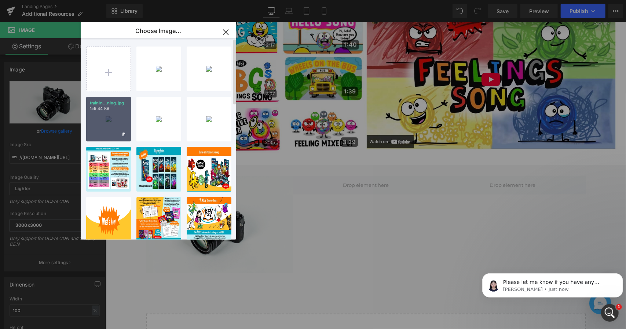
click at [107, 110] on p "159.44 KB" at bounding box center [108, 109] width 37 height 6
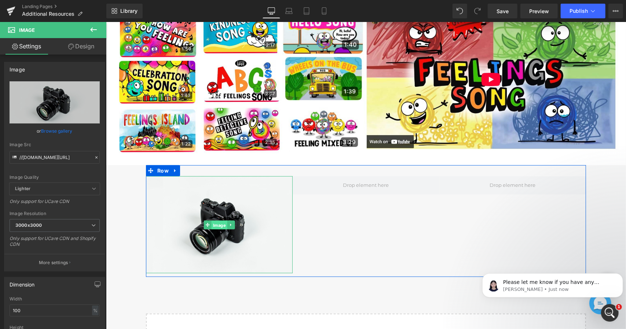
click at [220, 222] on span "Image" at bounding box center [219, 224] width 16 height 9
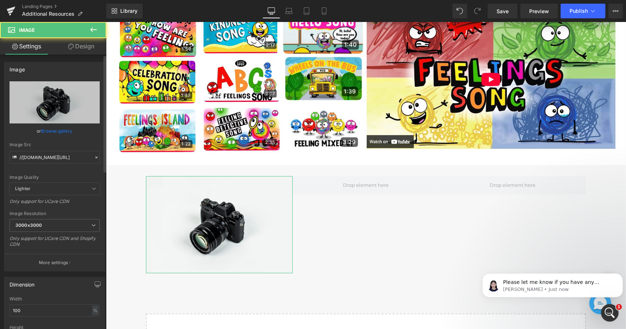
click at [62, 131] on link "Browse gallery" at bounding box center [56, 131] width 31 height 13
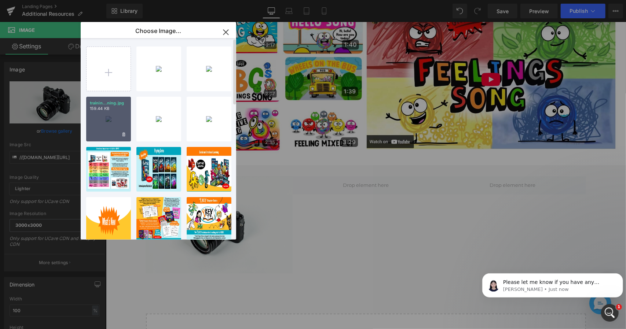
click at [115, 126] on div "trainin...ning.jpg 159.44 KB" at bounding box center [108, 119] width 45 height 45
type input "https://ucarecdn.com/510651cd-c424-4a99-8540-be05e14ef05f/-/format/auto/-/previ…"
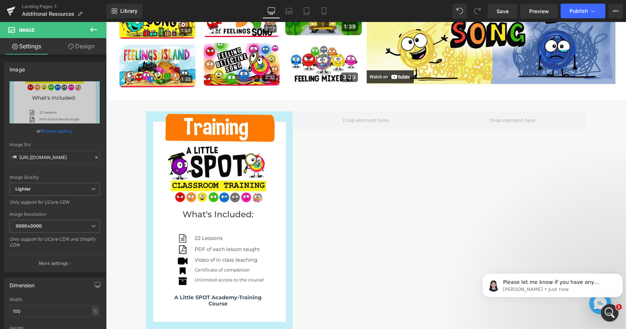
scroll to position [440, 0]
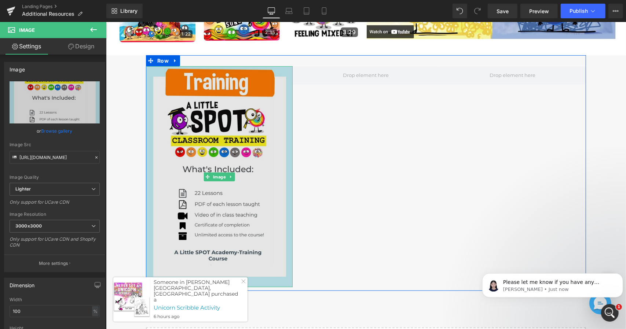
click at [192, 100] on img at bounding box center [219, 176] width 147 height 221
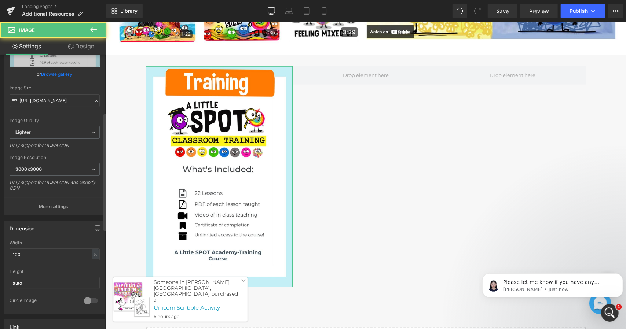
scroll to position [147, 0]
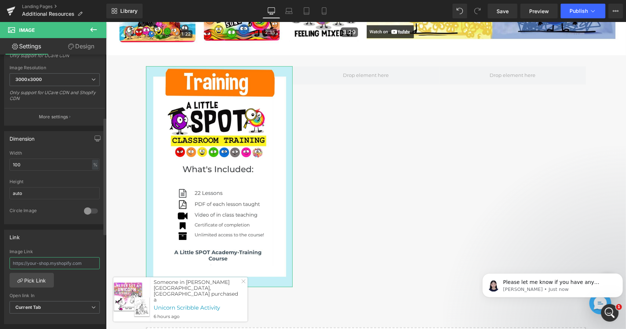
click at [79, 259] on input "text" at bounding box center [55, 263] width 90 height 12
drag, startPoint x: 88, startPoint y: 260, endPoint x: 41, endPoint y: 260, distance: 46.6
click at [41, 260] on input "text" at bounding box center [55, 263] width 90 height 12
paste input "https://www.dianealber.com/pages/course-1"
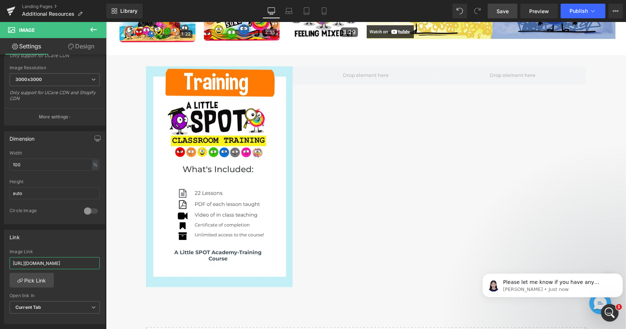
type input "https://www.dianealber.com/pages/course-1"
click at [499, 17] on link "Save" at bounding box center [503, 11] width 30 height 15
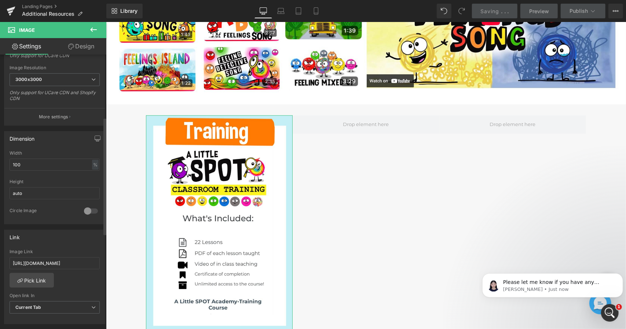
scroll to position [257, 0]
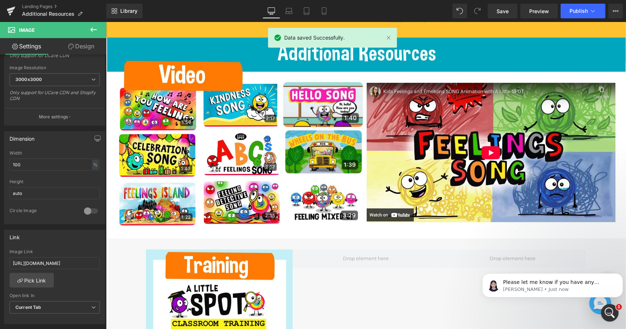
click at [89, 28] on icon at bounding box center [93, 29] width 9 height 9
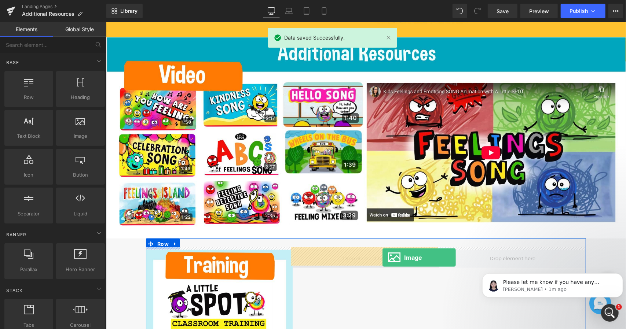
drag, startPoint x: 182, startPoint y: 157, endPoint x: 381, endPoint y: 259, distance: 223.7
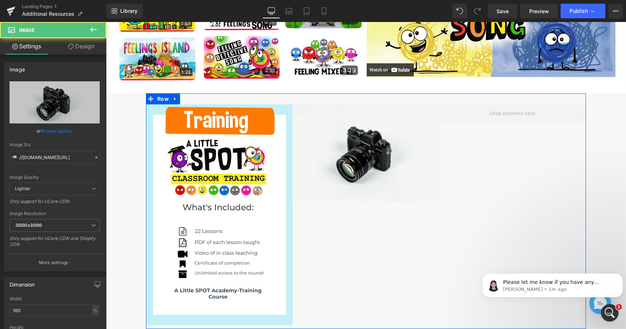
scroll to position [403, 0]
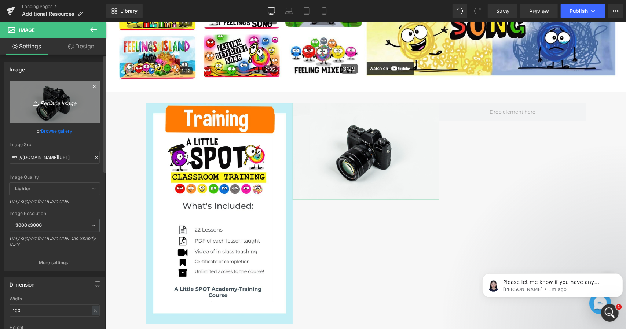
click at [63, 116] on link "Replace Image" at bounding box center [55, 102] width 90 height 42
type input "C:\fakepath\app.jpg"
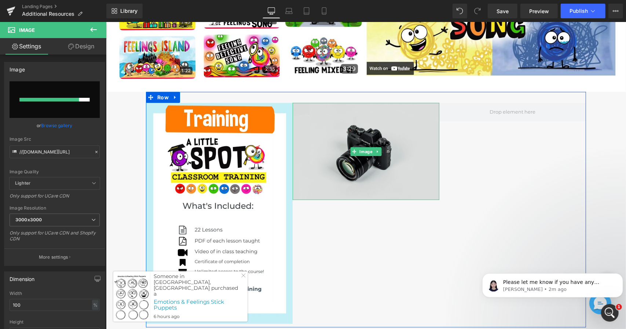
click at [348, 128] on img at bounding box center [365, 151] width 147 height 97
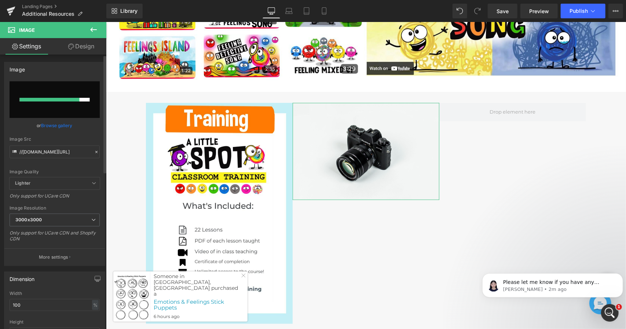
click at [86, 110] on input "file" at bounding box center [55, 99] width 90 height 37
type input "C:\fakepath\app.jpg"
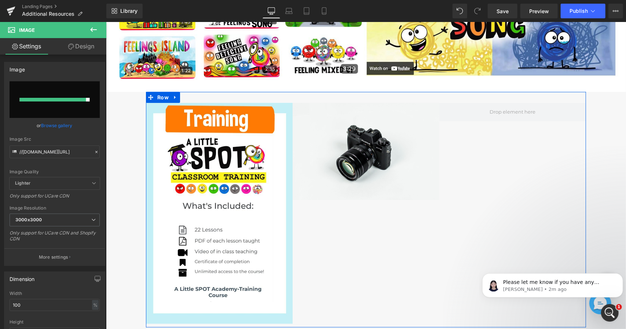
type input "https://ucarecdn.com/8e5579f7-3af6-4ced-a585-8edc63573c95/-/format/auto/-/previ…"
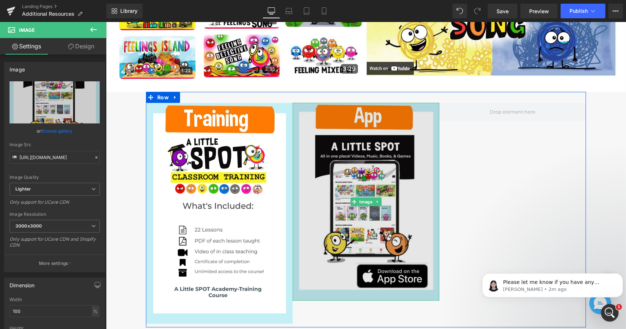
click at [409, 216] on img at bounding box center [365, 202] width 147 height 198
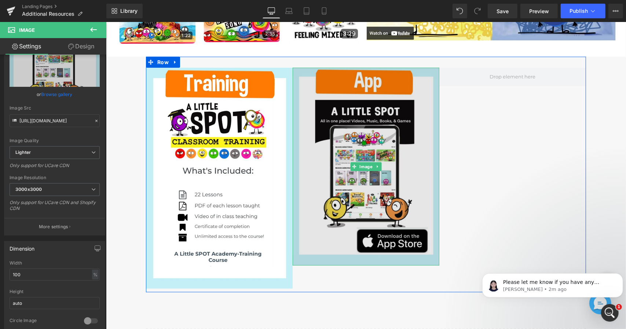
scroll to position [440, 0]
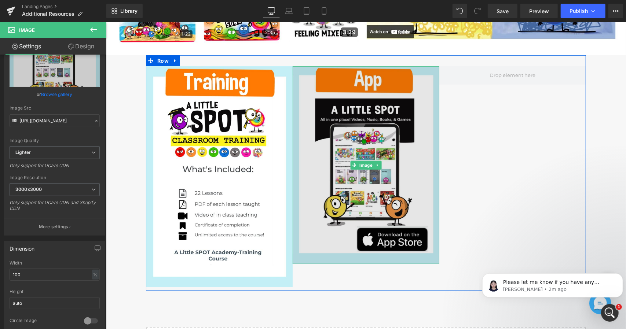
click at [406, 241] on img at bounding box center [365, 165] width 147 height 198
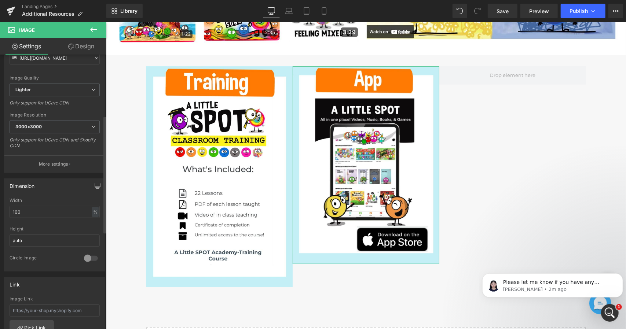
scroll to position [183, 0]
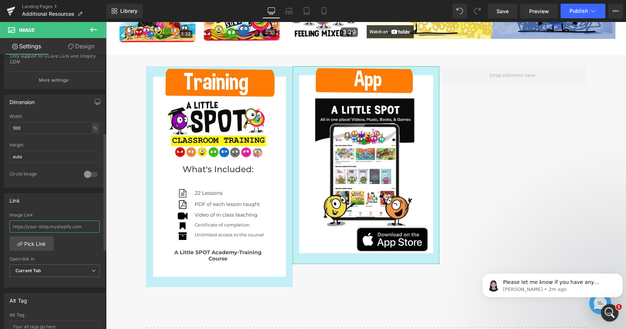
drag, startPoint x: 88, startPoint y: 226, endPoint x: 25, endPoint y: 223, distance: 62.8
click at [0, 223] on div "Link Image Link Pick Link Current Tab New Tab Open link In Current Tab Current …" at bounding box center [55, 238] width 110 height 100
paste input "https://apps.apple.com/us/app/a-little-spot/id6505102967?_kx=JYJjbFBw19CcMK4XyL…"
type input "https://apps.apple.com/us/app/a-little-spot/id6505102967?_kx=JYJjbFBw19CcMK4XyL…"
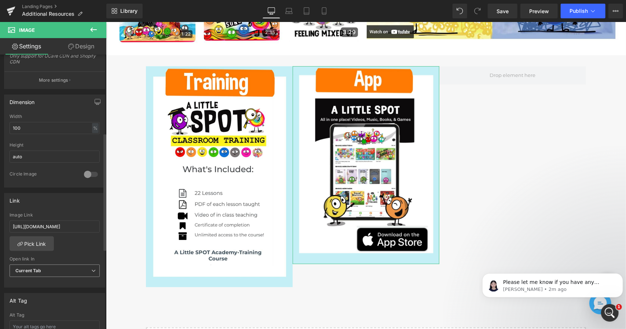
click at [65, 266] on span "Current Tab" at bounding box center [55, 271] width 90 height 13
click at [65, 289] on li "New Tab" at bounding box center [53, 294] width 87 height 11
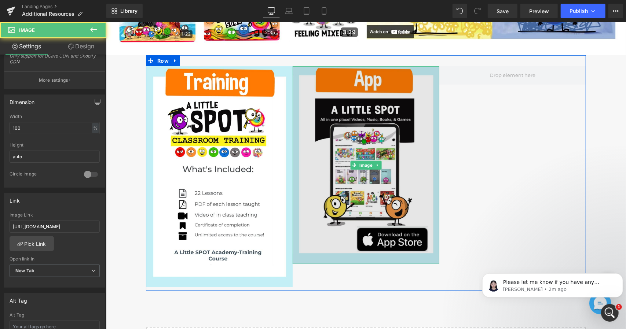
click at [340, 247] on img at bounding box center [365, 165] width 147 height 198
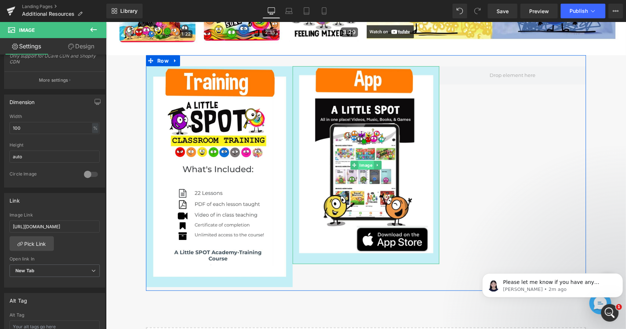
click at [364, 163] on span "Image" at bounding box center [366, 165] width 16 height 9
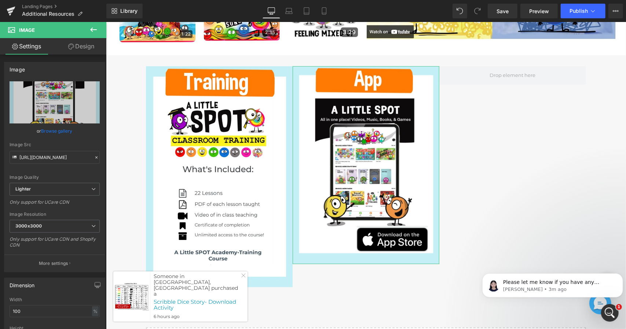
click at [78, 46] on link "Design" at bounding box center [81, 46] width 53 height 17
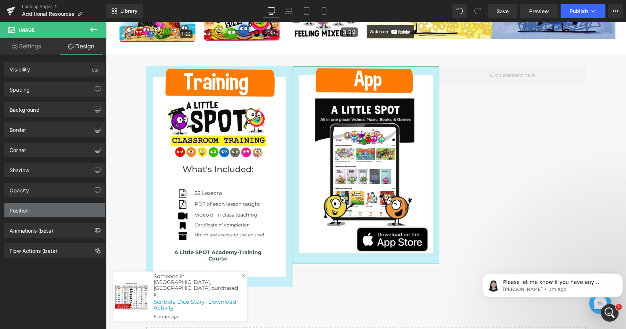
click at [61, 206] on div "Position" at bounding box center [54, 211] width 100 height 14
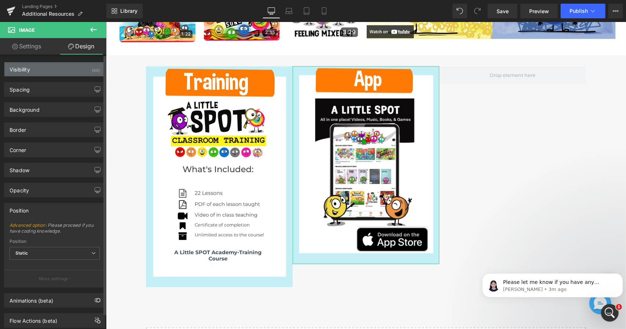
click at [45, 62] on div "Visibility (All)" at bounding box center [54, 69] width 100 height 14
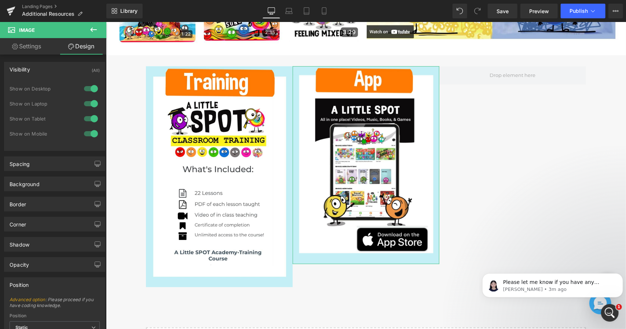
click at [23, 49] on link "Settings" at bounding box center [26, 46] width 53 height 17
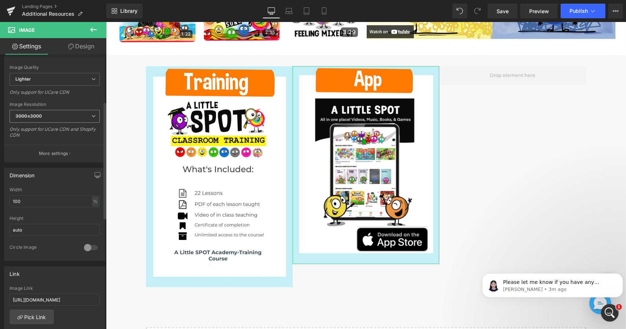
scroll to position [147, 0]
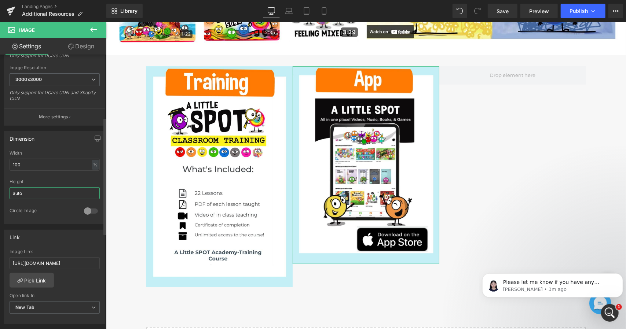
click at [60, 191] on input "auto" at bounding box center [55, 193] width 90 height 12
drag, startPoint x: 60, startPoint y: 191, endPoint x: 14, endPoint y: 190, distance: 46.6
click at [14, 190] on input "auto" at bounding box center [55, 193] width 90 height 12
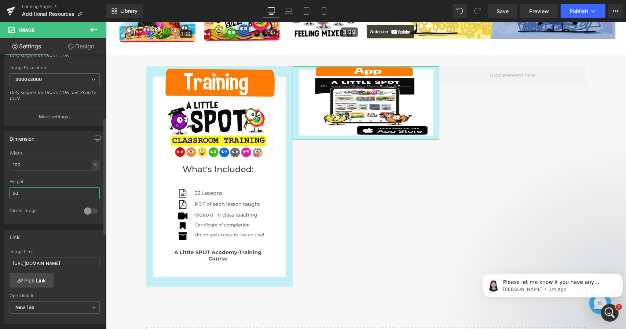
type input "2"
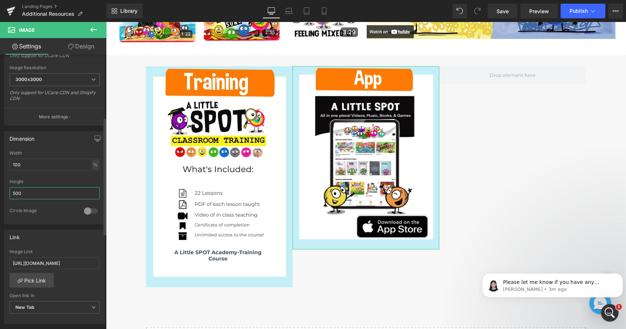
drag, startPoint x: 32, startPoint y: 194, endPoint x: 0, endPoint y: 185, distance: 33.4
click at [0, 185] on div "Dimension 100% Width 100 % % px 500px Height 500 0 Circle Image" at bounding box center [55, 175] width 110 height 99
type input "600"
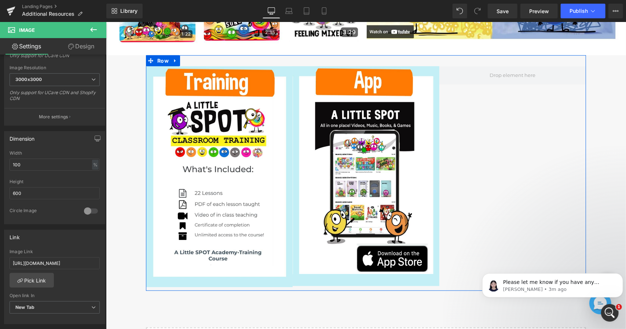
click at [524, 124] on div "Image Image Row" at bounding box center [366, 173] width 440 height 236
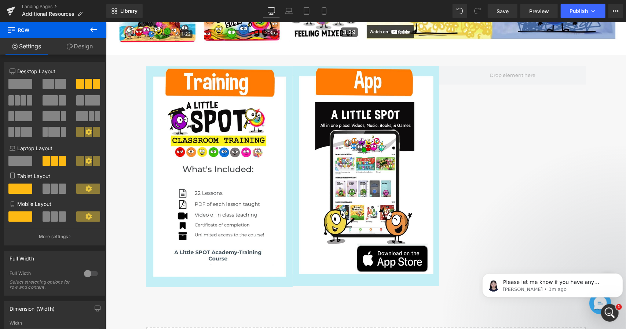
click at [96, 28] on icon at bounding box center [93, 29] width 9 height 9
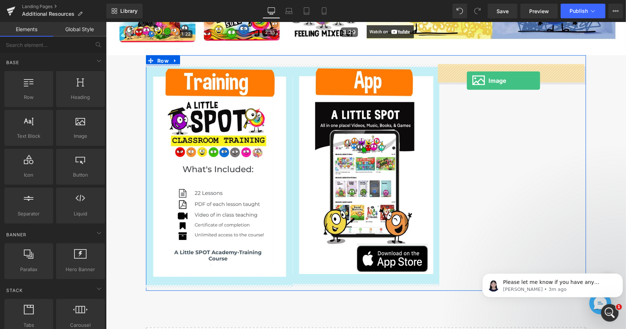
drag, startPoint x: 186, startPoint y: 148, endPoint x: 484, endPoint y: 74, distance: 306.6
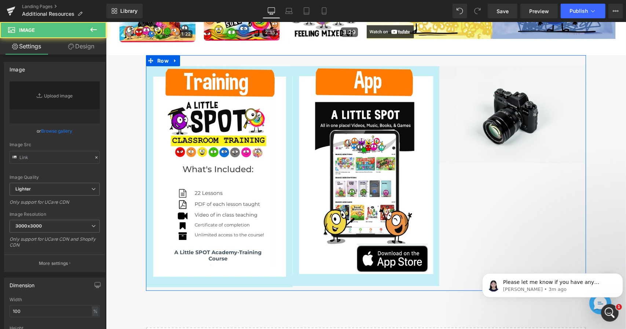
type input "//d1um8515vdn9kb.cloudfront.net/images/parallax.jpg"
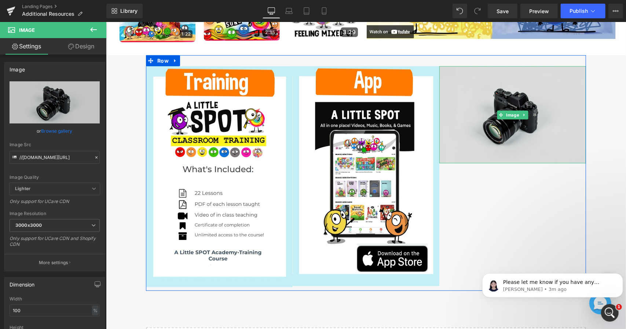
click at [489, 103] on img at bounding box center [512, 114] width 147 height 97
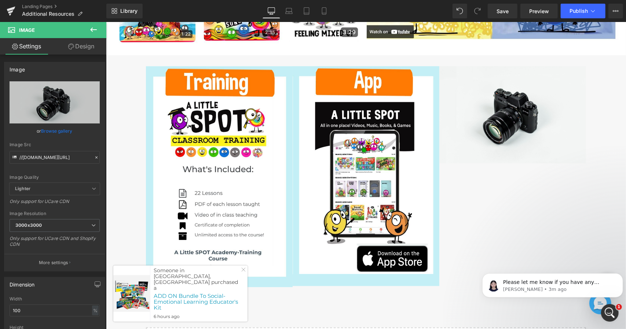
click at [140, 83] on div "Image Image Image Image Image Row Select your layout" at bounding box center [366, 28] width 520 height 720
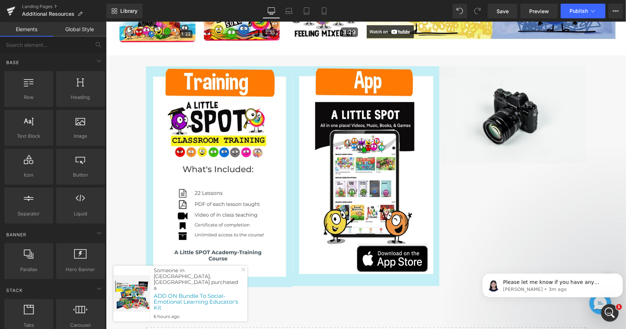
click at [131, 81] on div "Image Image Image Image Image Row Select your layout" at bounding box center [366, 28] width 520 height 720
click at [132, 72] on div "Image Image Image Image Image Row Select your layout" at bounding box center [366, 28] width 520 height 720
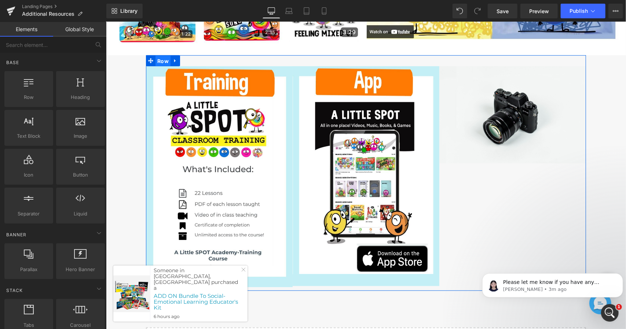
click at [160, 59] on span "Row" at bounding box center [162, 60] width 15 height 11
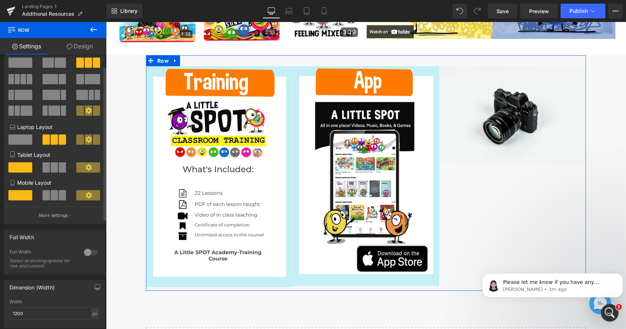
scroll to position [37, 0]
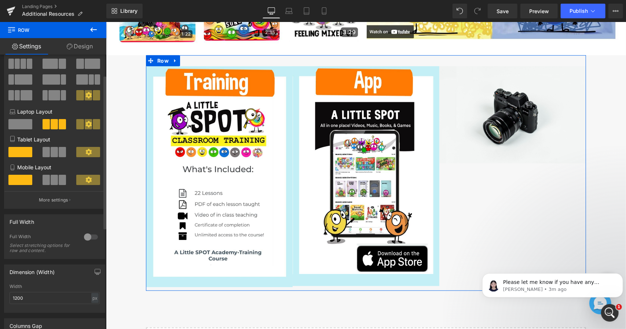
click at [87, 239] on div at bounding box center [91, 237] width 18 height 12
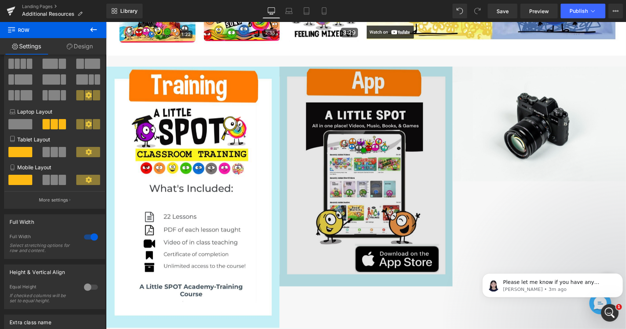
scroll to position [440, 0]
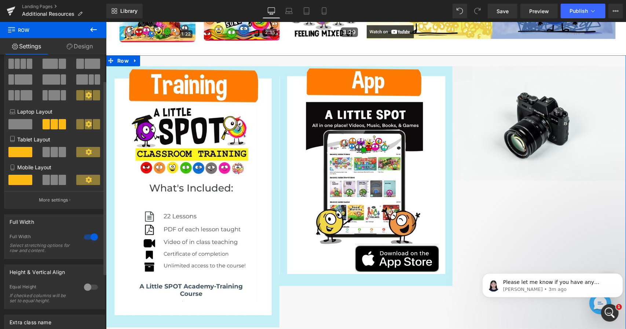
click at [93, 237] on div at bounding box center [91, 237] width 18 height 12
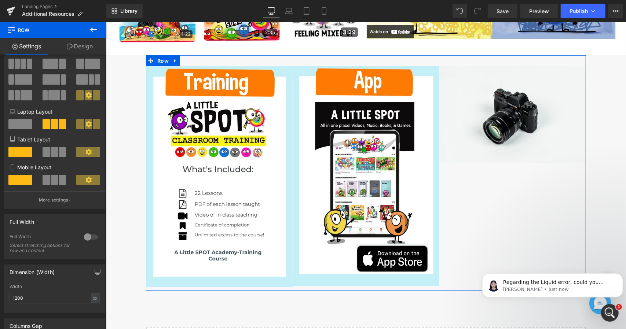
click at [514, 180] on div "Image Image Image Row" at bounding box center [366, 173] width 440 height 236
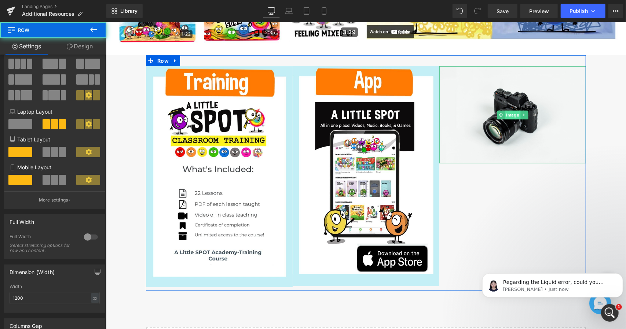
click at [509, 116] on span "Image" at bounding box center [513, 114] width 16 height 9
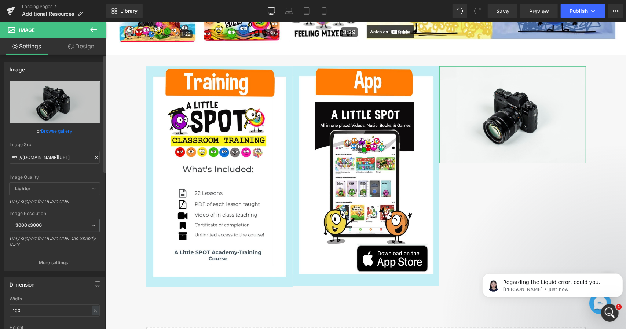
click at [65, 130] on link "Browse gallery" at bounding box center [56, 131] width 31 height 13
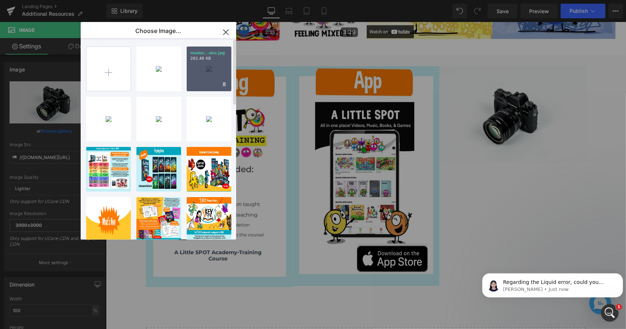
click at [217, 76] on div "musicc...sicc.jpg 282.46 KB" at bounding box center [209, 69] width 45 height 45
type input "https://ucarecdn.com/c6ef112a-3167-40dc-8b83-81978a40cf48/-/format/auto/-/previ…"
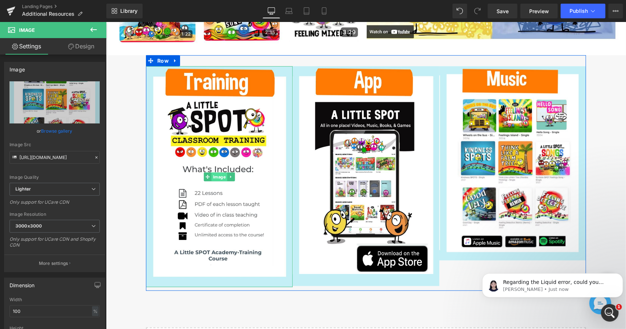
click at [213, 174] on span "Image" at bounding box center [219, 176] width 16 height 9
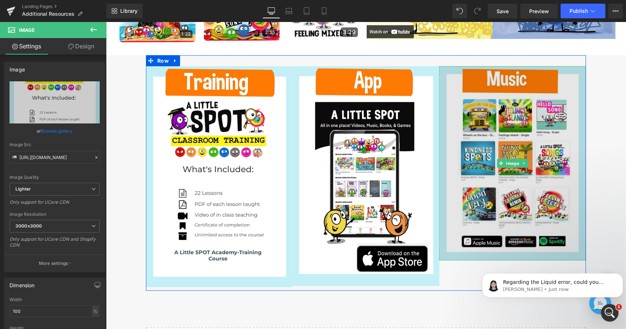
click at [518, 228] on img at bounding box center [512, 163] width 147 height 194
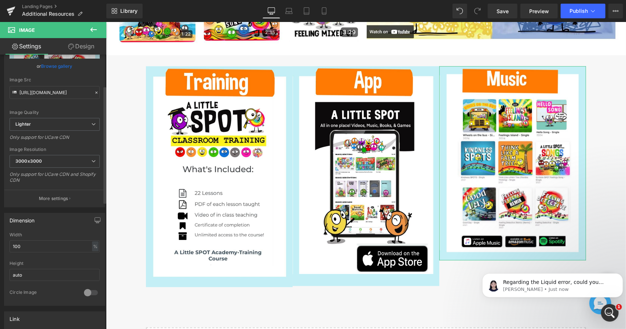
scroll to position [73, 0]
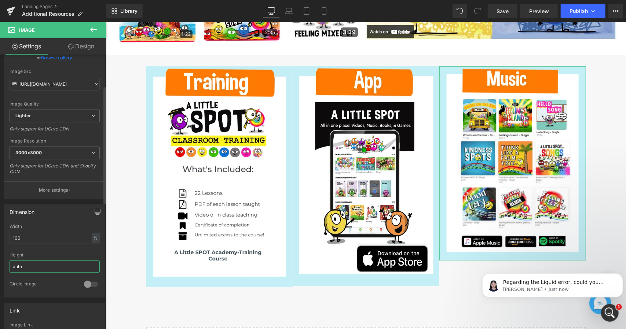
drag, startPoint x: 44, startPoint y: 264, endPoint x: 0, endPoint y: 258, distance: 44.1
click at [0, 258] on div "Dimension 100% Width 100 % % px auto Height auto 0 Circle Image" at bounding box center [55, 248] width 110 height 99
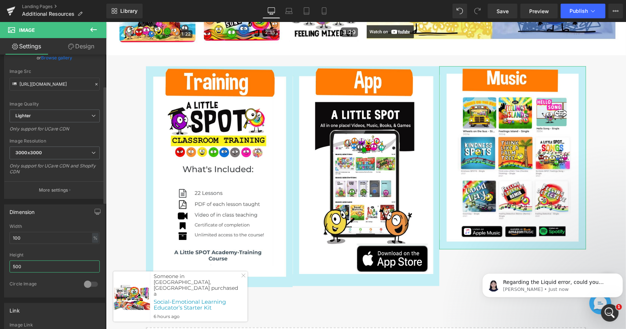
drag, startPoint x: 53, startPoint y: 264, endPoint x: 0, endPoint y: 264, distance: 52.8
click at [0, 264] on div "Dimension 100% Width 100 % % px 500px Height 500 0 Circle Image" at bounding box center [55, 248] width 110 height 99
type input "600"
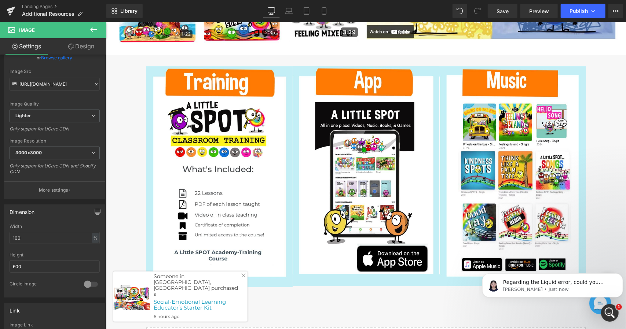
click at [609, 163] on div "Image Image Image Image Image Row Select your layout" at bounding box center [366, 28] width 520 height 720
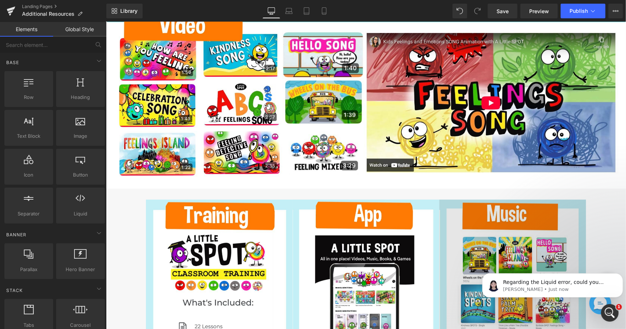
scroll to position [367, 0]
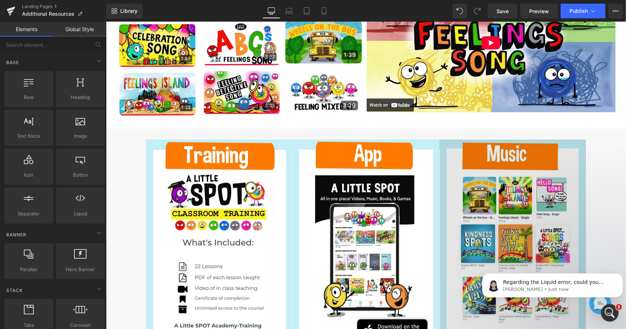
click at [537, 210] on img at bounding box center [512, 249] width 147 height 220
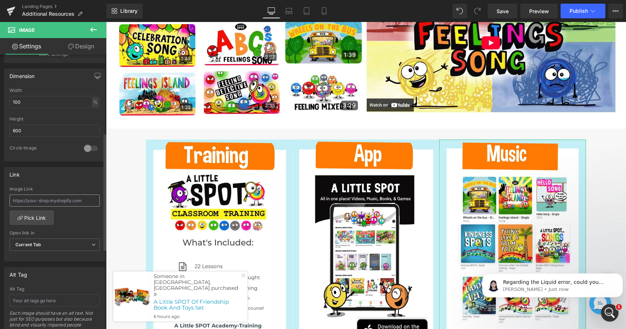
scroll to position [257, 0]
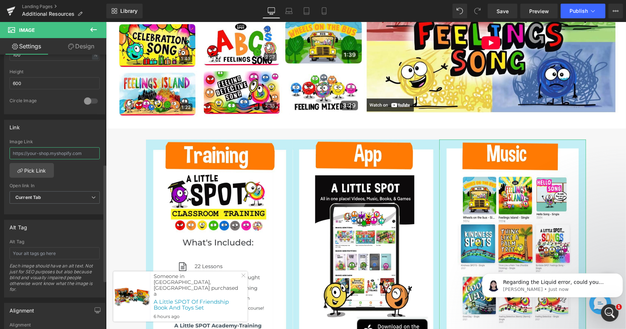
click at [88, 154] on input "text" at bounding box center [55, 153] width 90 height 12
paste input "https://www.dianealber.com/pages/music"
type input "https://www.dianealber.com/pages/music"
click at [510, 5] on link "Save" at bounding box center [503, 11] width 30 height 15
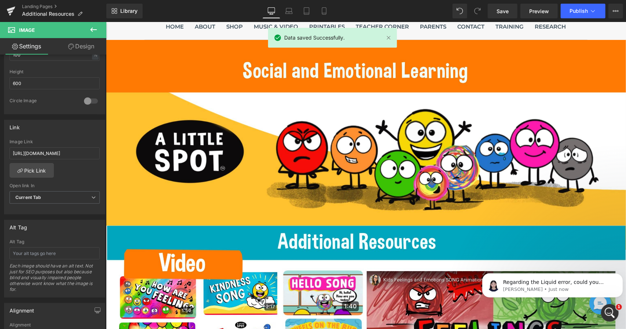
scroll to position [0, 0]
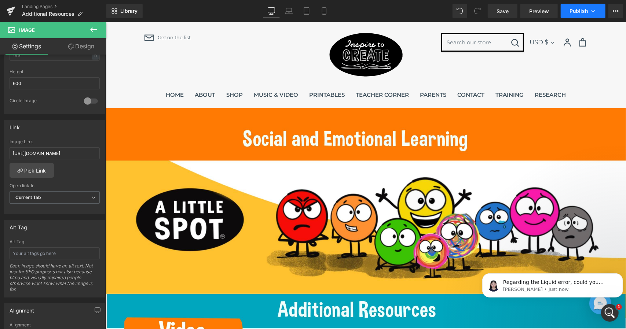
click at [579, 16] on button "Publish" at bounding box center [583, 11] width 45 height 15
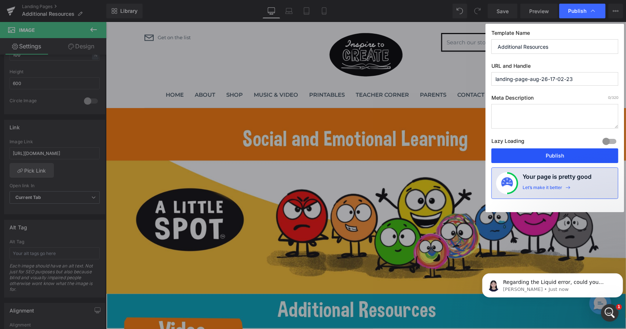
click at [580, 153] on button "Publish" at bounding box center [554, 156] width 127 height 15
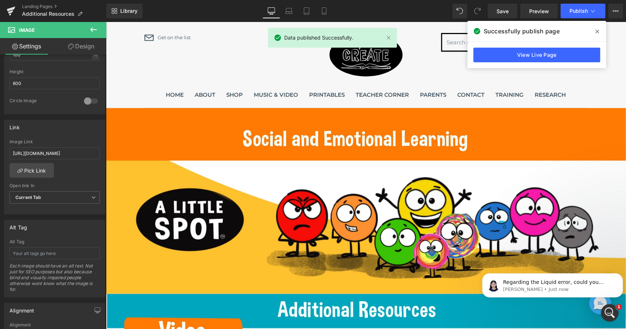
click at [595, 31] on span at bounding box center [597, 32] width 12 height 12
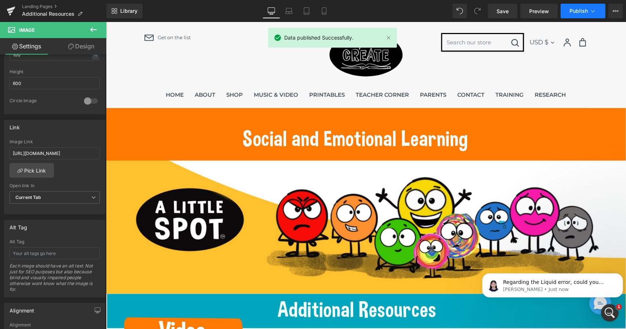
click at [595, 7] on button "Publish" at bounding box center [583, 11] width 45 height 15
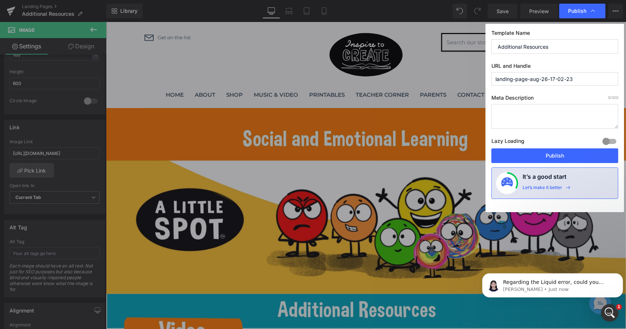
click at [576, 80] on input "landing-page-aug-26-17-02-23" at bounding box center [554, 79] width 127 height 14
drag, startPoint x: 577, startPoint y: 80, endPoint x: 444, endPoint y: 74, distance: 132.5
click at [444, 74] on div "Publish Template Name Additional Resources URL and Handle landing-page-aug-26-1…" at bounding box center [313, 164] width 626 height 329
type input "additionalresources"
click at [560, 154] on button "Publish" at bounding box center [554, 156] width 127 height 15
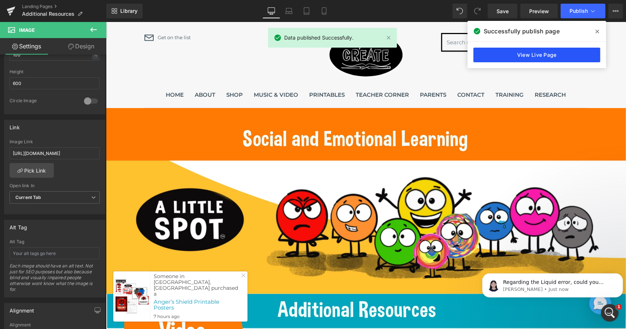
click at [538, 55] on link "View Live Page" at bounding box center [536, 55] width 127 height 15
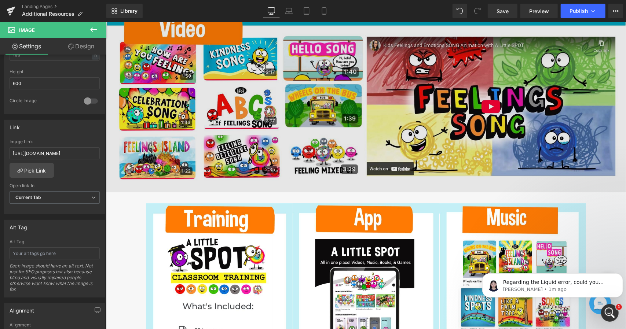
scroll to position [403, 0]
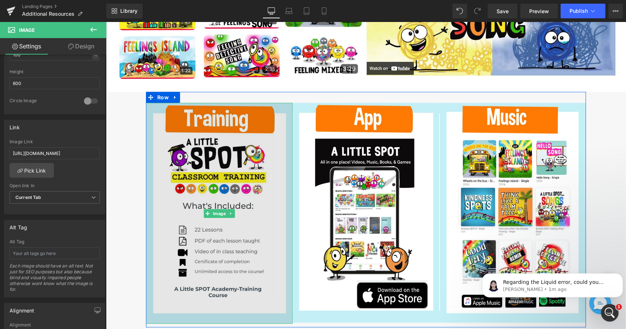
click at [199, 193] on img at bounding box center [219, 213] width 147 height 221
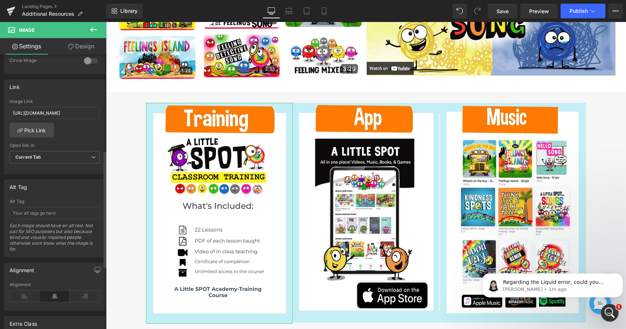
scroll to position [188, 0]
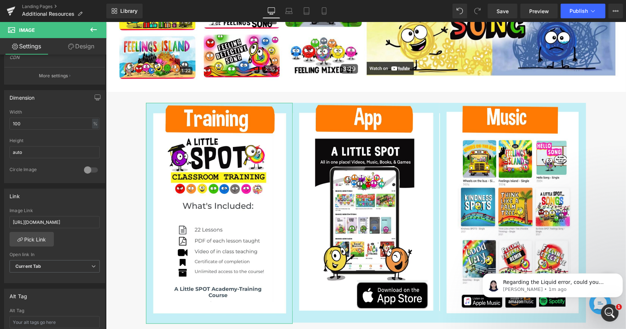
click at [74, 46] on link "Design" at bounding box center [81, 46] width 53 height 17
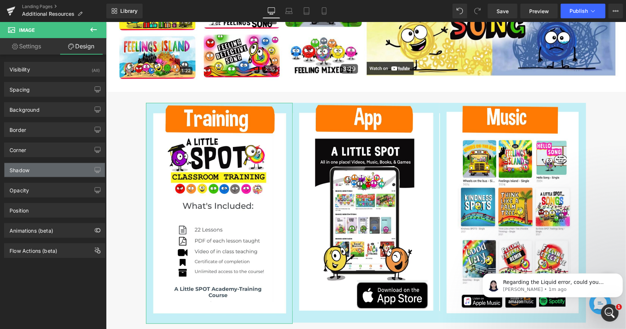
click at [56, 173] on div "Shadow" at bounding box center [54, 170] width 100 height 14
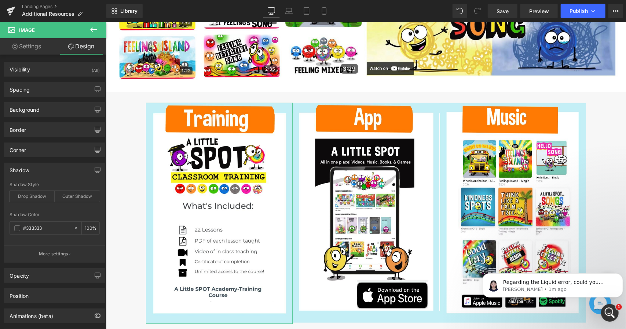
click at [56, 173] on div "Shadow" at bounding box center [54, 170] width 100 height 14
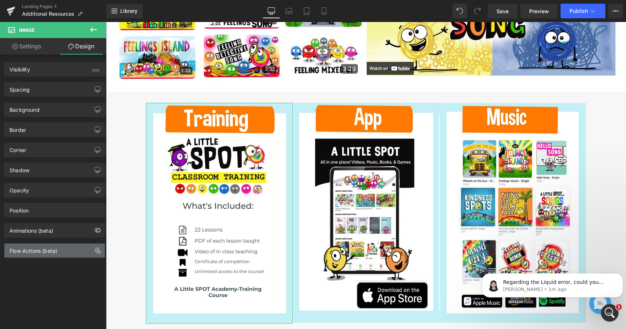
click at [62, 252] on div "Flow Actions (beta)" at bounding box center [54, 251] width 100 height 14
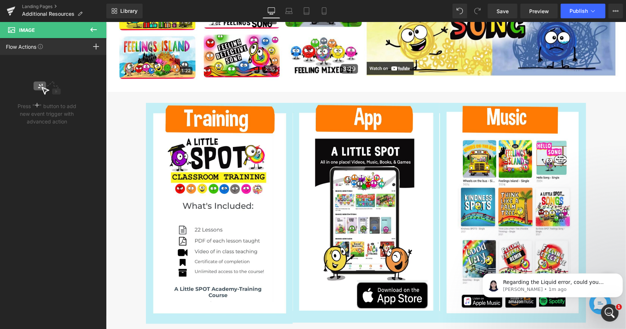
click at [95, 27] on icon at bounding box center [93, 29] width 9 height 9
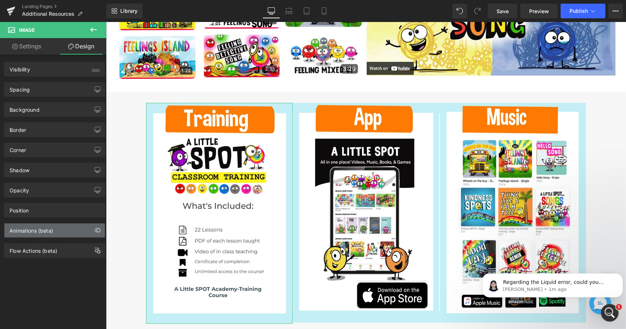
click at [53, 231] on div "Animations (beta)" at bounding box center [32, 229] width 44 height 10
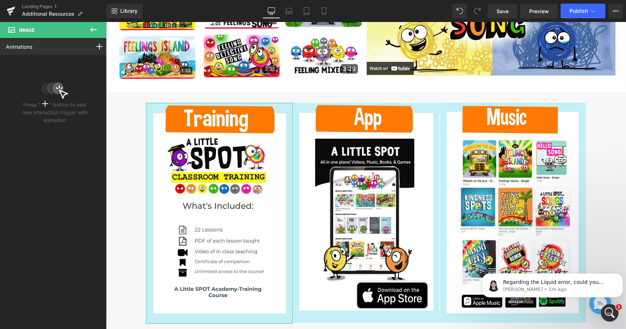
click at [42, 103] on icon at bounding box center [45, 104] width 6 height 6
click at [92, 28] on icon at bounding box center [93, 29] width 9 height 9
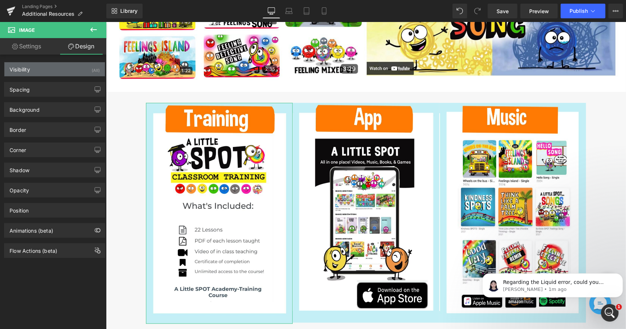
click at [77, 72] on div "Visibility (All)" at bounding box center [54, 69] width 100 height 14
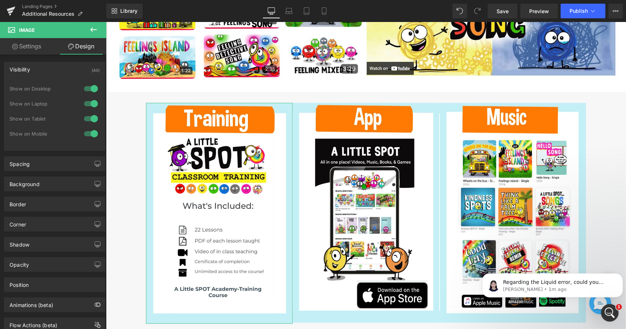
click at [77, 72] on div "Visibility (All)" at bounding box center [54, 69] width 100 height 14
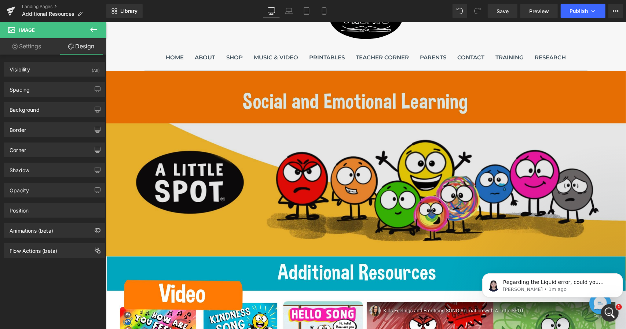
scroll to position [0, 0]
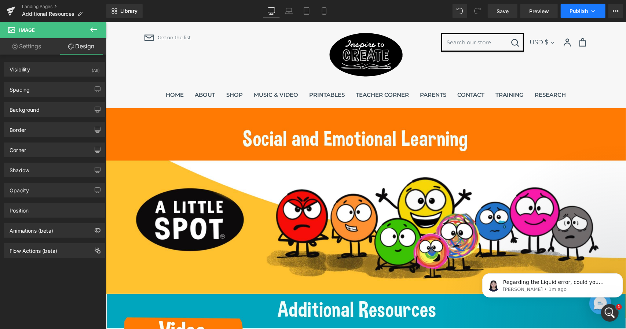
click at [586, 14] on button "Publish" at bounding box center [583, 11] width 45 height 15
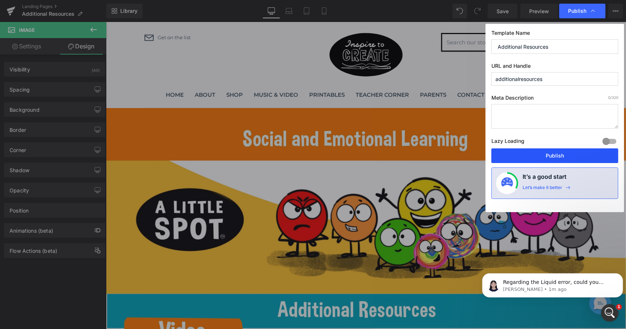
click at [577, 152] on button "Publish" at bounding box center [554, 156] width 127 height 15
